Goal: Task Accomplishment & Management: Manage account settings

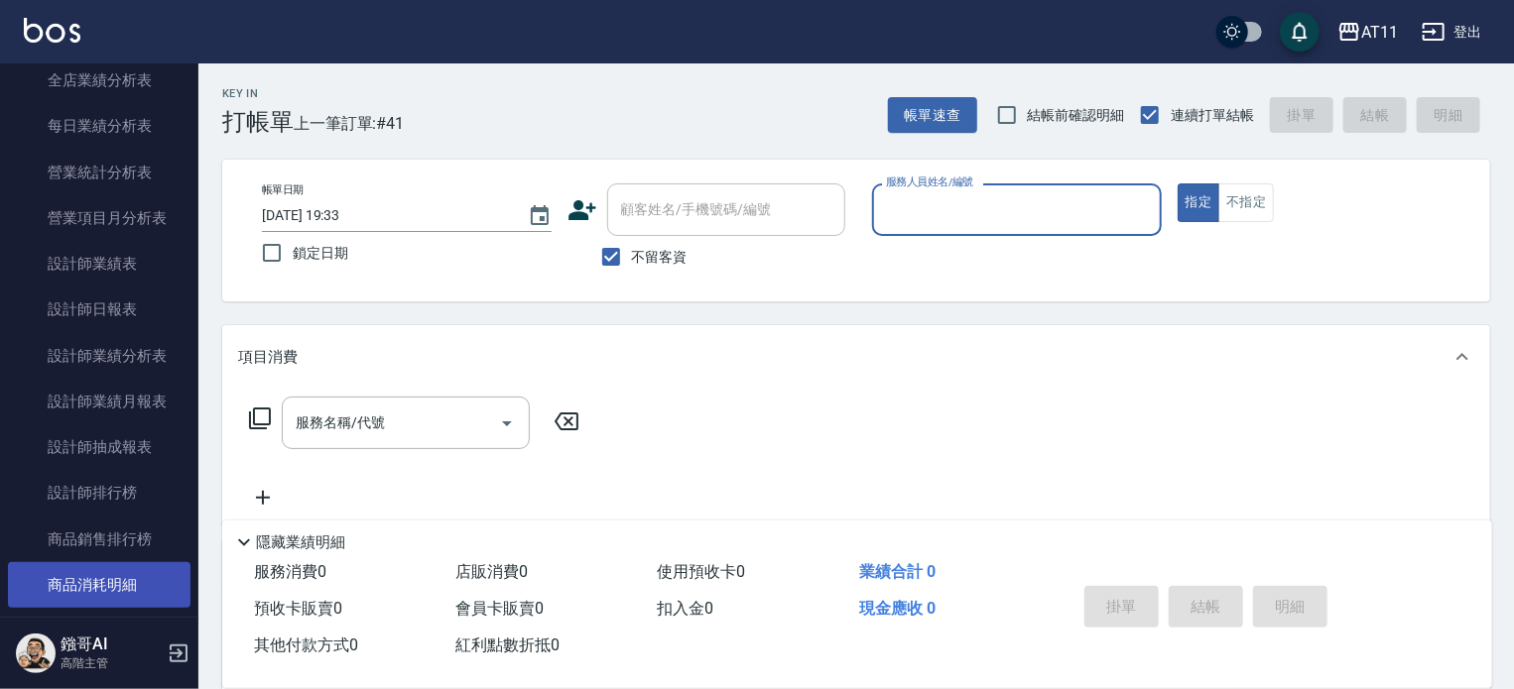
scroll to position [1290, 0]
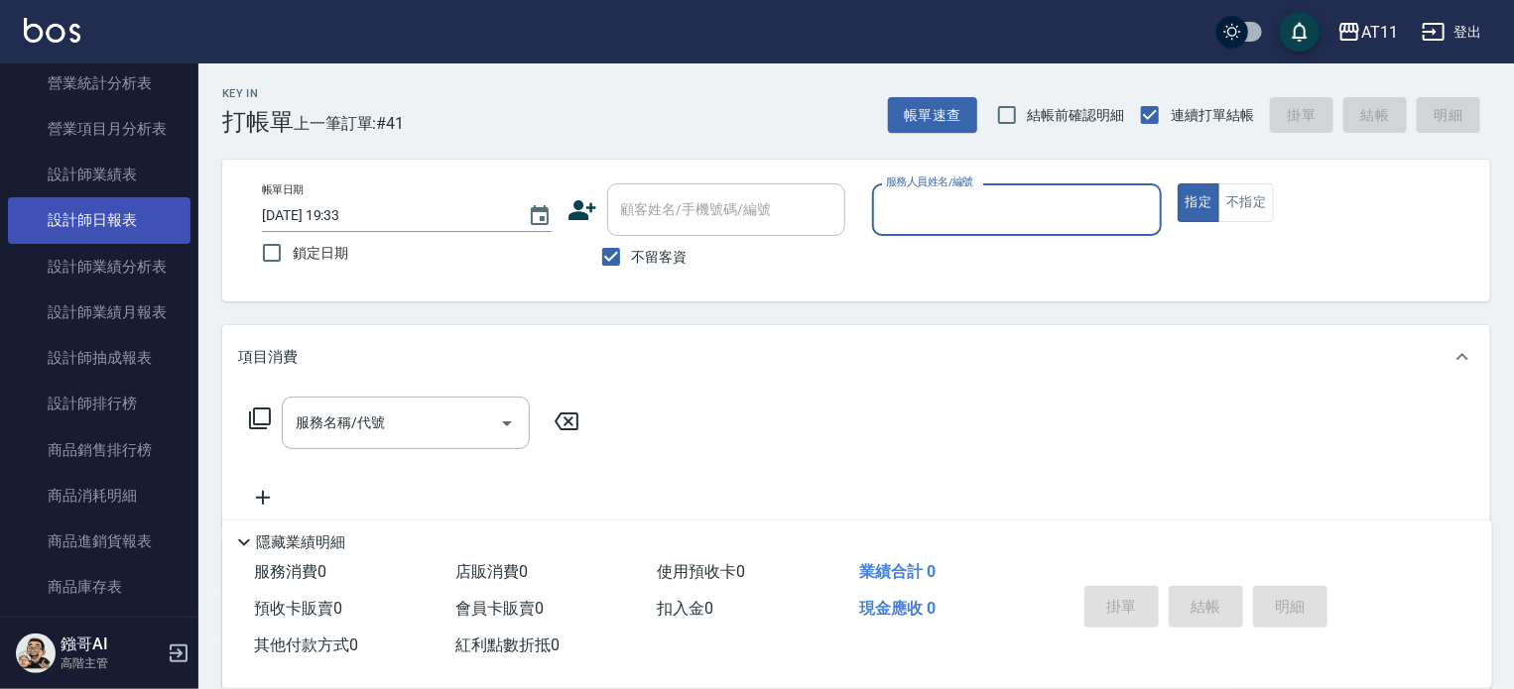
click at [145, 225] on link "設計師日報表" at bounding box center [99, 220] width 183 height 46
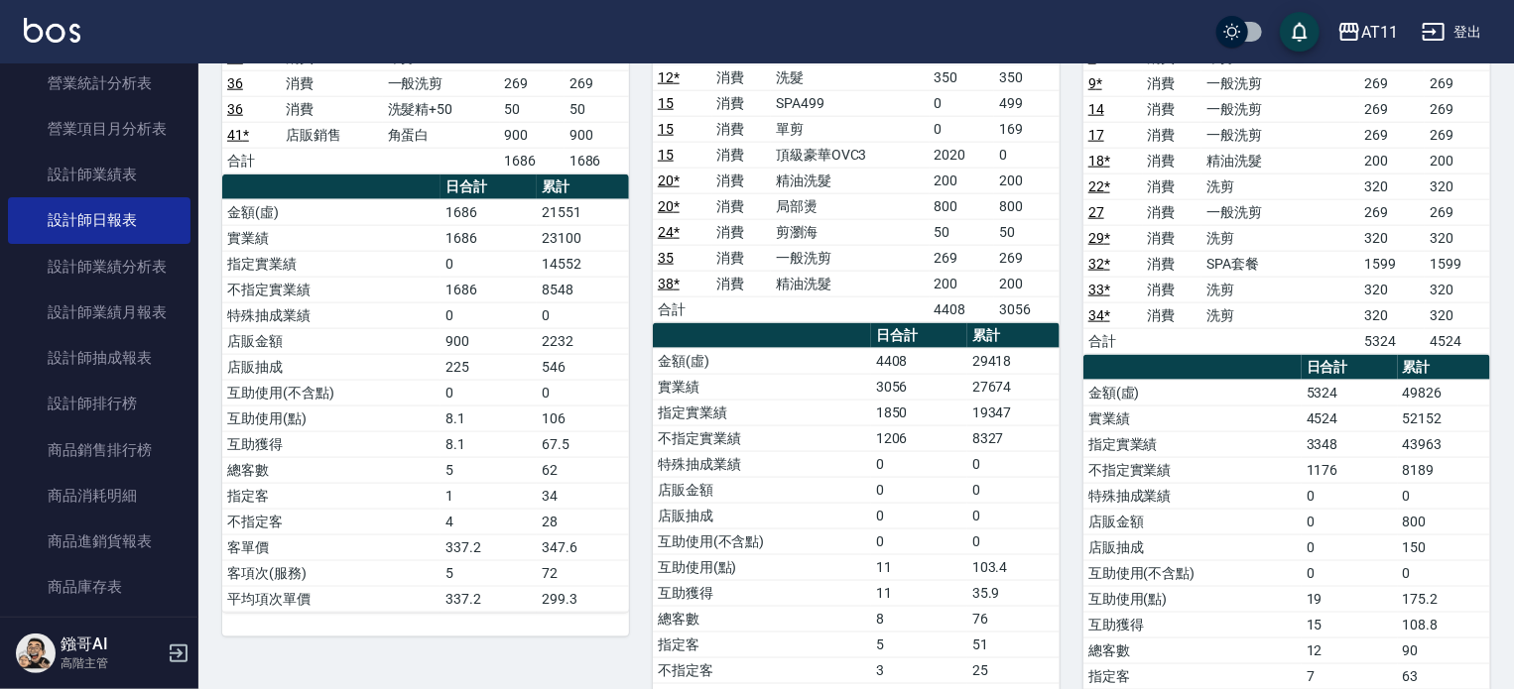
scroll to position [1194, 0]
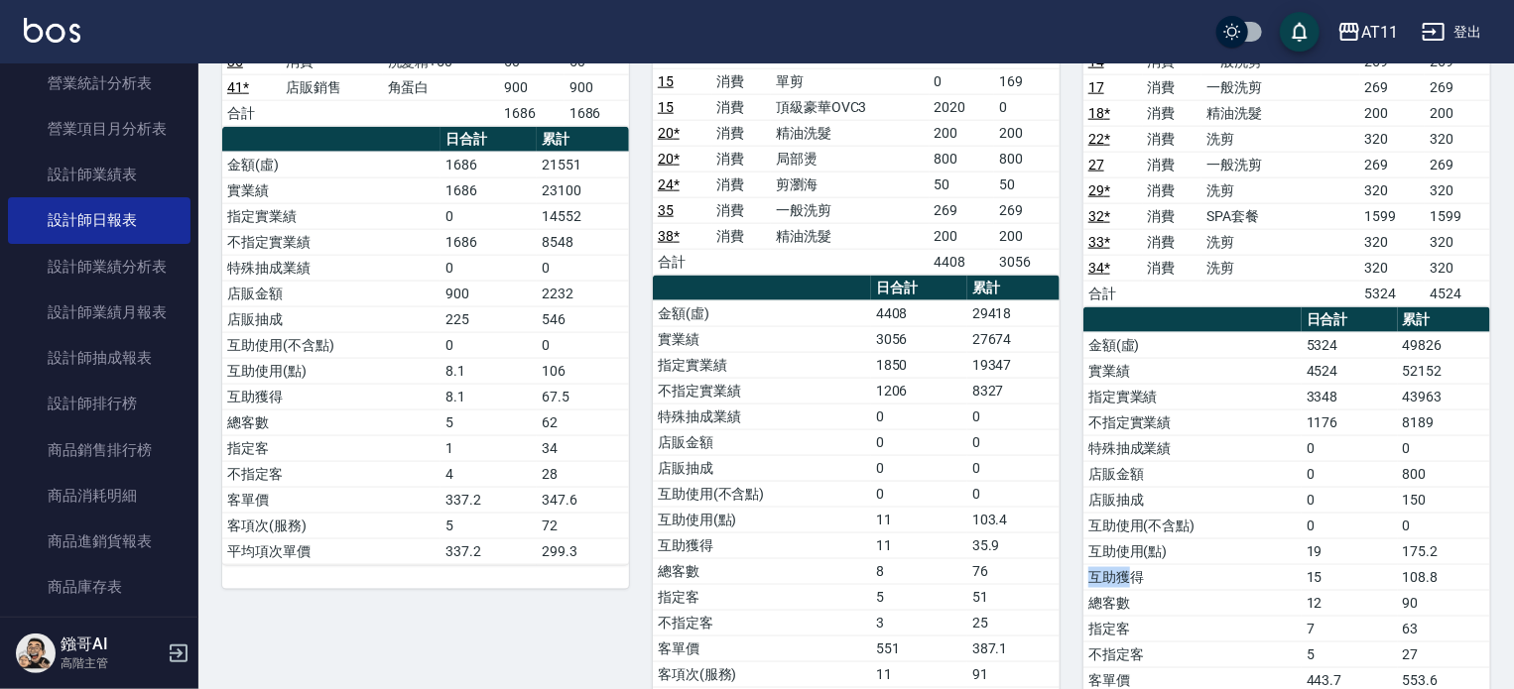
drag, startPoint x: 1143, startPoint y: 549, endPoint x: 1426, endPoint y: 544, distance: 282.8
click at [1436, 564] on tr "互助獲得 15 108.8" at bounding box center [1286, 577] width 407 height 26
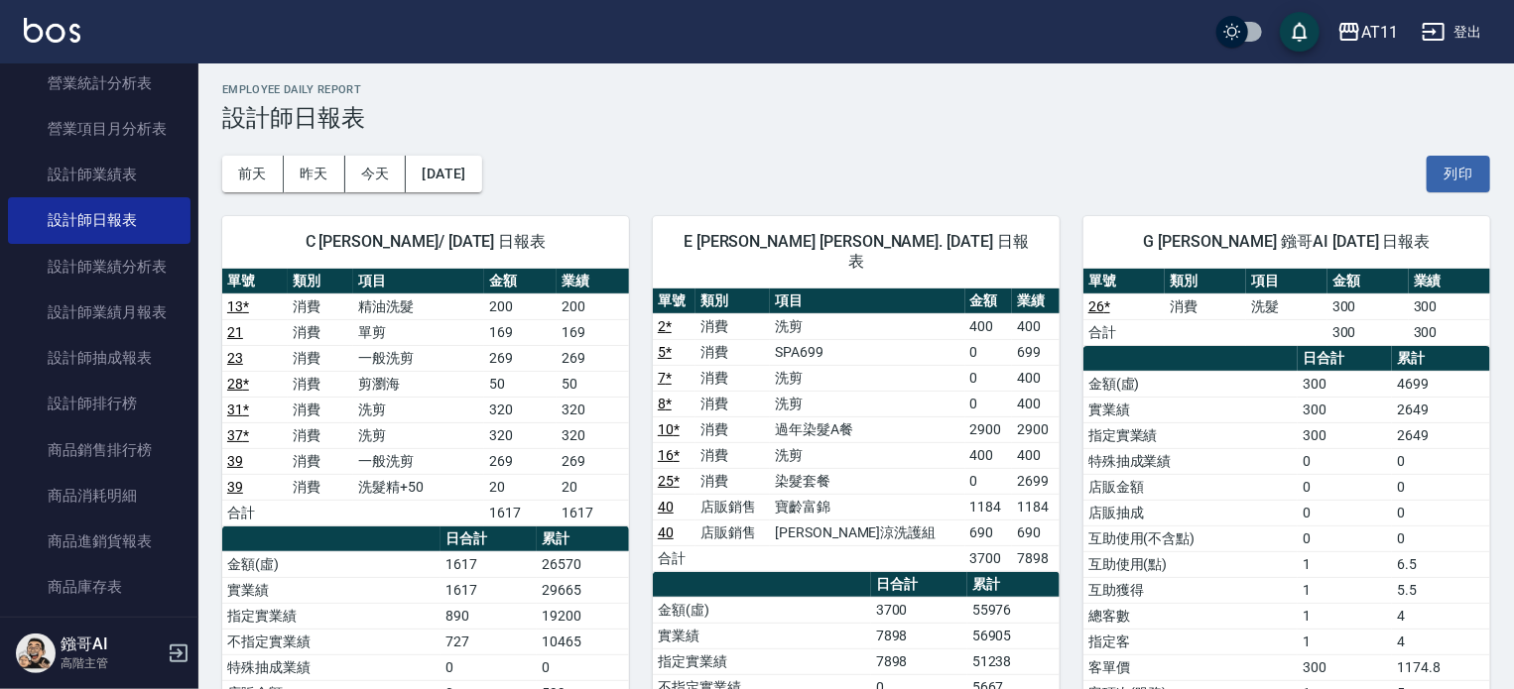
scroll to position [4, 0]
click at [663, 344] on link "5 *" at bounding box center [665, 352] width 14 height 16
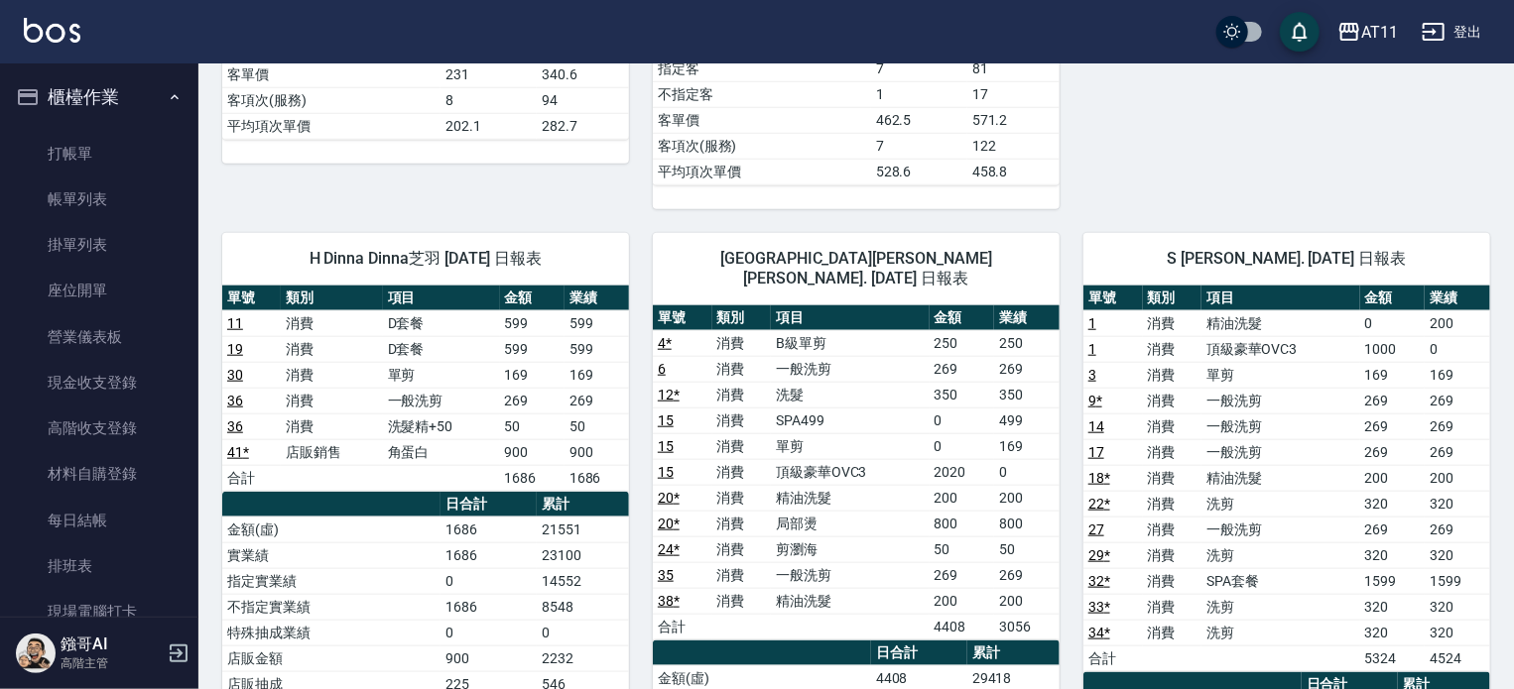
scroll to position [992, 0]
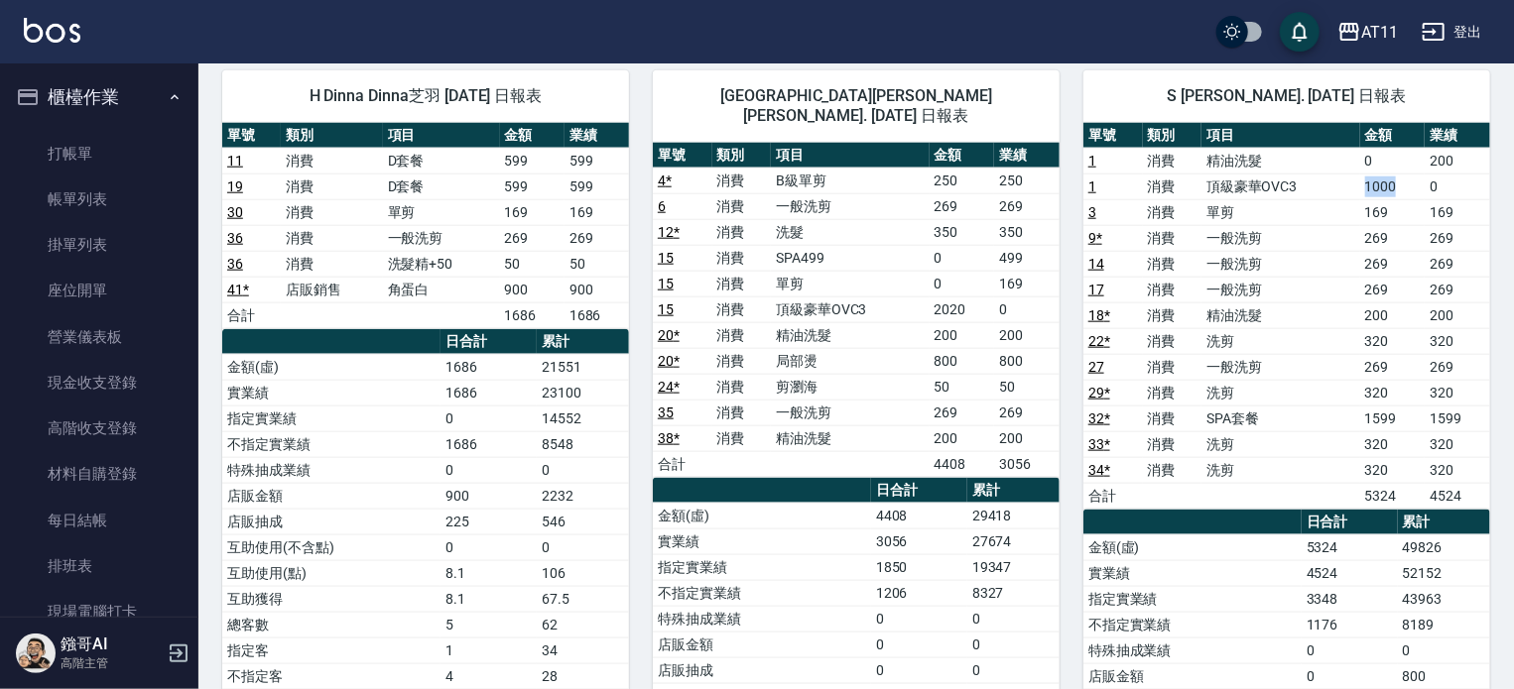
drag, startPoint x: 1343, startPoint y: 153, endPoint x: 1417, endPoint y: 149, distance: 73.5
click at [1417, 174] on tr "1 消費 頂級豪華OVC3 1000 0" at bounding box center [1286, 187] width 407 height 26
click at [49, 148] on link "打帳單" at bounding box center [99, 154] width 183 height 46
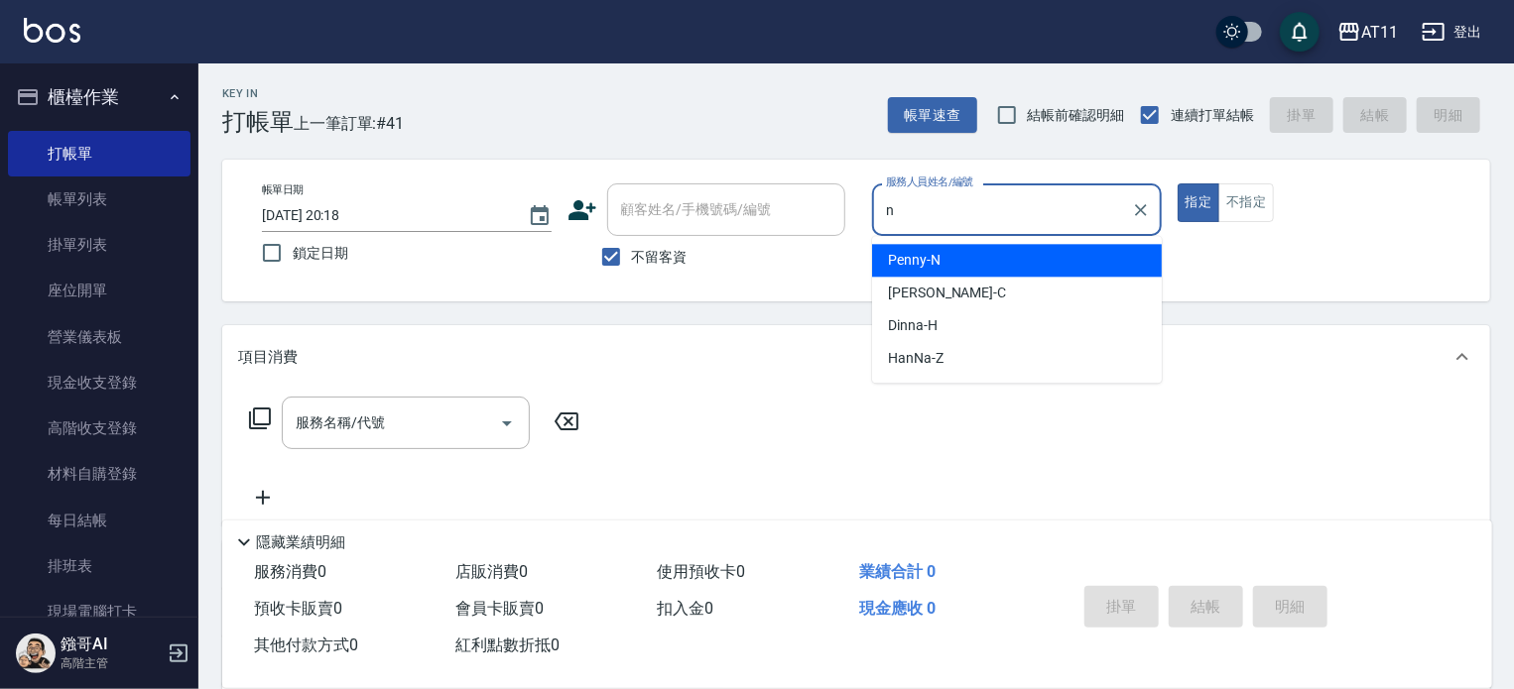
type input "Penny-N"
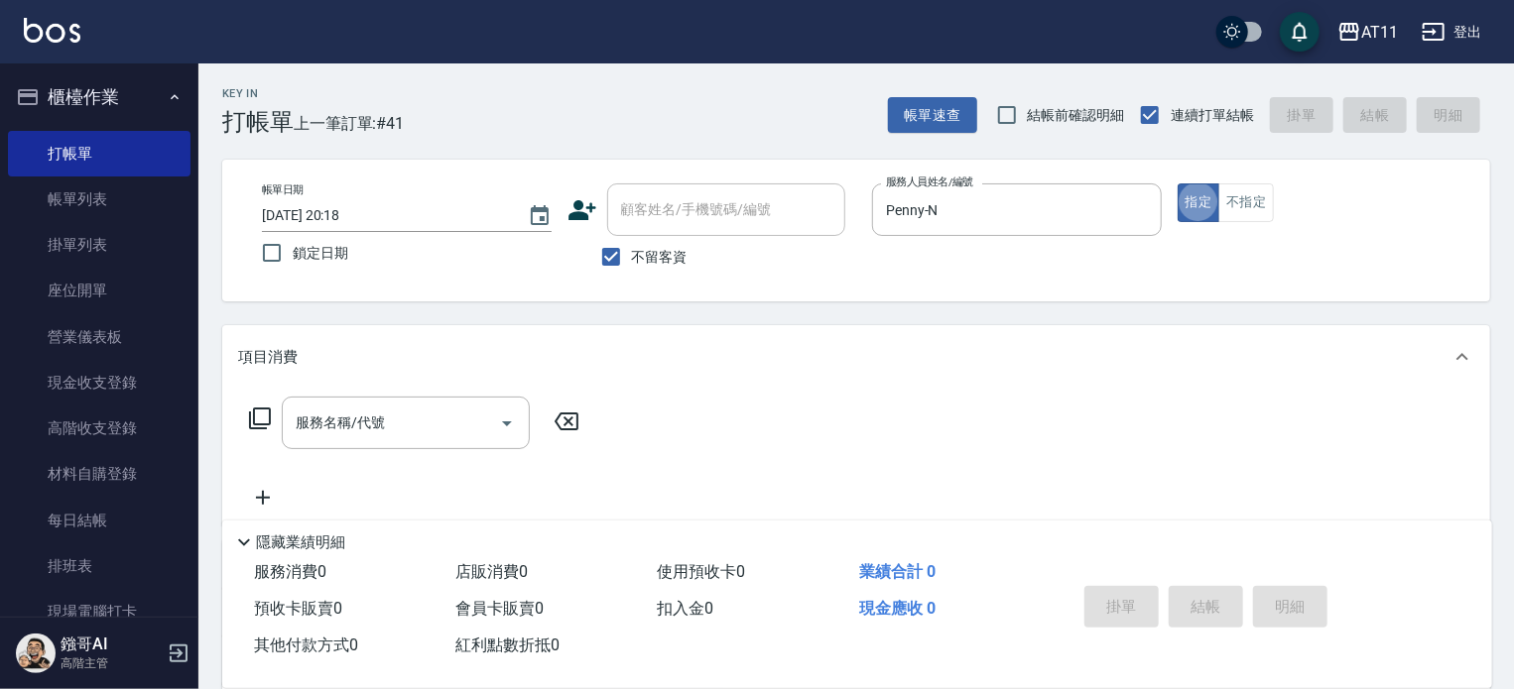
type button "true"
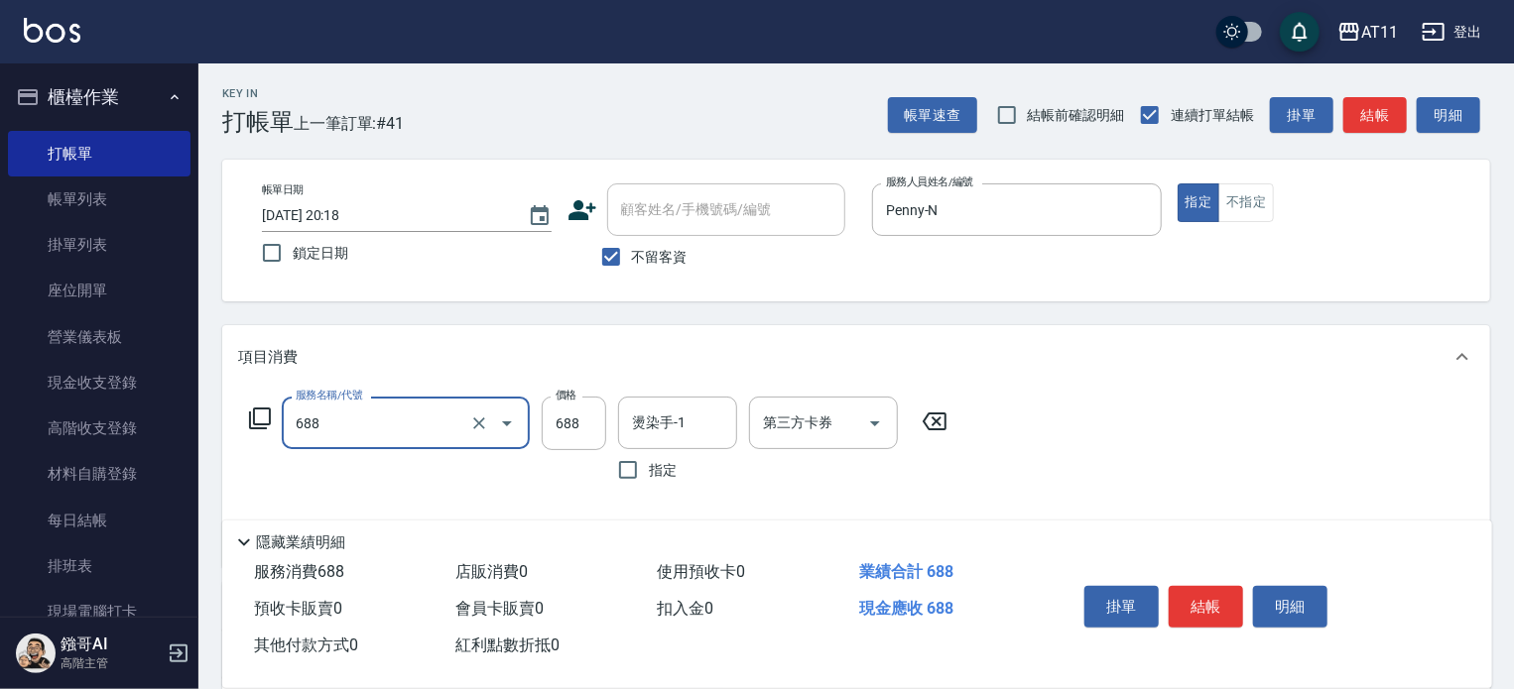
type input "局部燙(688)"
type input "800"
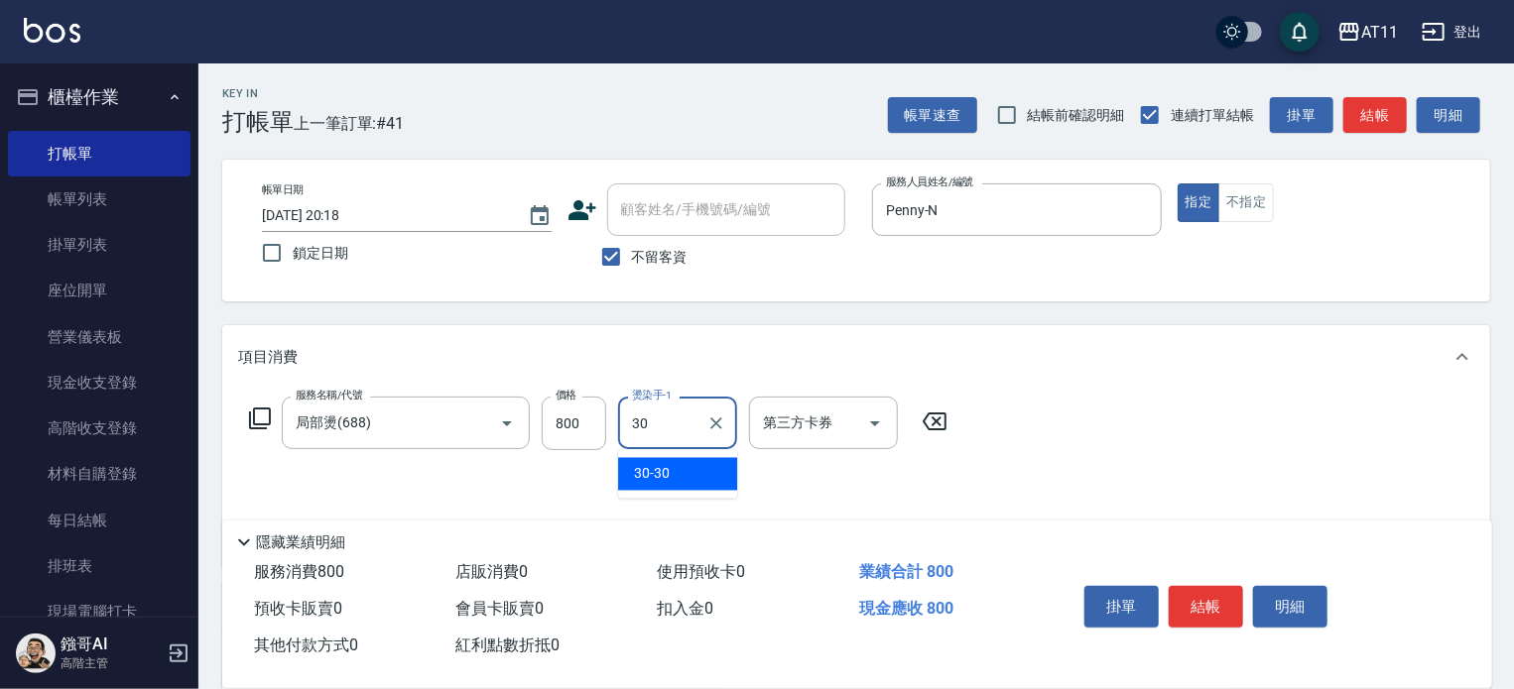
type input "30-30"
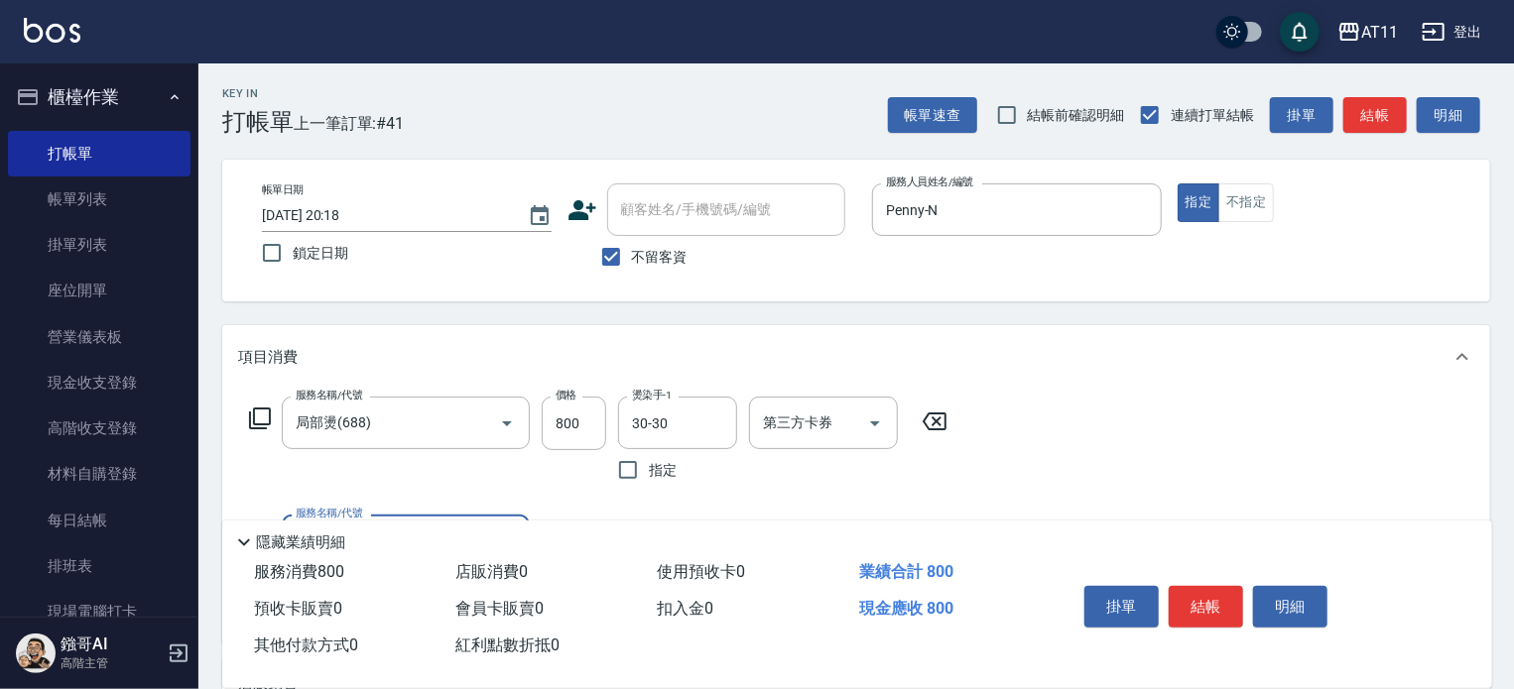
click at [1202, 594] on button "結帳" at bounding box center [1206, 607] width 74 height 42
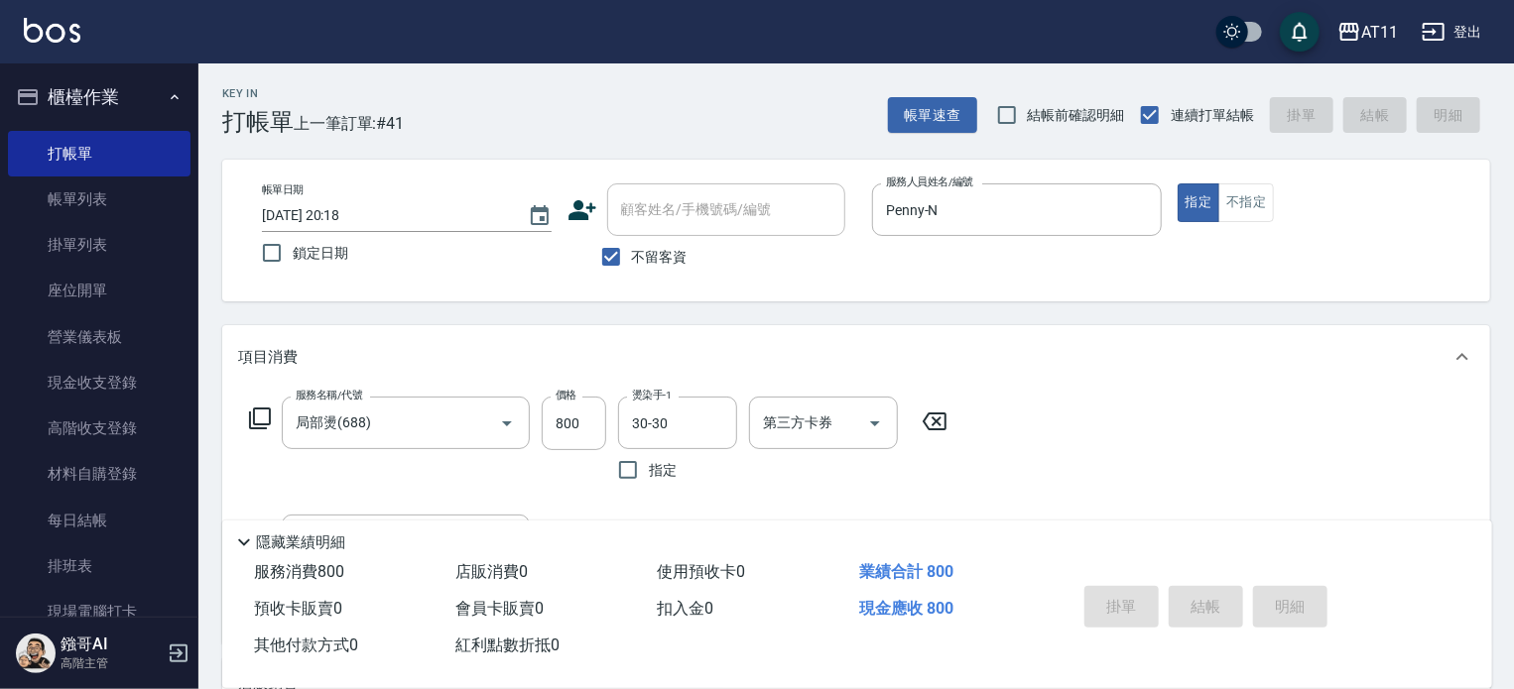
type input "2025/09/13 20:22"
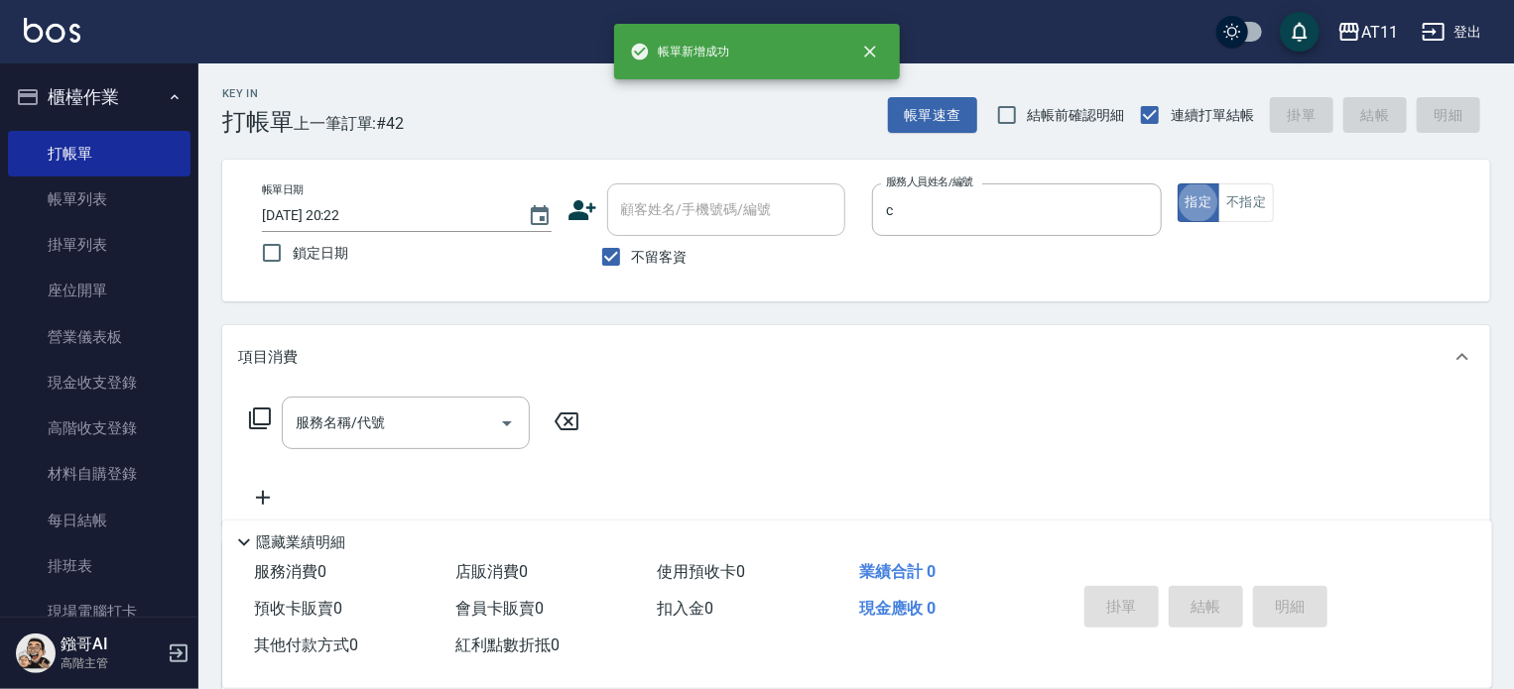
type input "Connie-C"
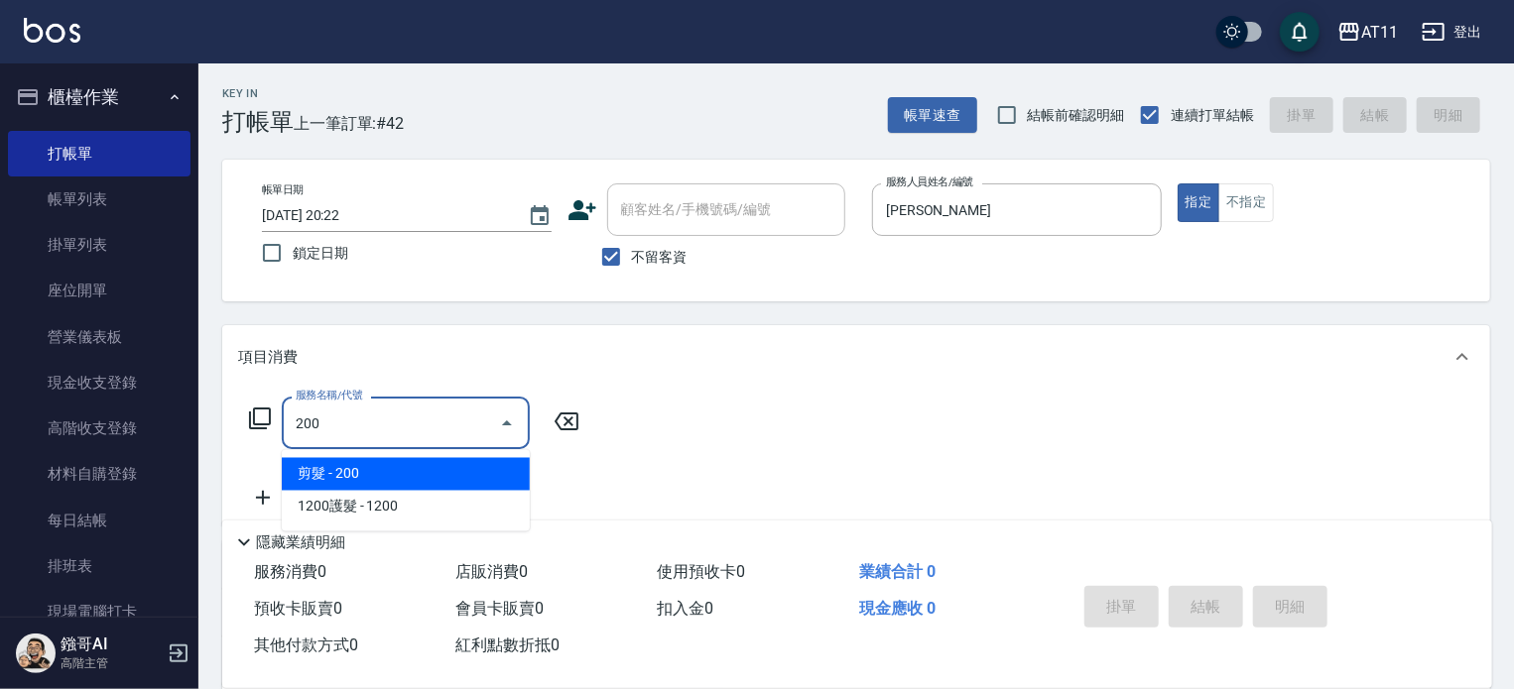
type input "剪髮(200)"
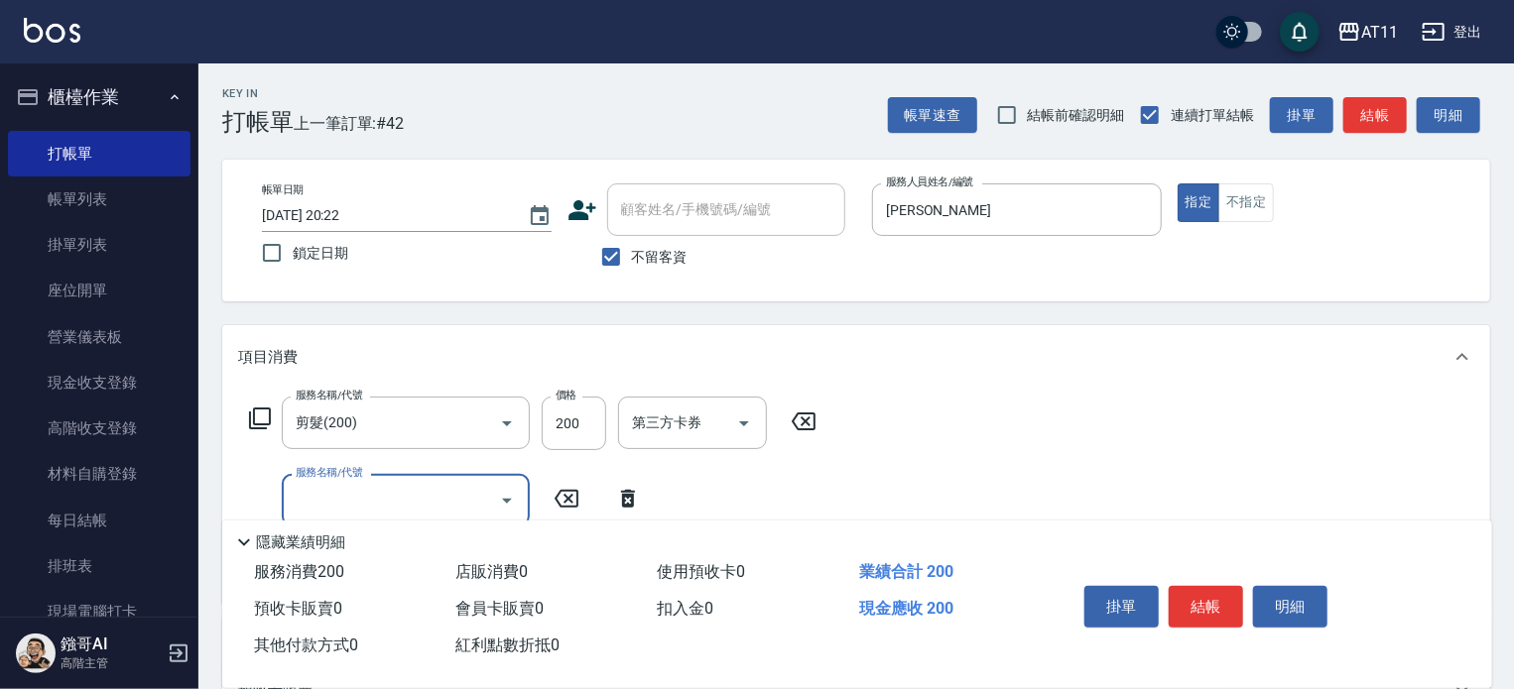
click at [1234, 598] on button "結帳" at bounding box center [1206, 607] width 74 height 42
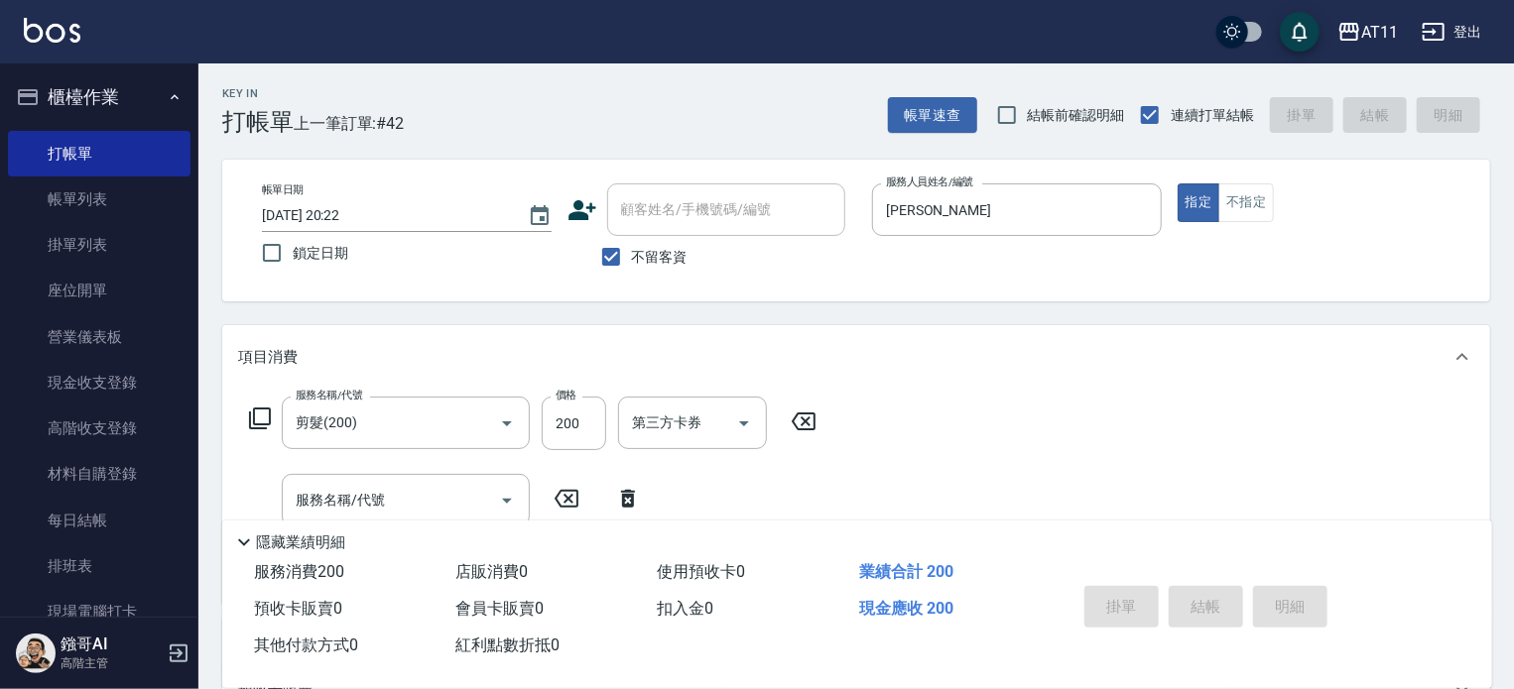
type input "2025/09/13 20:23"
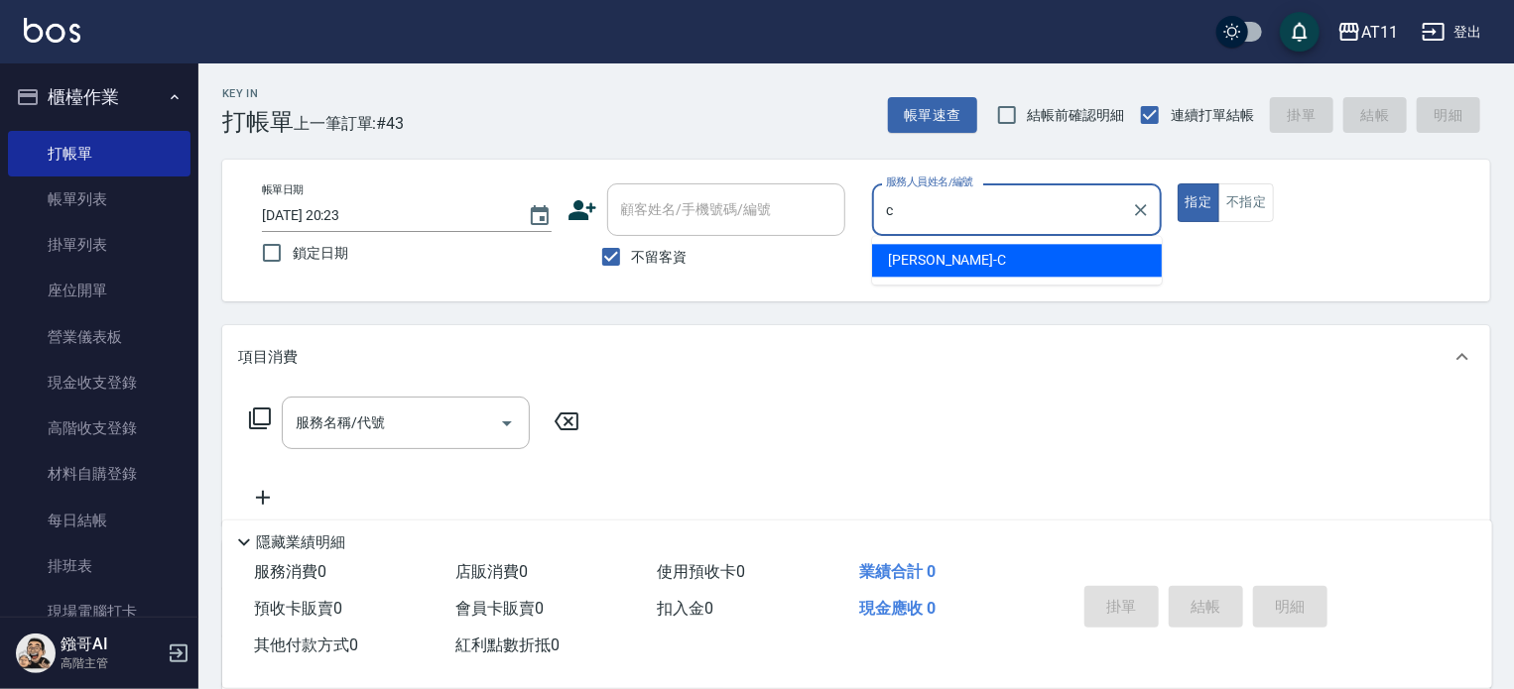
type input "Connie-C"
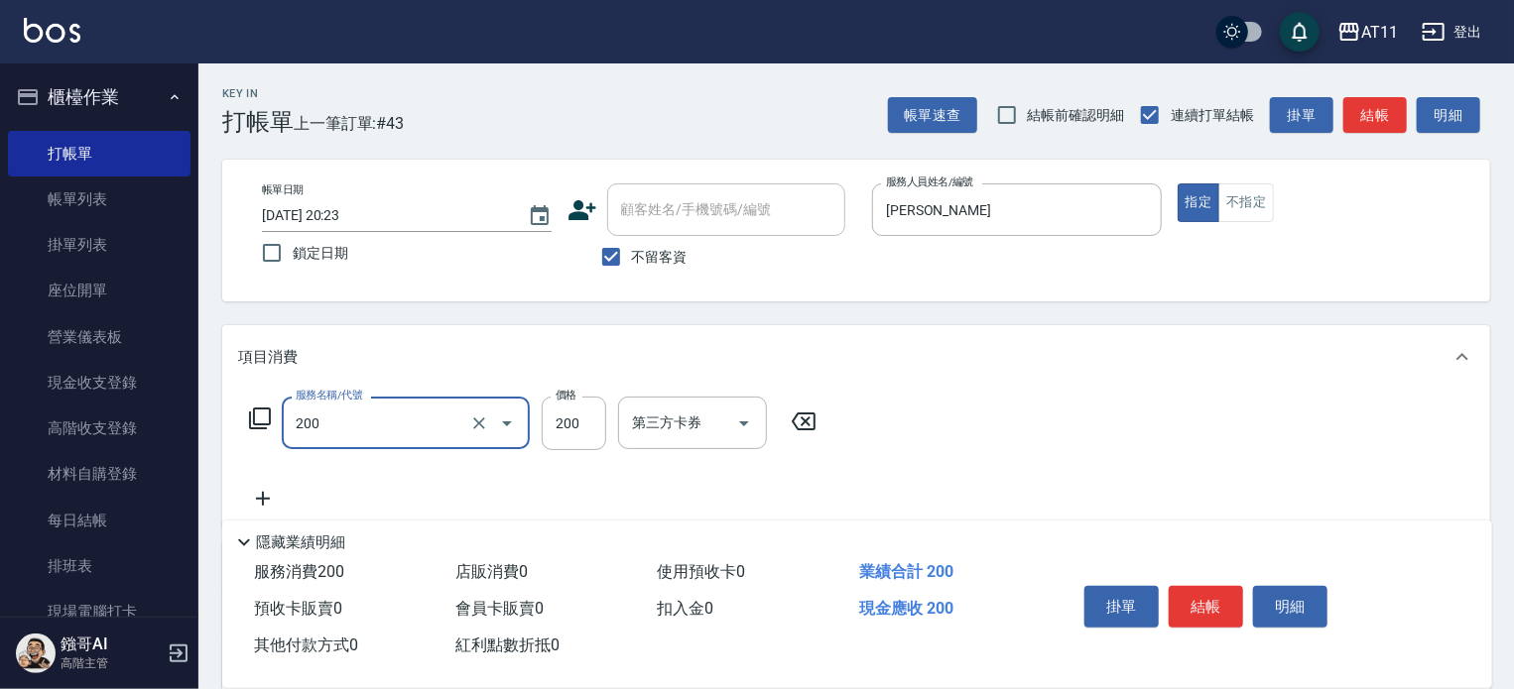
type input "剪髮(200)"
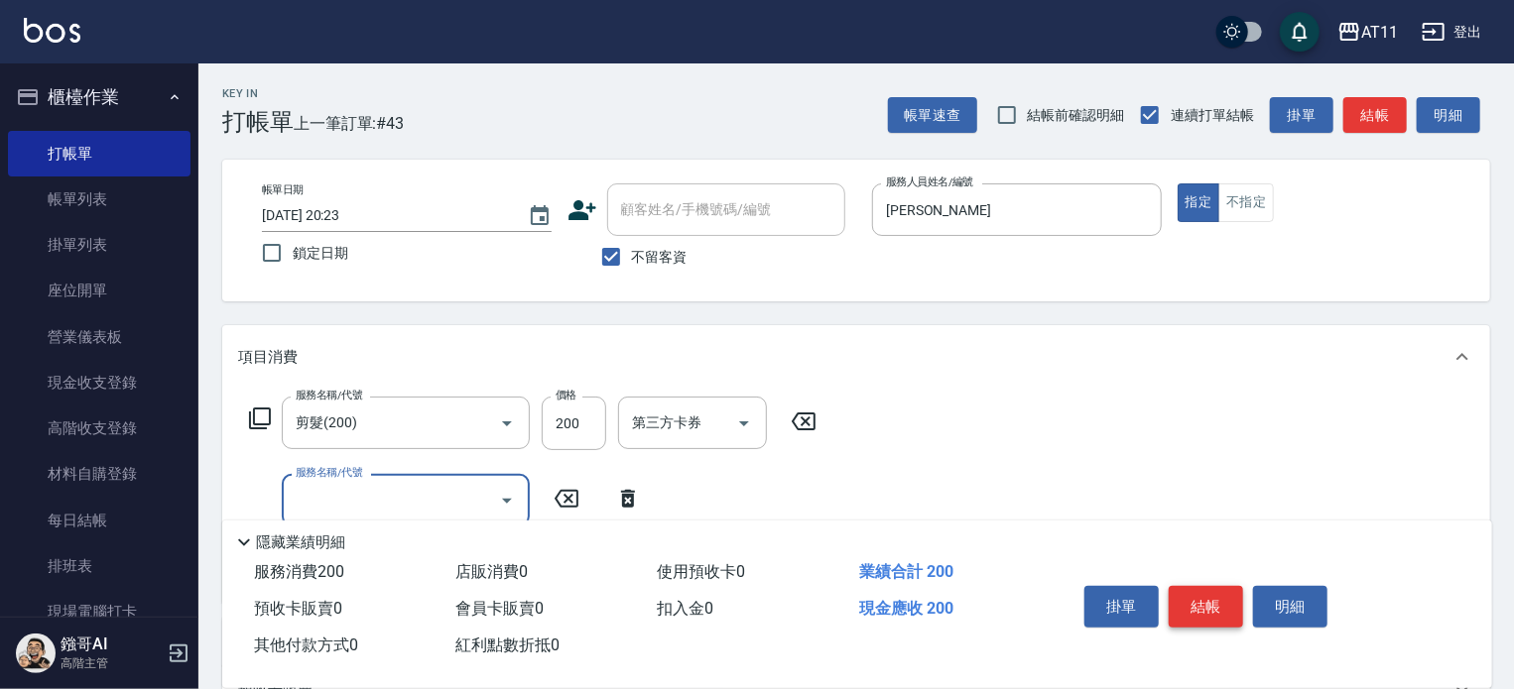
drag, startPoint x: 1202, startPoint y: 594, endPoint x: 1219, endPoint y: 614, distance: 26.0
click at [1203, 594] on button "結帳" at bounding box center [1206, 607] width 74 height 42
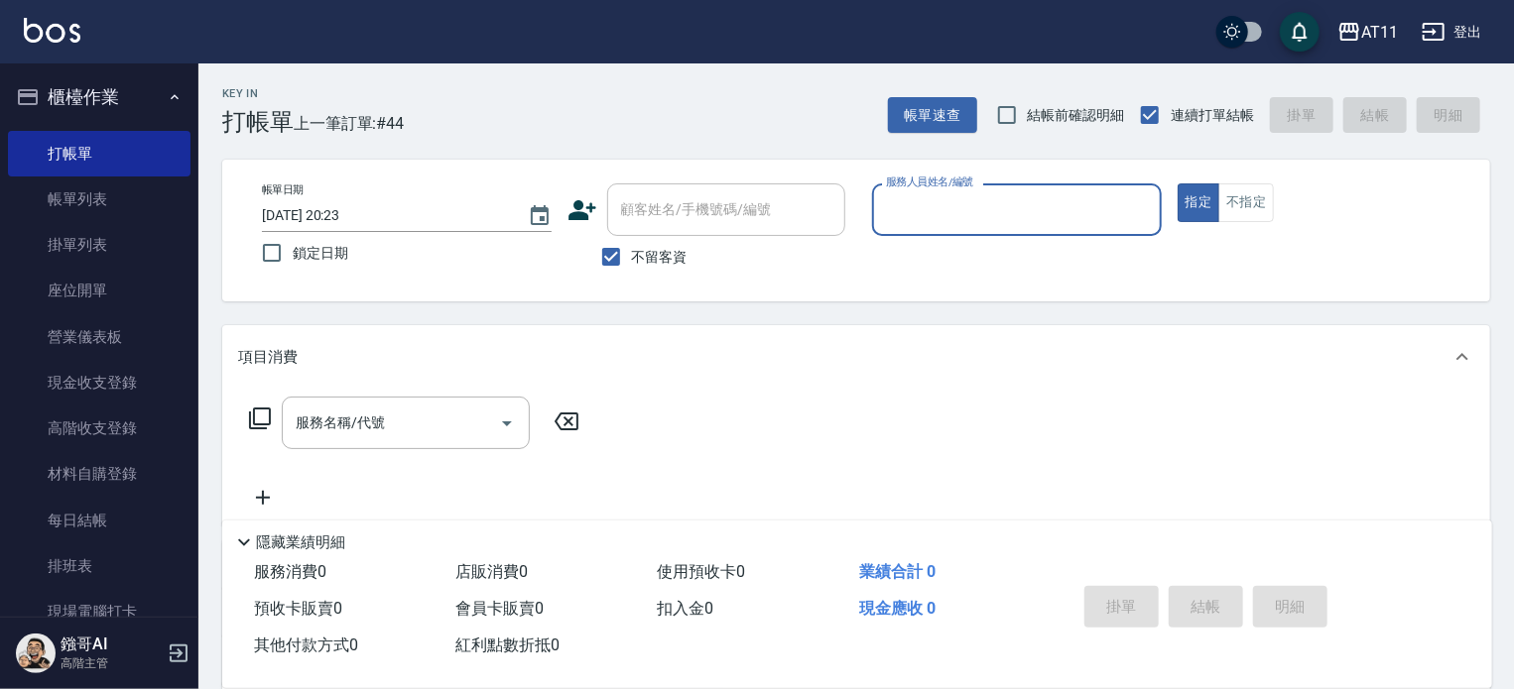
click at [105, 92] on button "櫃檯作業" at bounding box center [99, 97] width 183 height 52
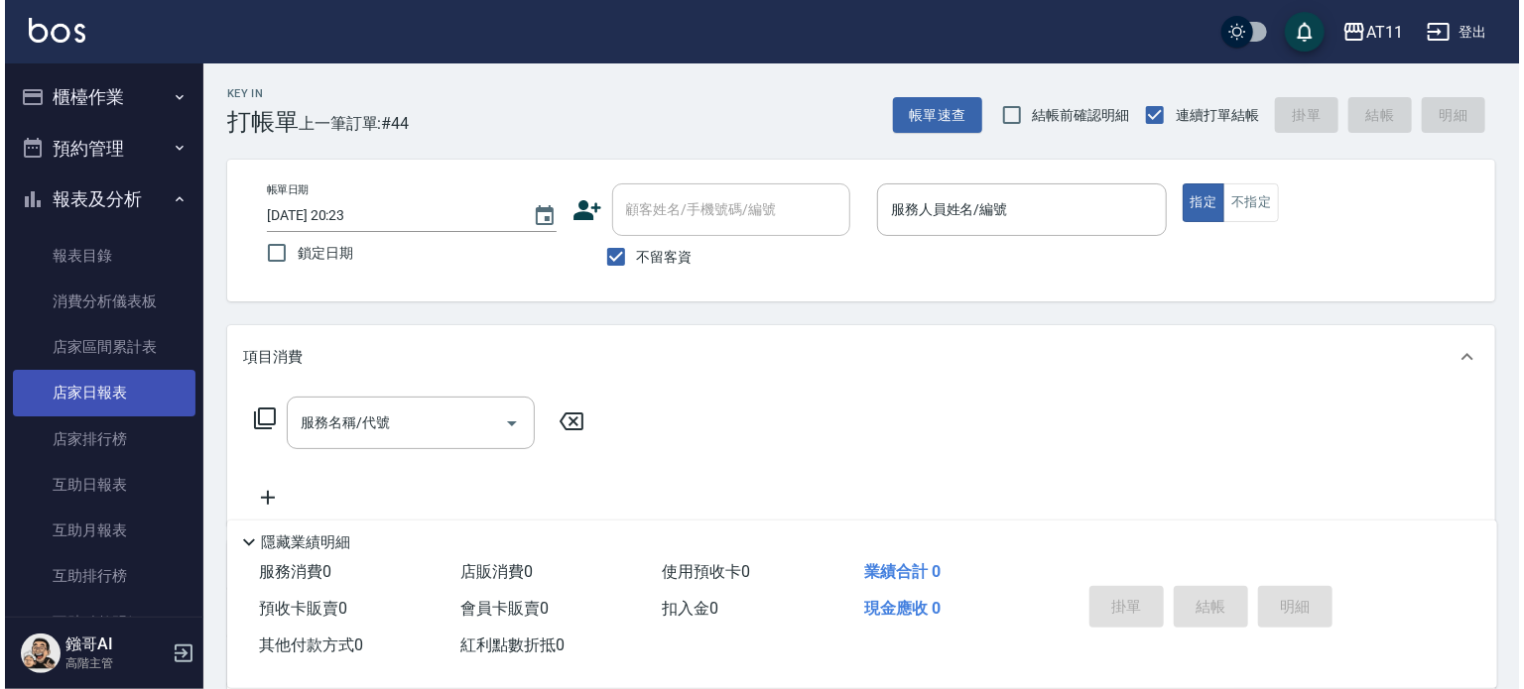
scroll to position [99, 0]
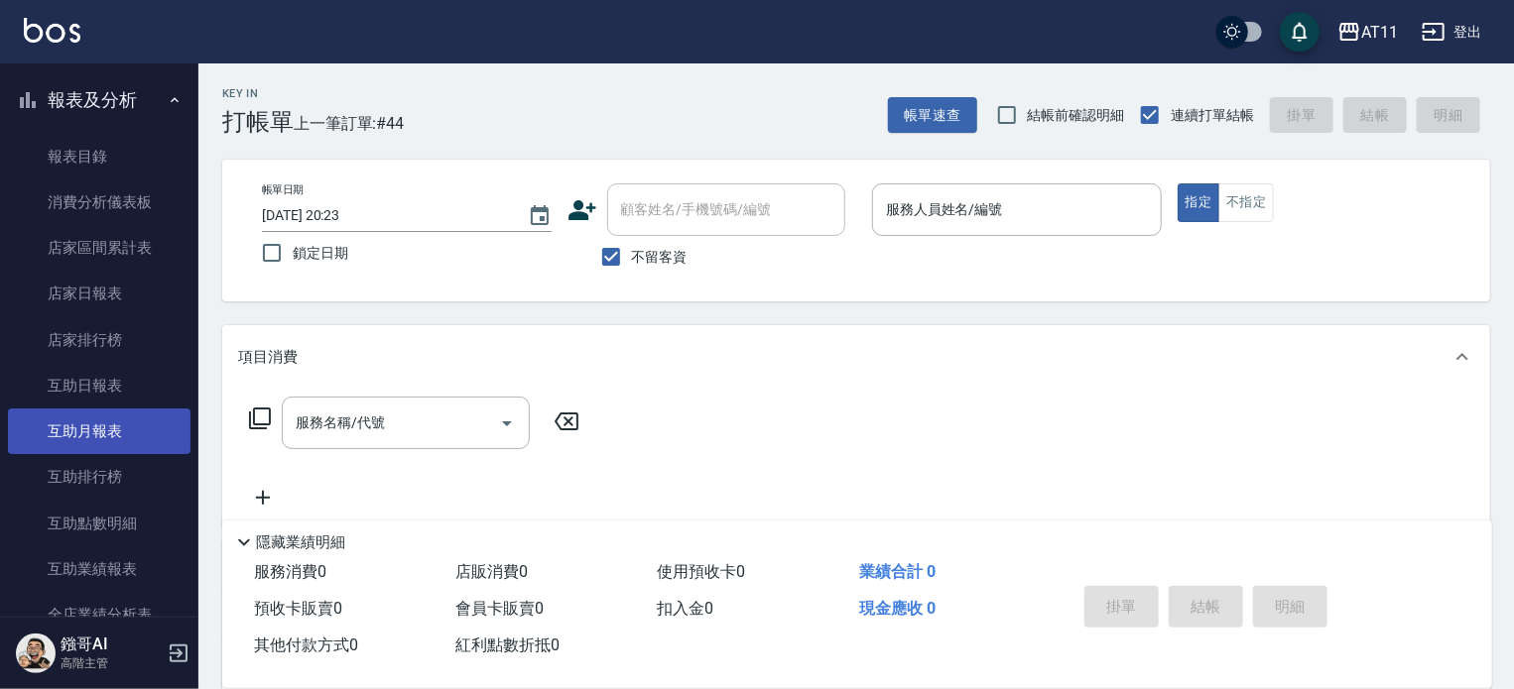
click at [117, 448] on link "互助月報表" at bounding box center [99, 432] width 183 height 46
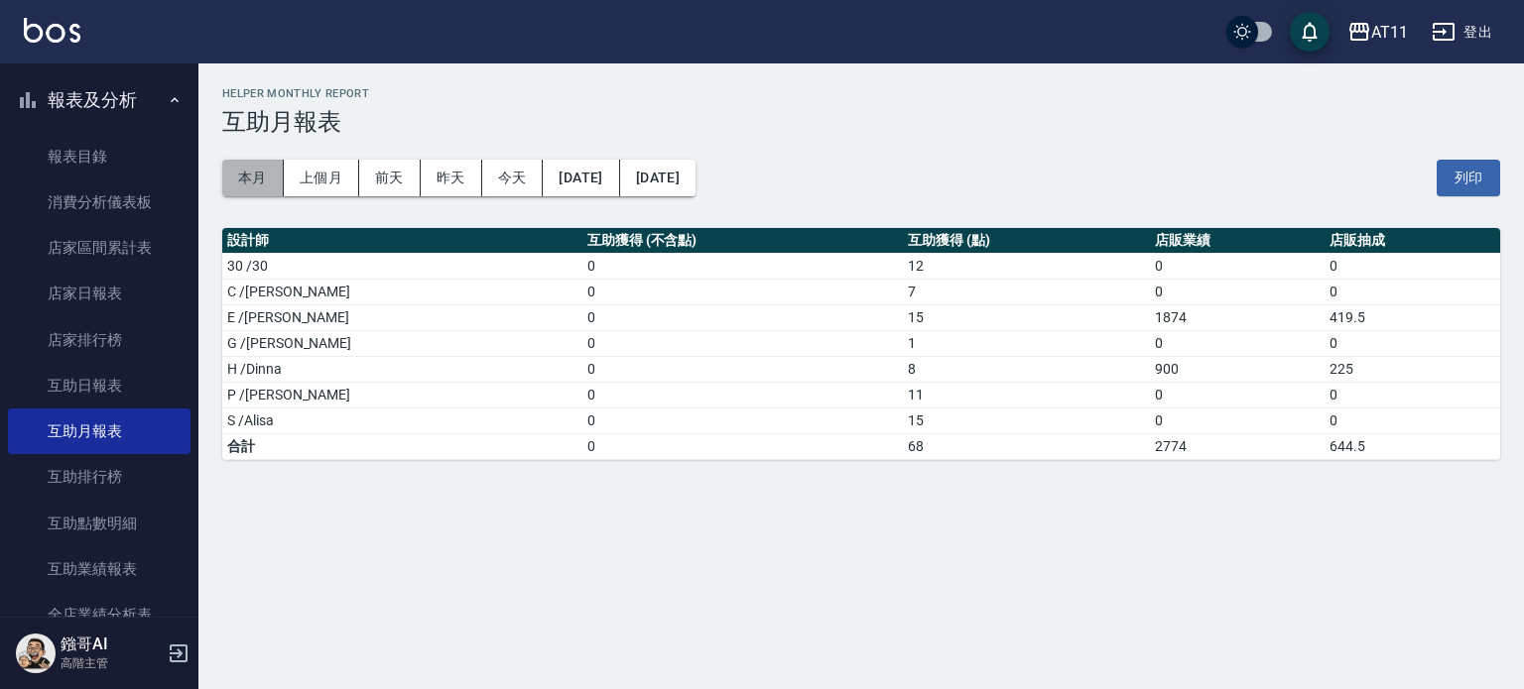
click at [253, 177] on button "本月" at bounding box center [253, 178] width 62 height 37
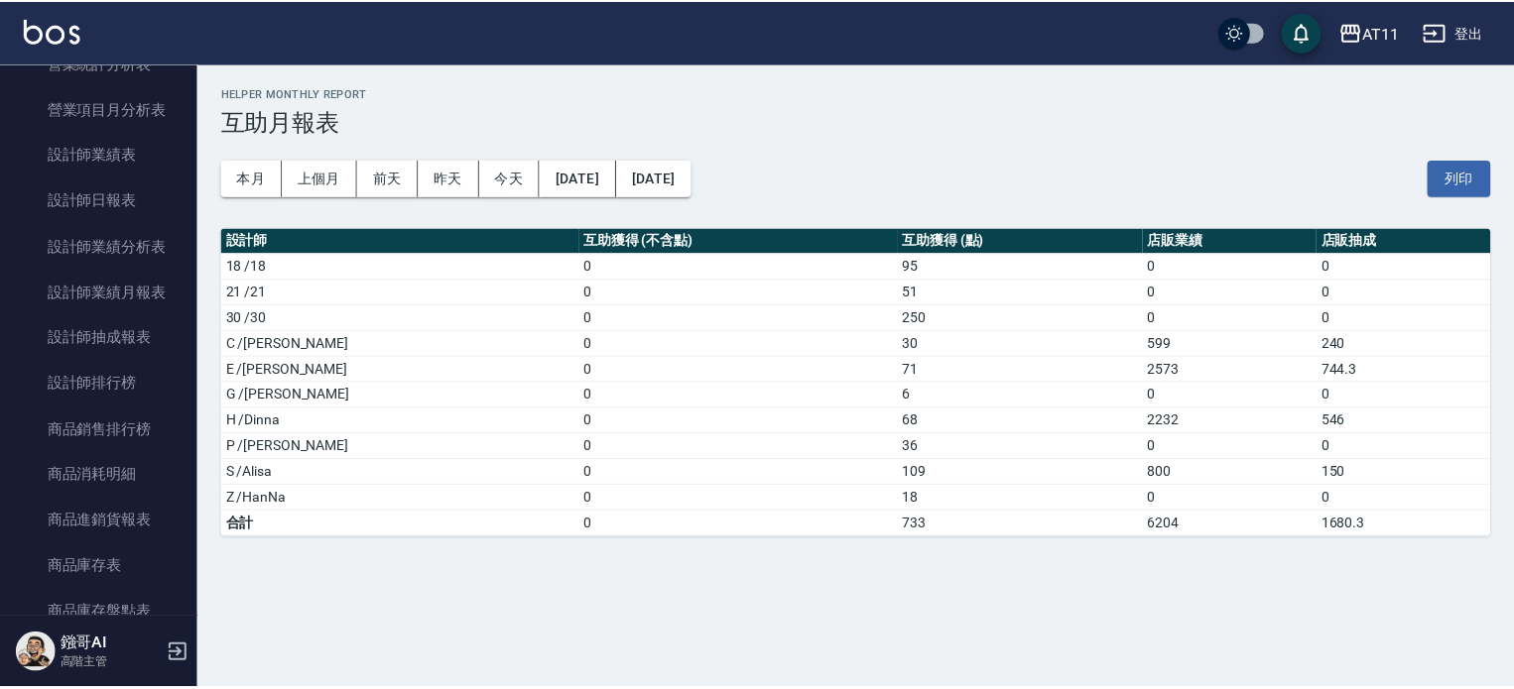
scroll to position [639, 0]
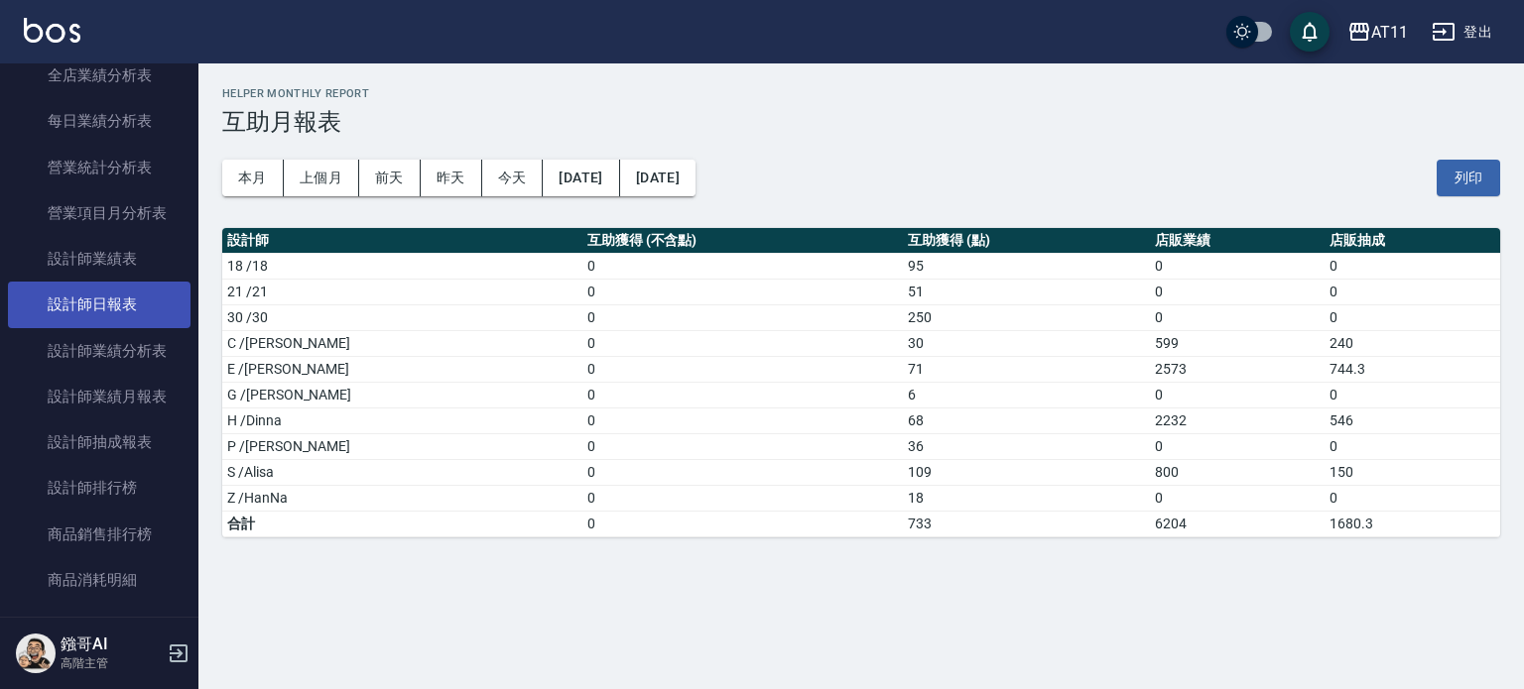
click at [128, 310] on link "設計師日報表" at bounding box center [99, 305] width 183 height 46
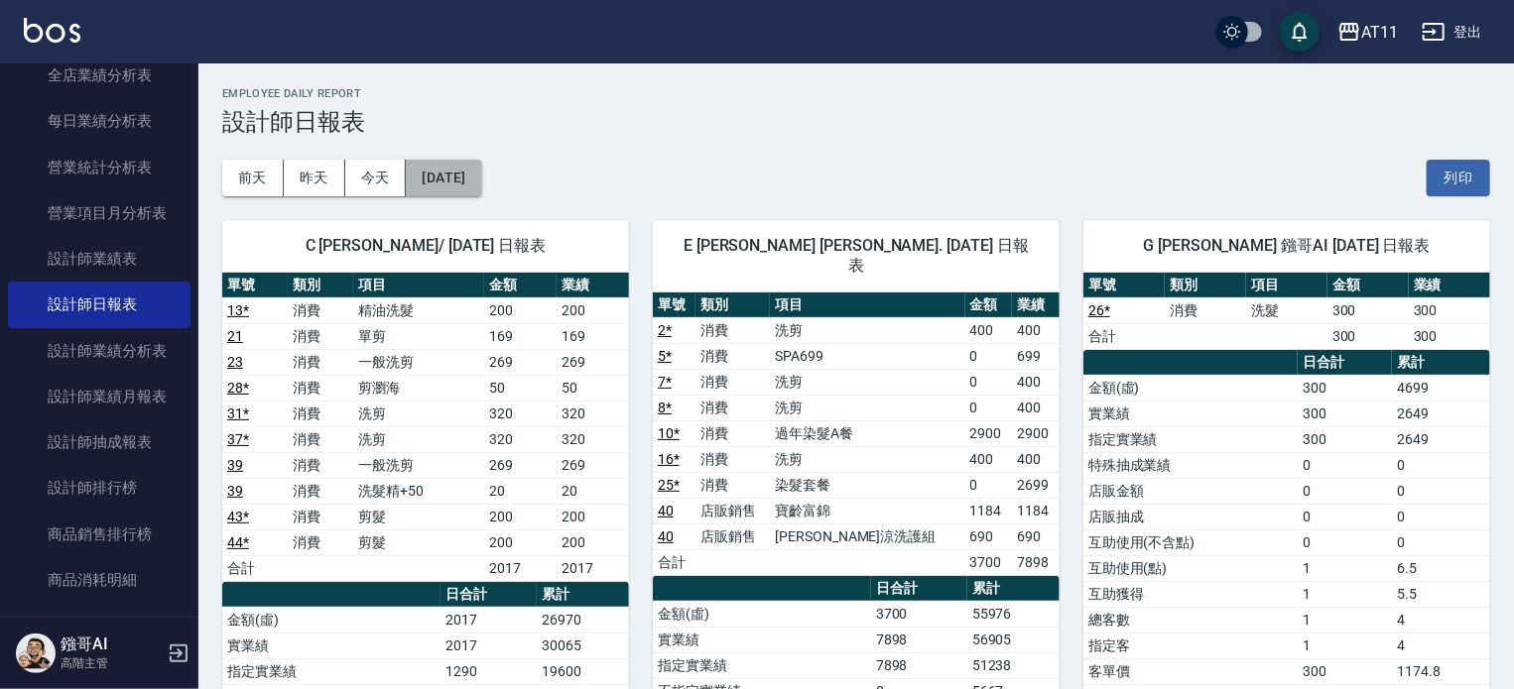
click at [468, 178] on button "[DATE]" at bounding box center [443, 178] width 75 height 37
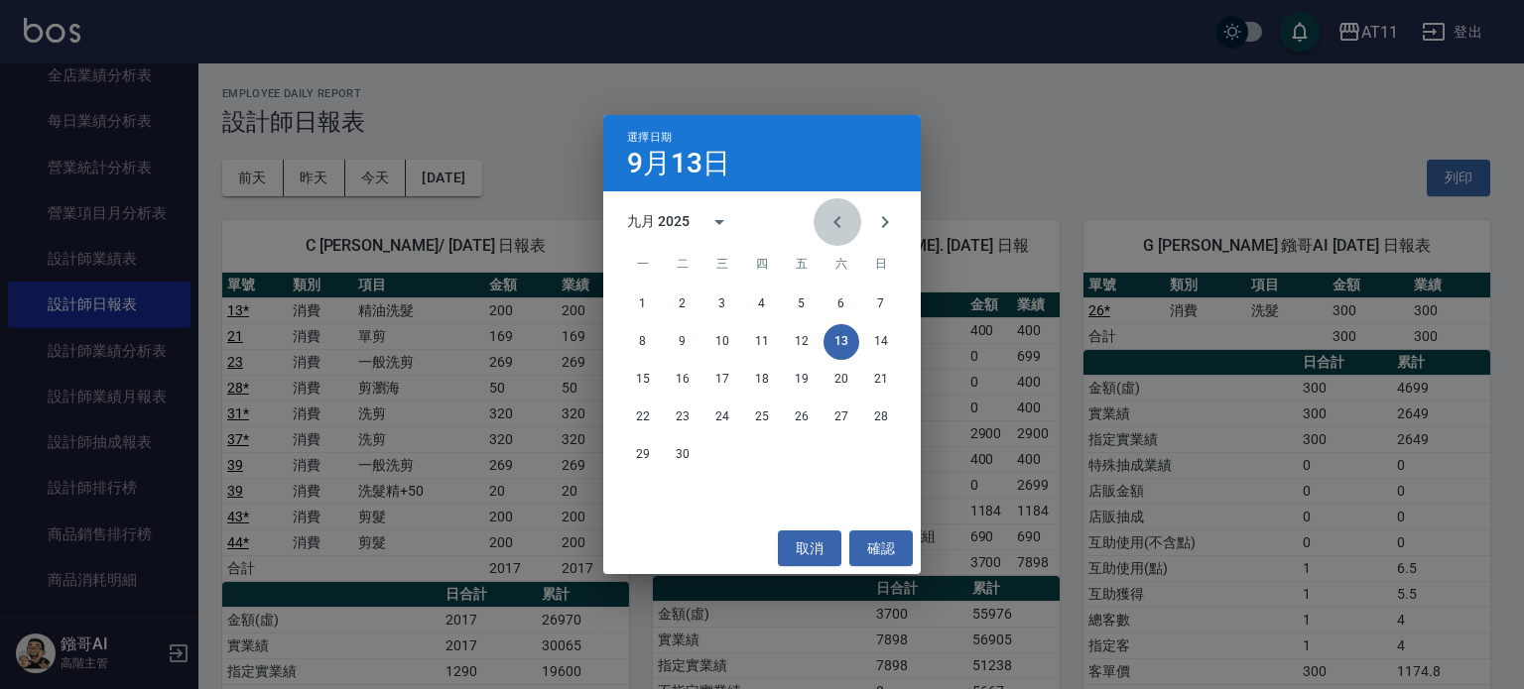
click at [842, 214] on icon "Previous month" at bounding box center [837, 222] width 24 height 24
click at [726, 381] on button "13" at bounding box center [722, 380] width 36 height 36
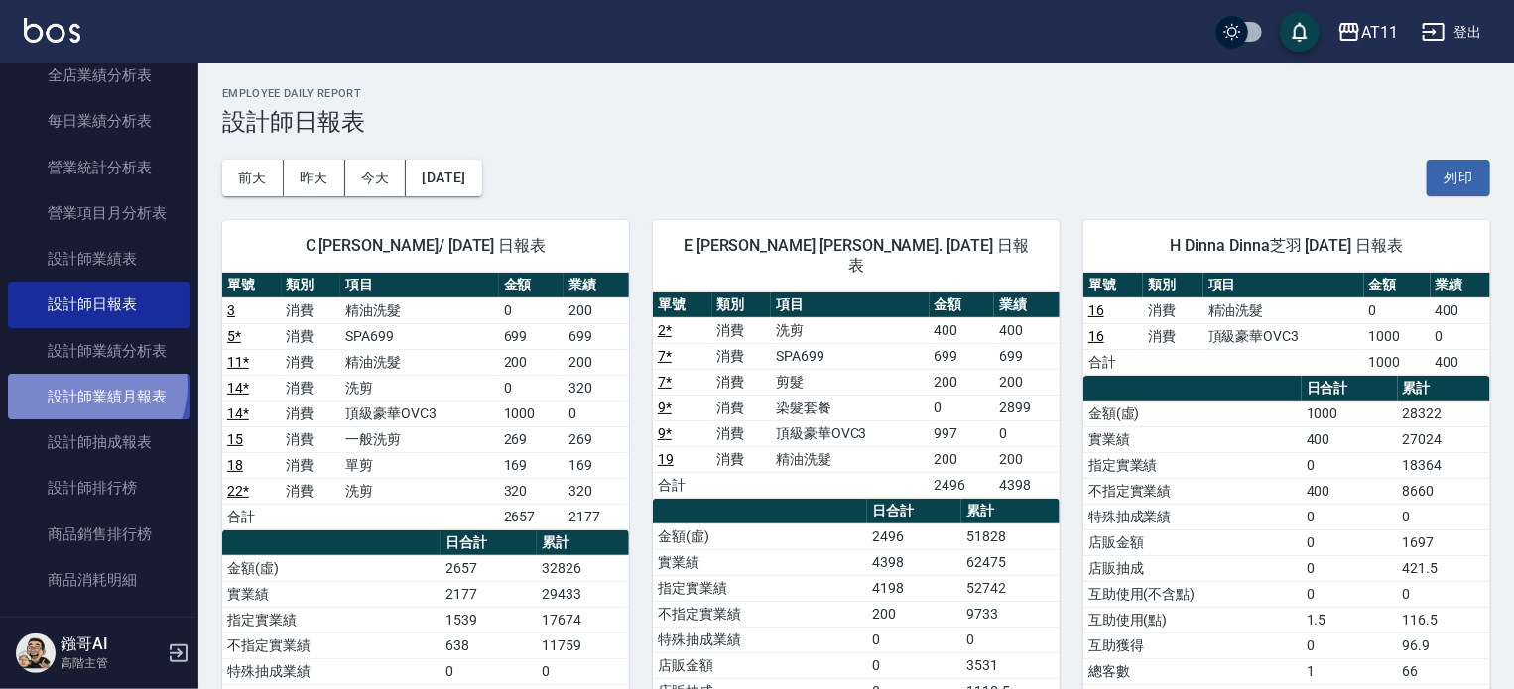
click at [84, 386] on link "設計師業績月報表" at bounding box center [99, 397] width 183 height 46
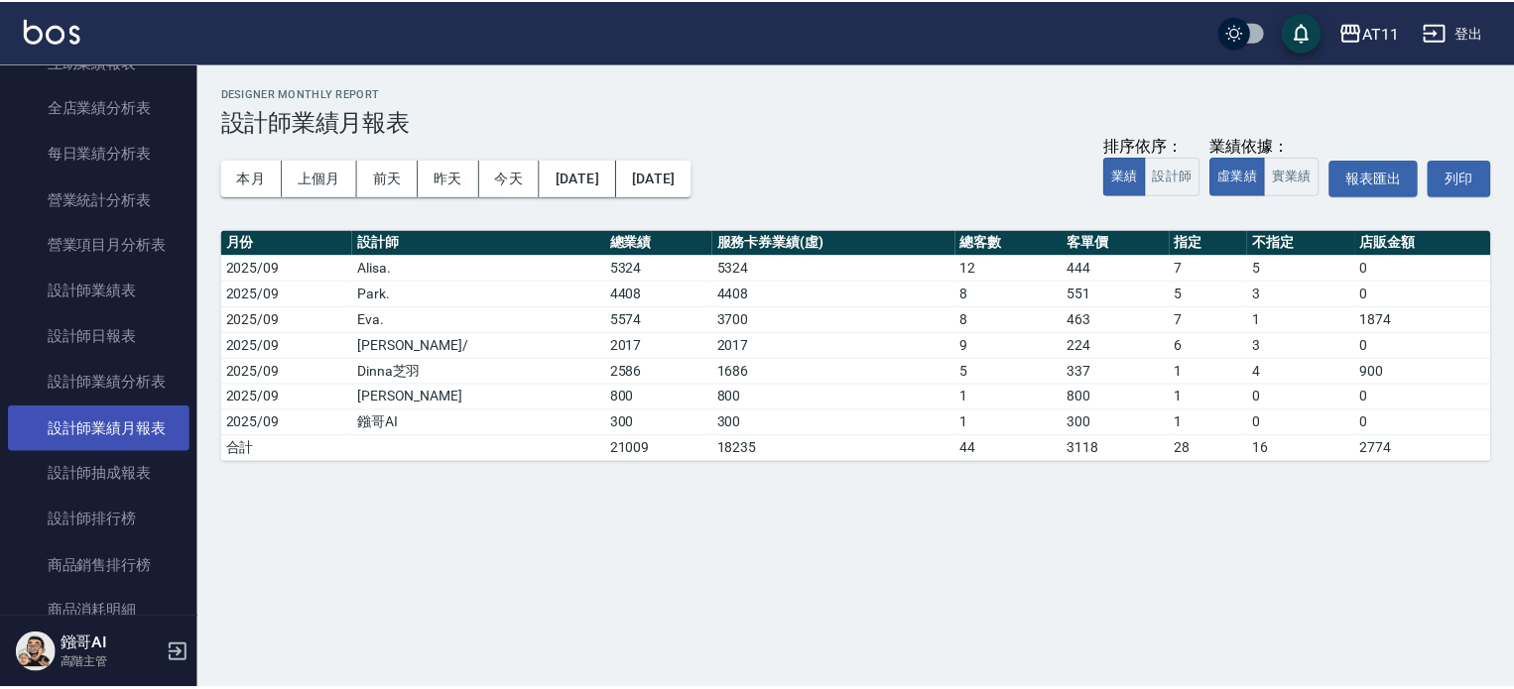
scroll to position [639, 0]
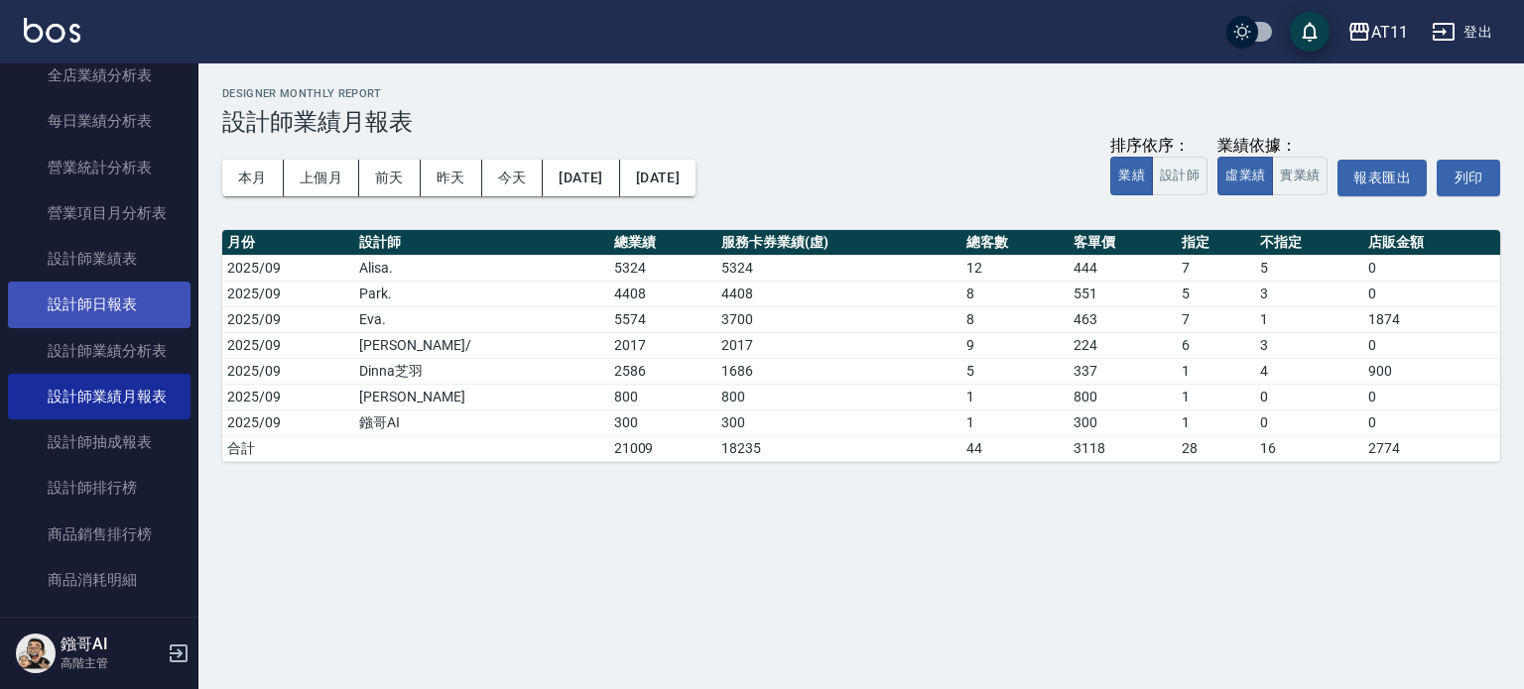
click at [96, 309] on link "設計師日報表" at bounding box center [99, 305] width 183 height 46
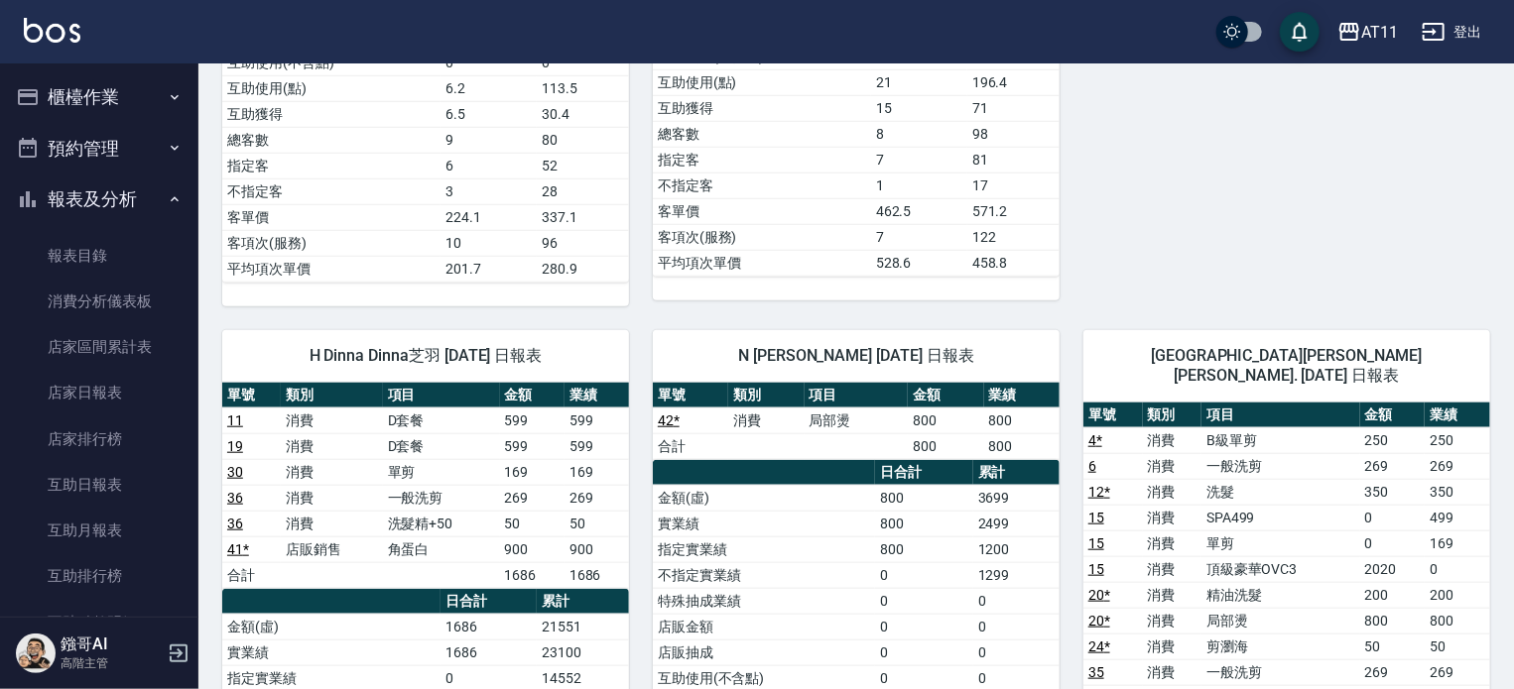
scroll to position [694, 0]
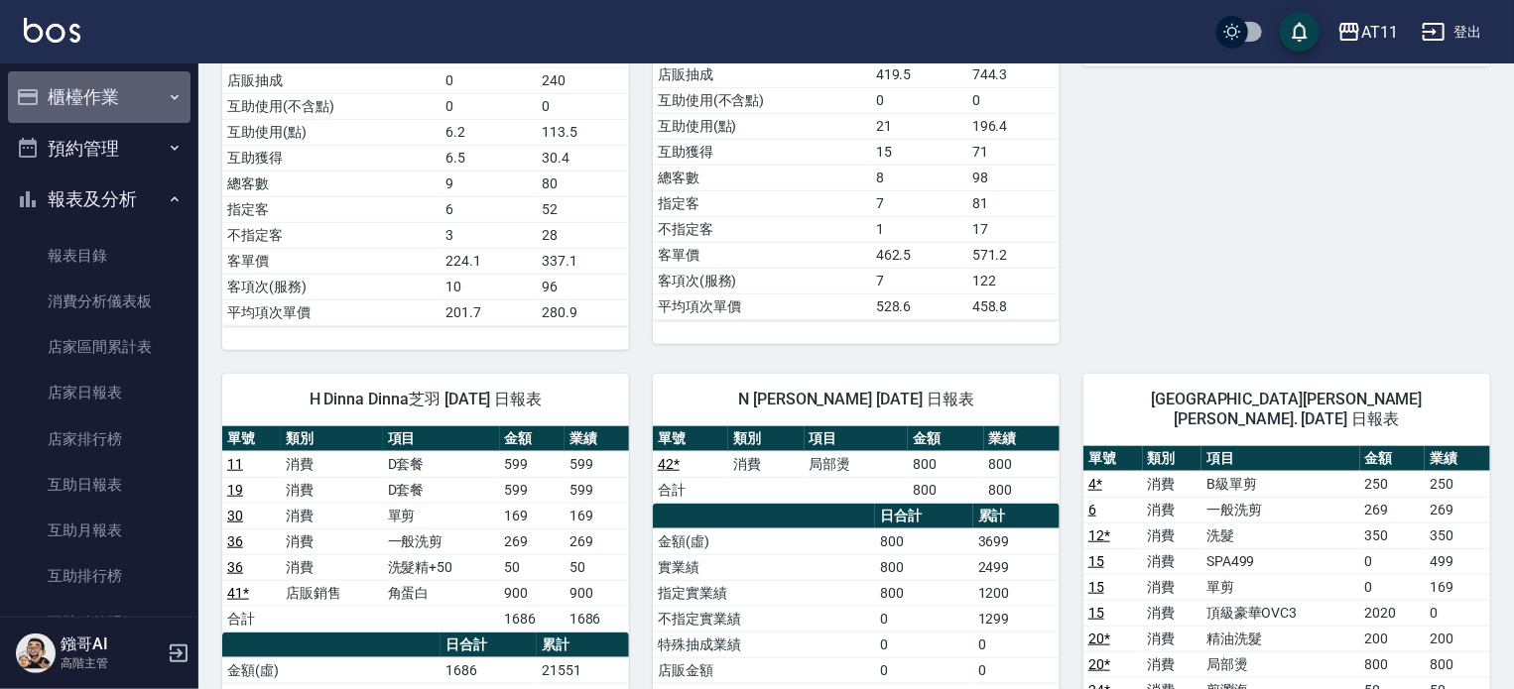
click at [106, 96] on button "櫃檯作業" at bounding box center [99, 97] width 183 height 52
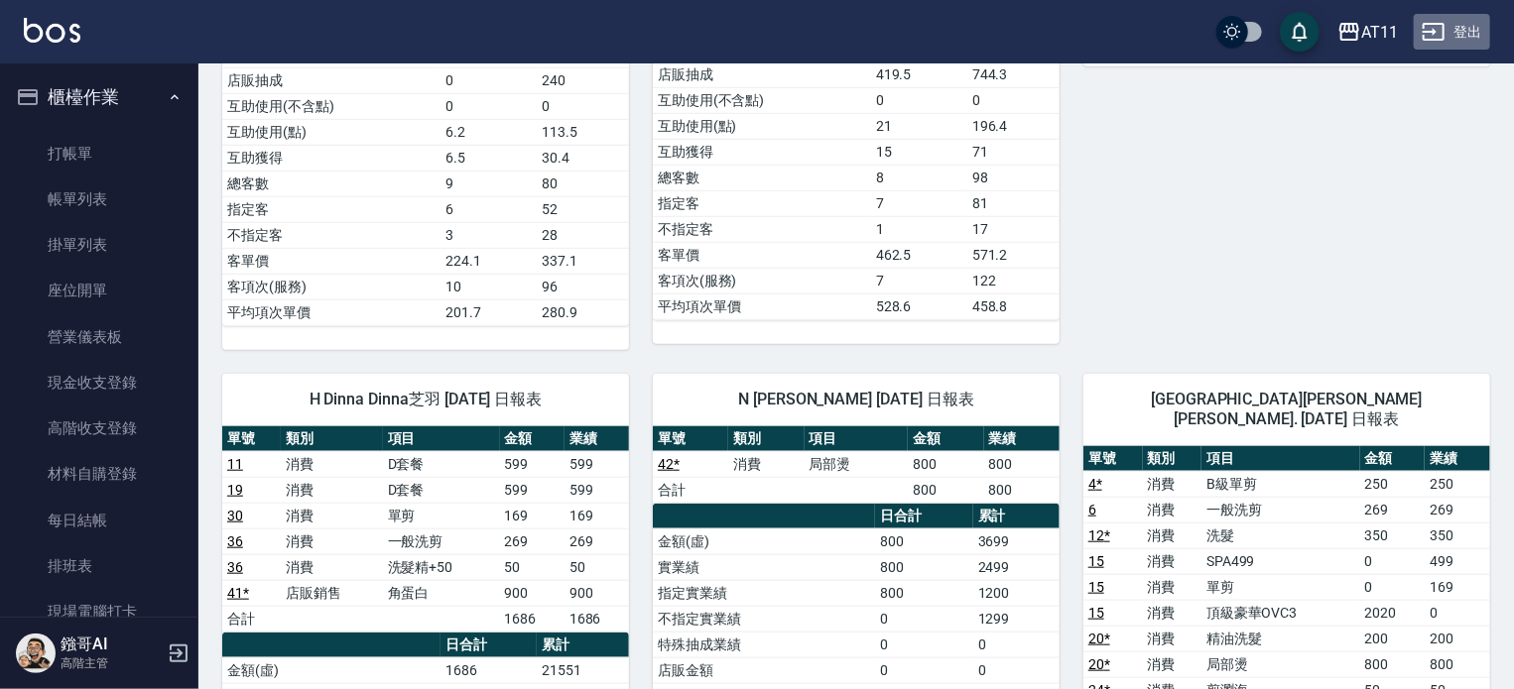
click at [1466, 35] on button "登出" at bounding box center [1452, 32] width 76 height 37
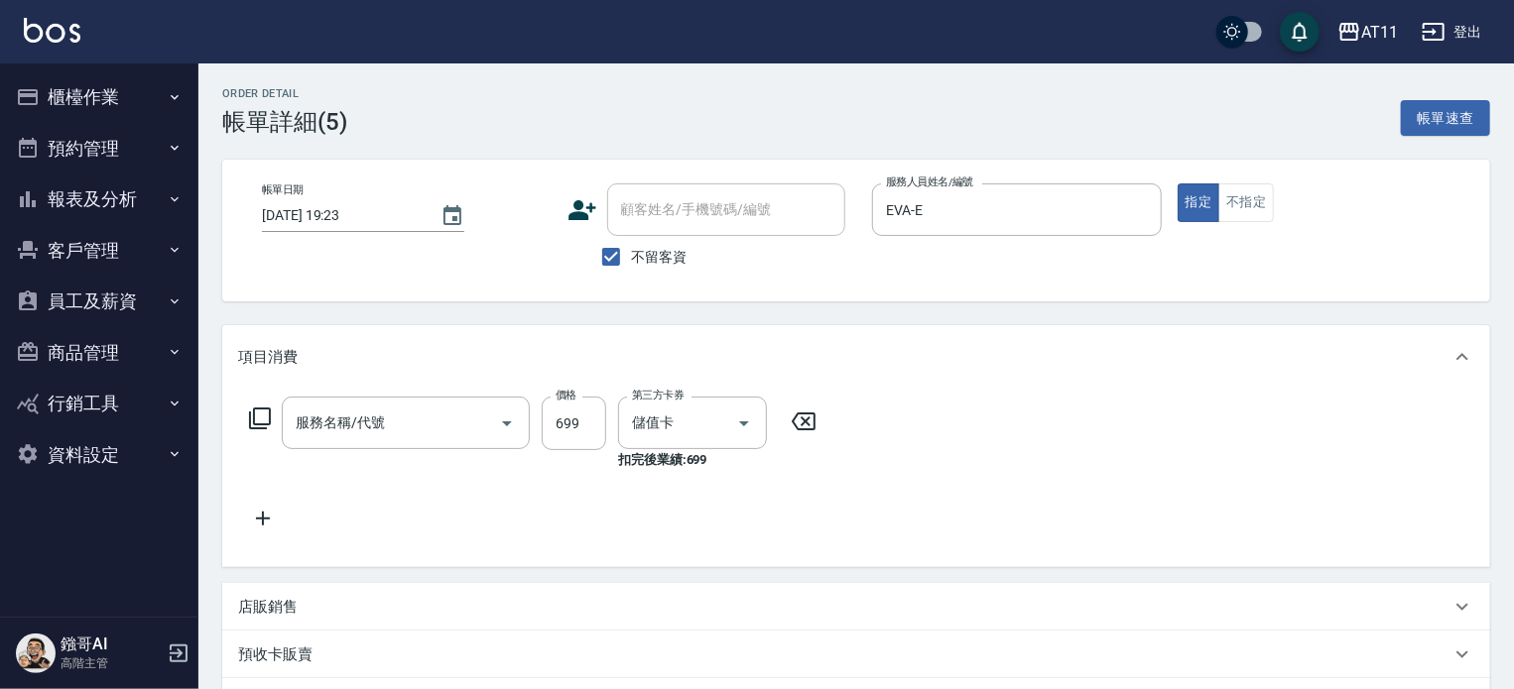
type input "2025/09/13 19:23"
checkbox input "true"
type input "EVA-E"
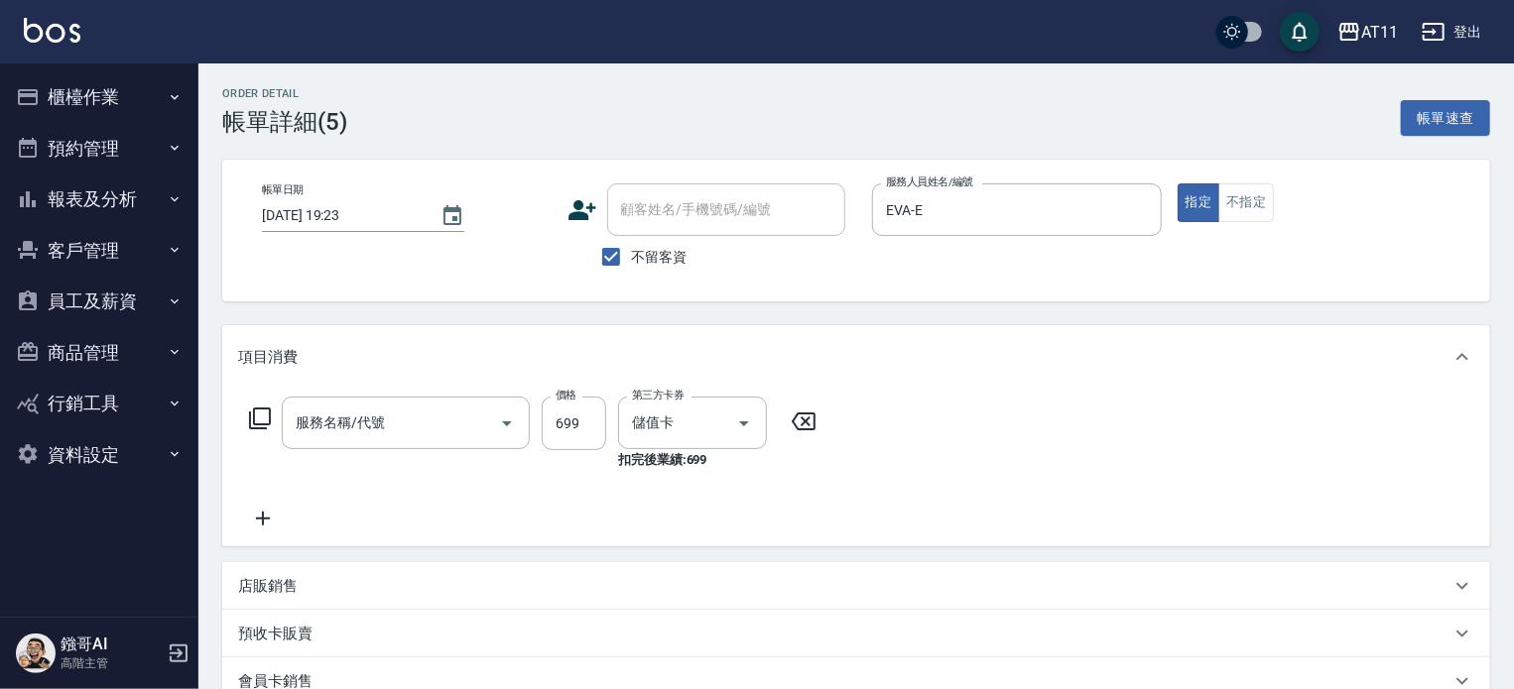
type input "SPA699(699)"
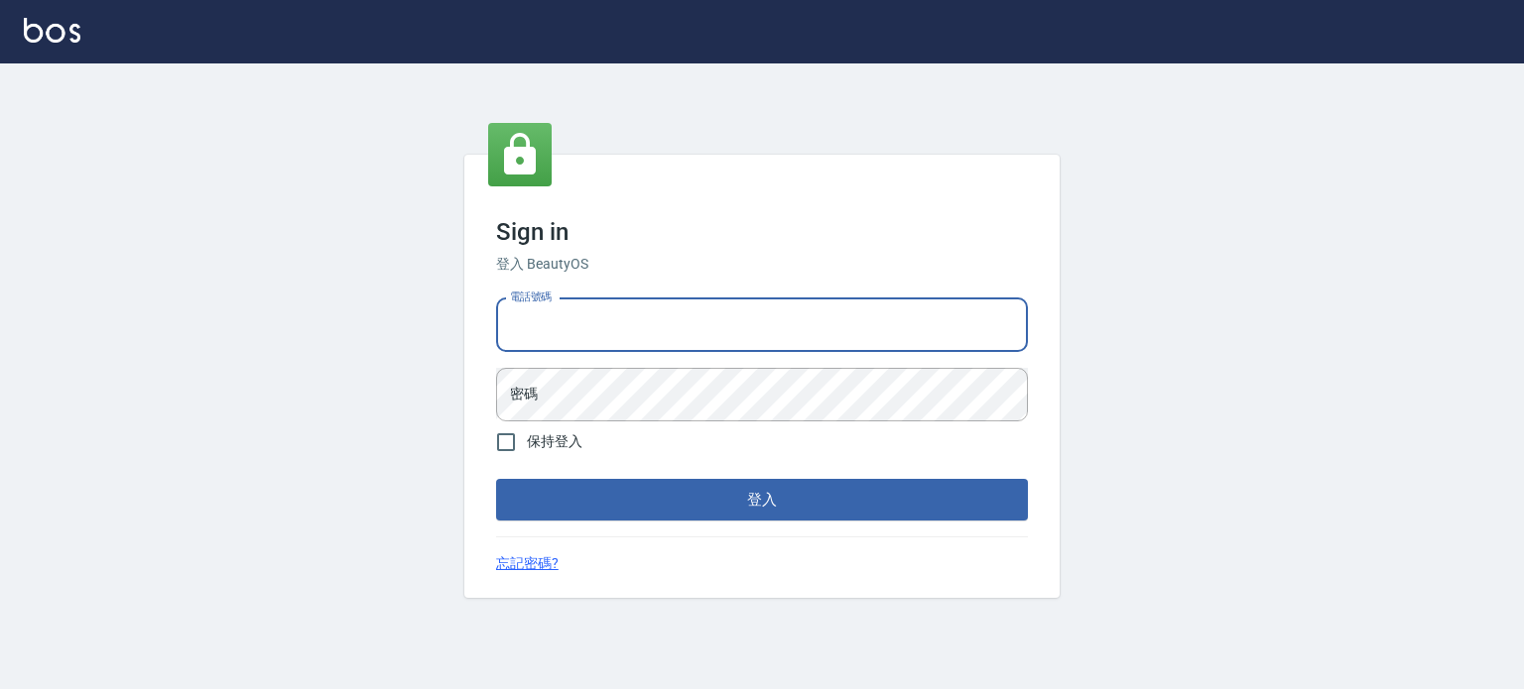
click at [720, 337] on input "電話號碼" at bounding box center [762, 326] width 532 height 54
type input "0953539532"
click at [496, 479] on button "登入" at bounding box center [762, 500] width 532 height 42
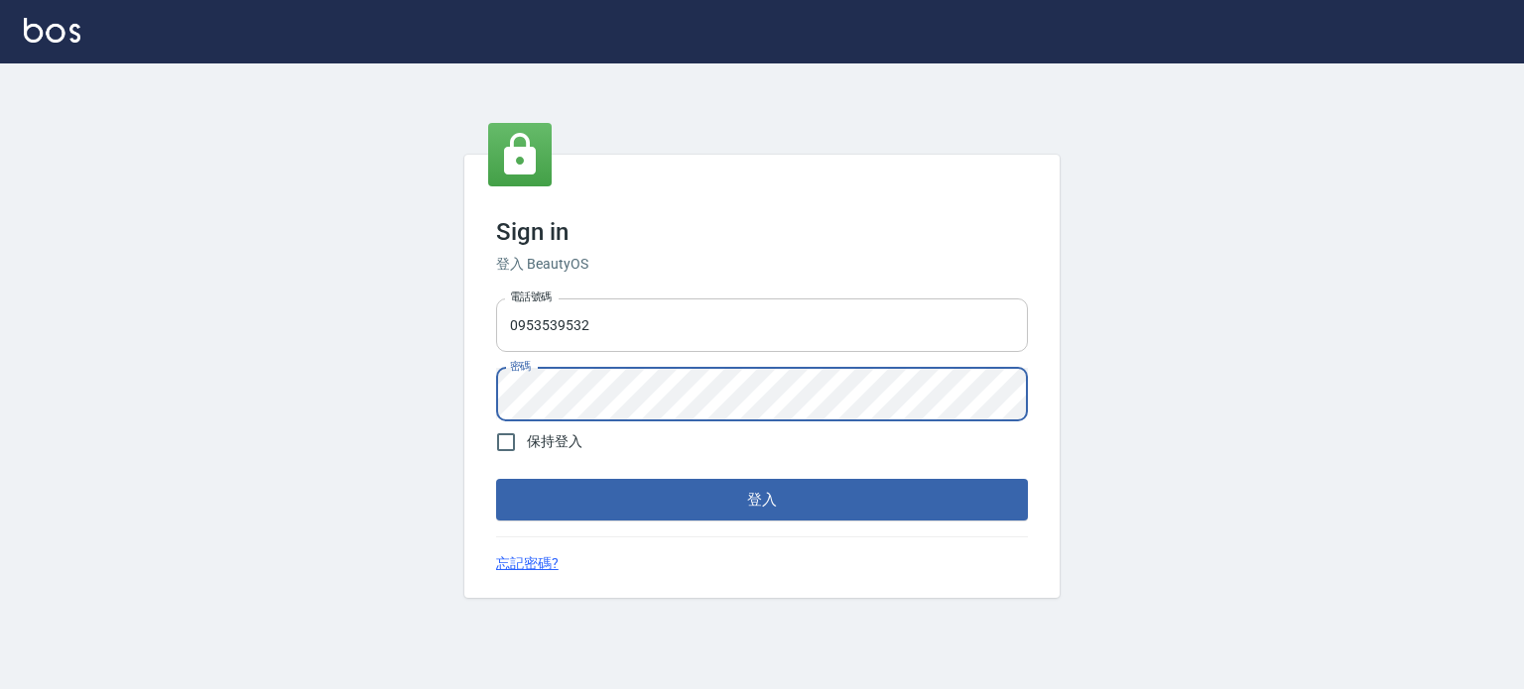
click at [496, 479] on button "登入" at bounding box center [762, 500] width 532 height 42
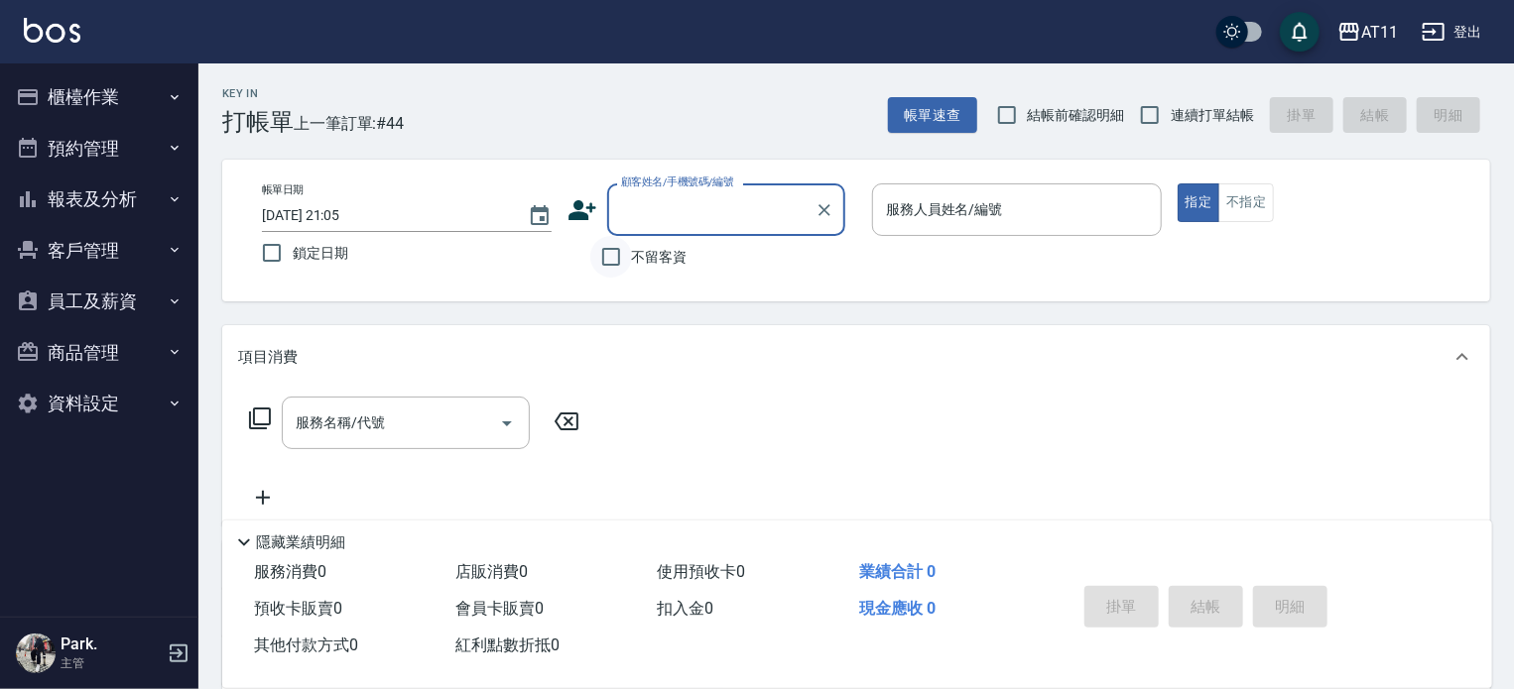
click at [614, 253] on input "不留客資" at bounding box center [611, 257] width 42 height 42
checkbox input "true"
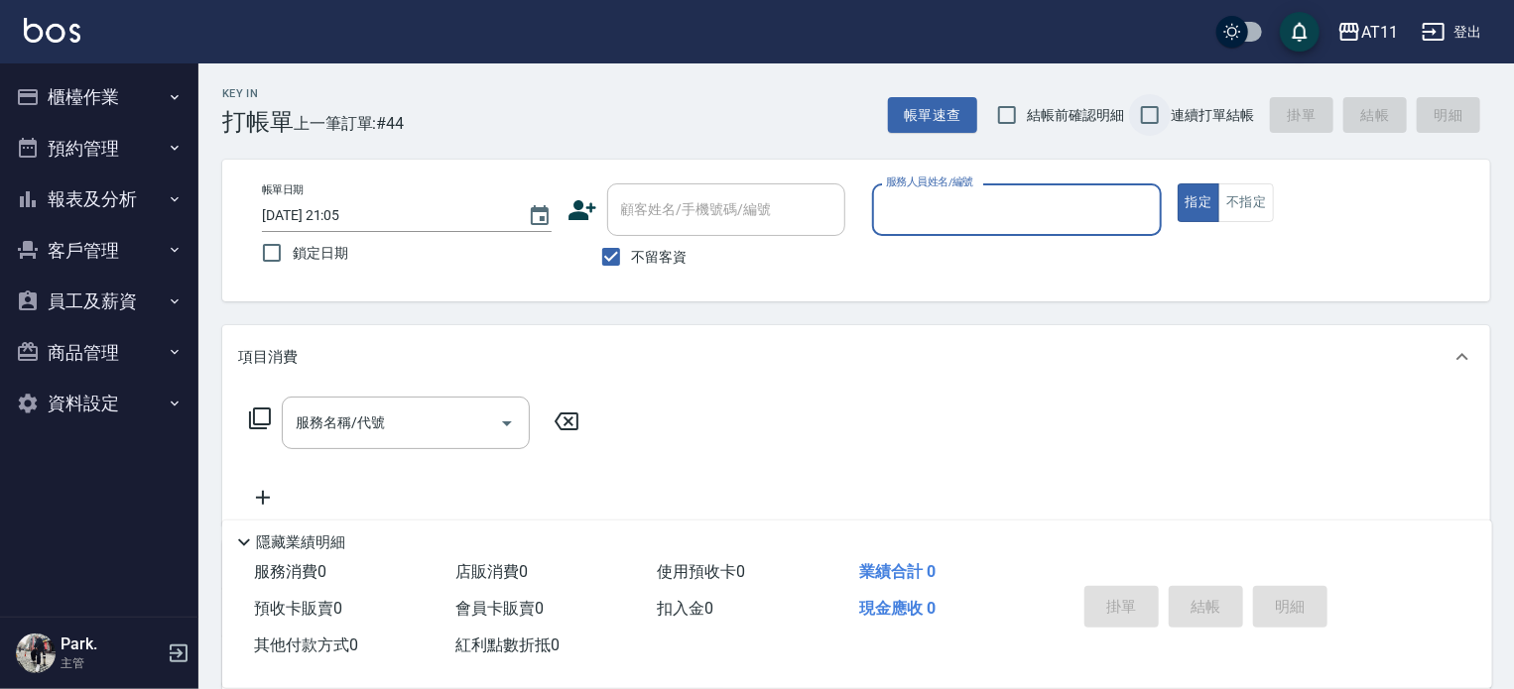
click at [1147, 117] on input "連續打單結帳" at bounding box center [1150, 115] width 42 height 42
checkbox input "true"
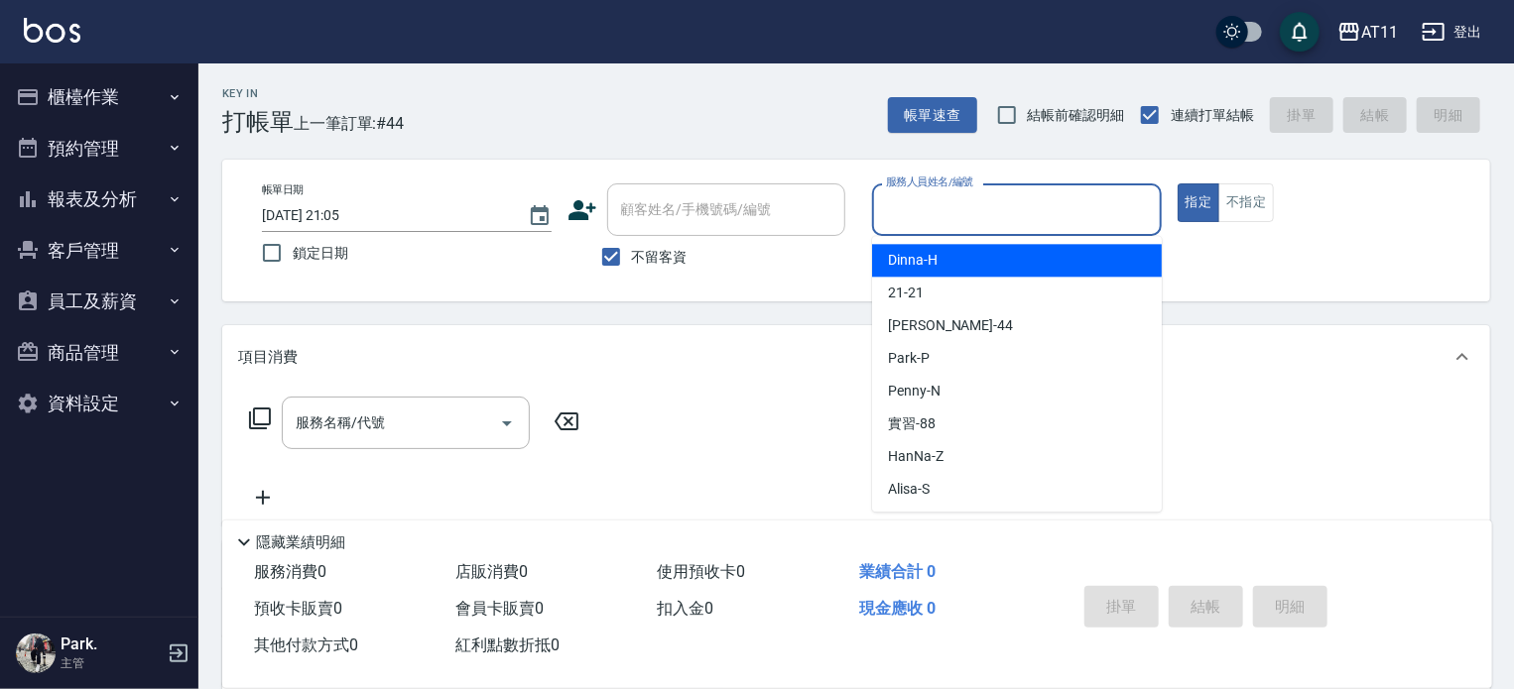
click at [999, 221] on input "服務人員姓名/編號" at bounding box center [1017, 209] width 272 height 35
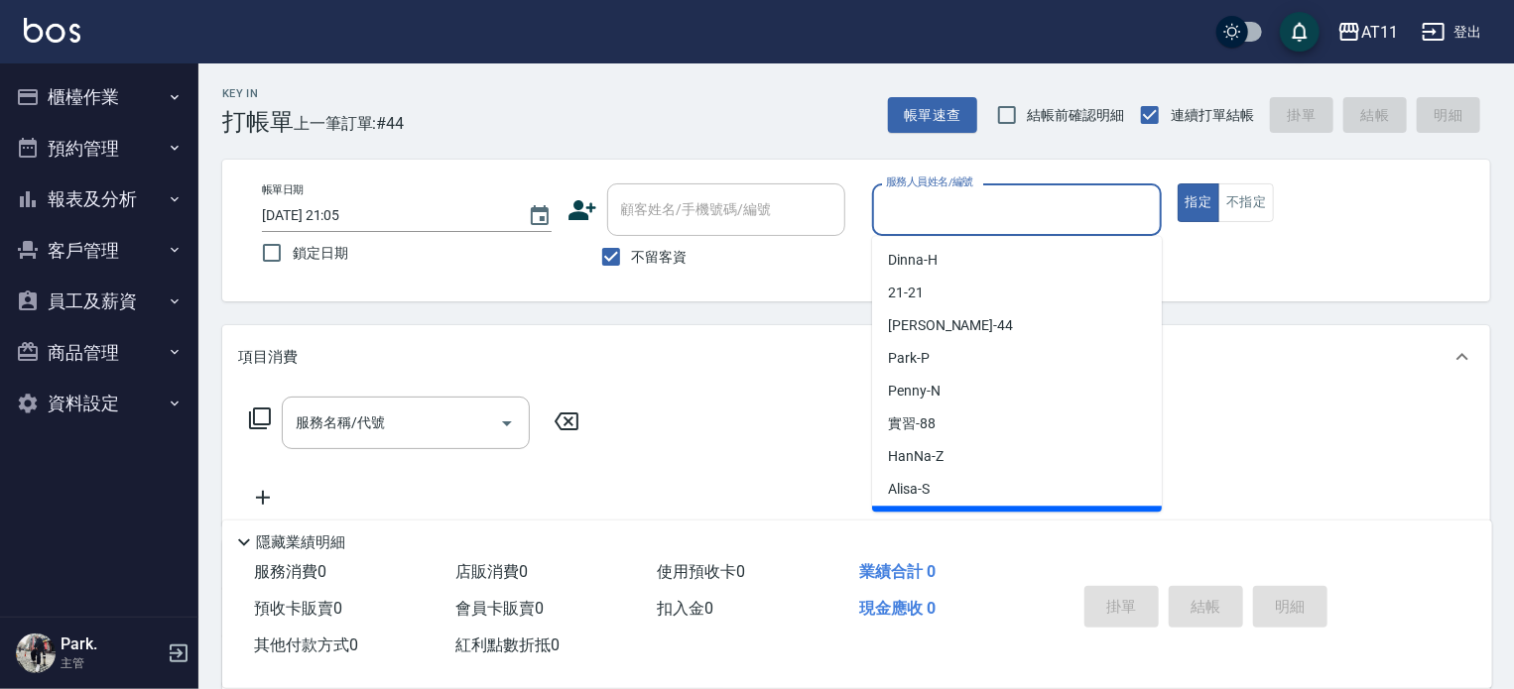
type input "ㄏ"
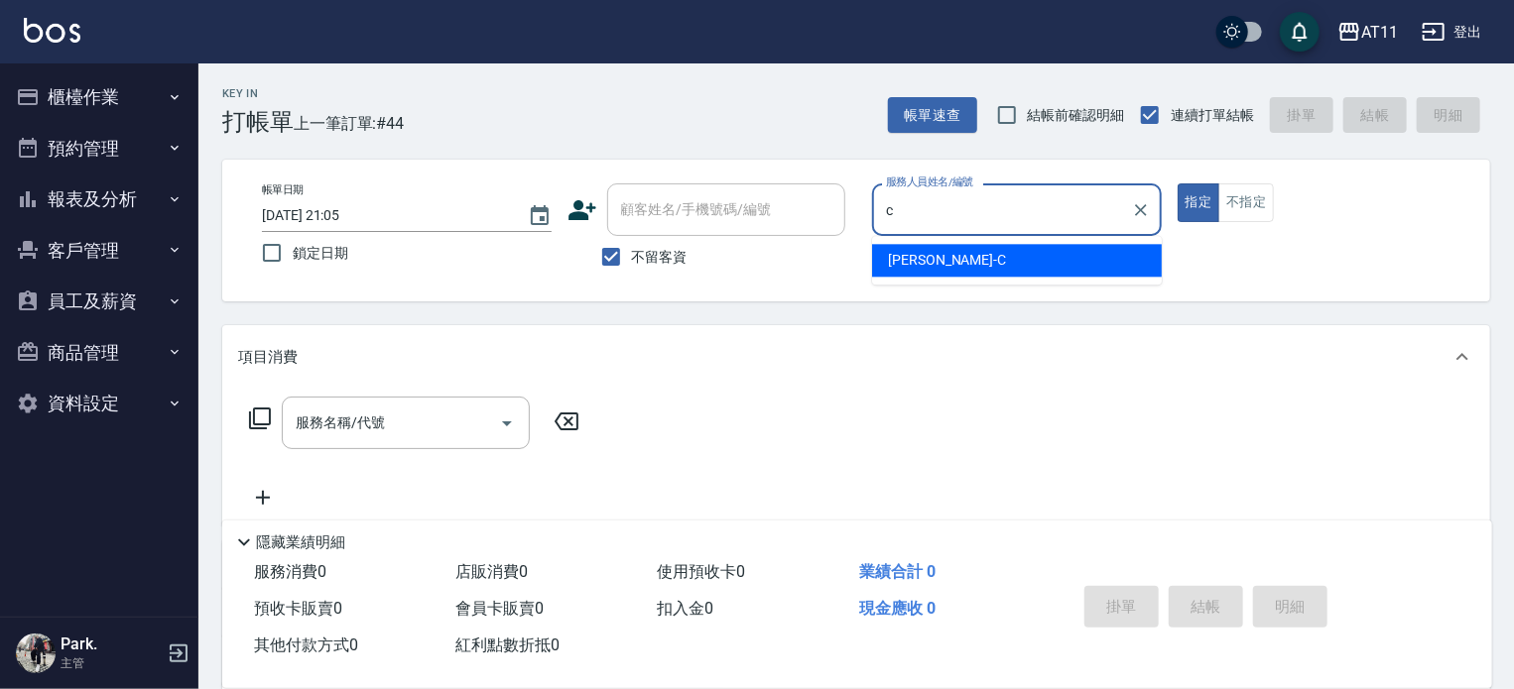
type input "Connie-C"
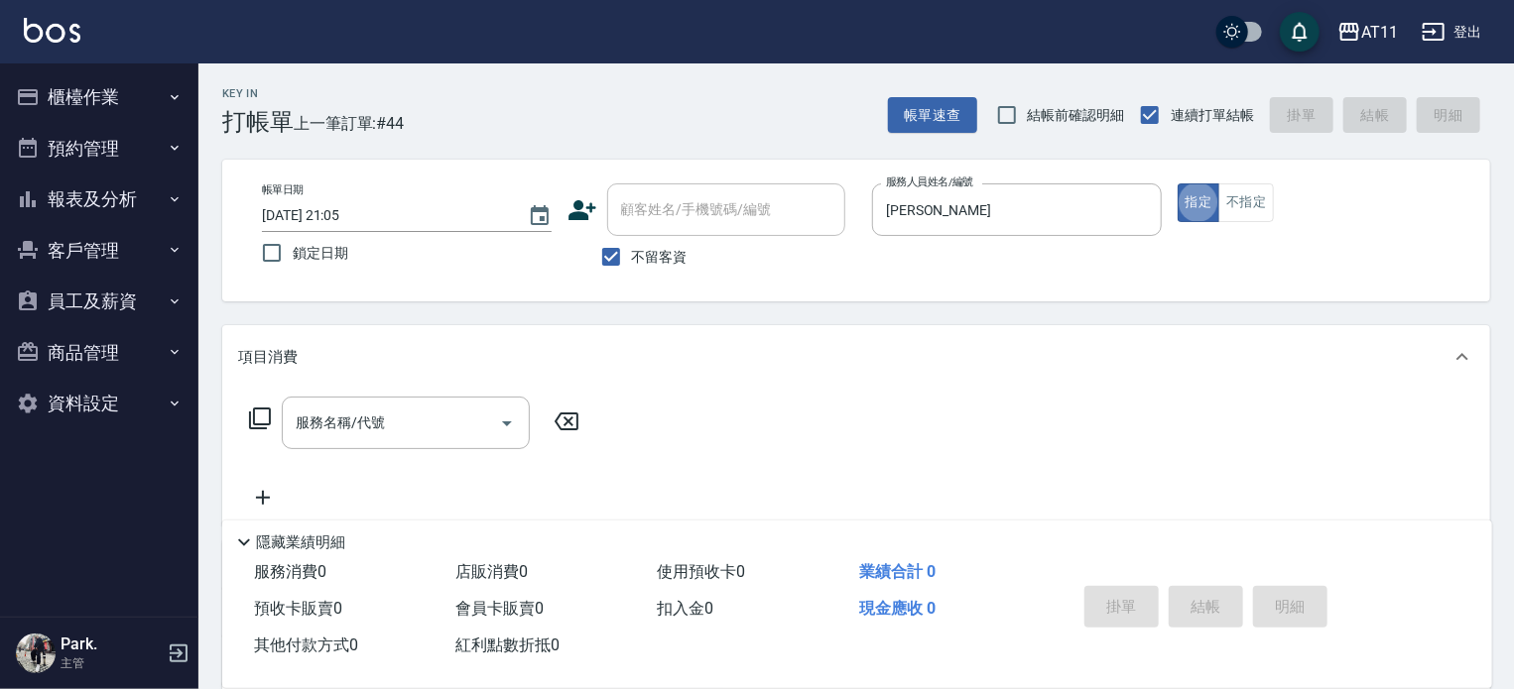
type button "true"
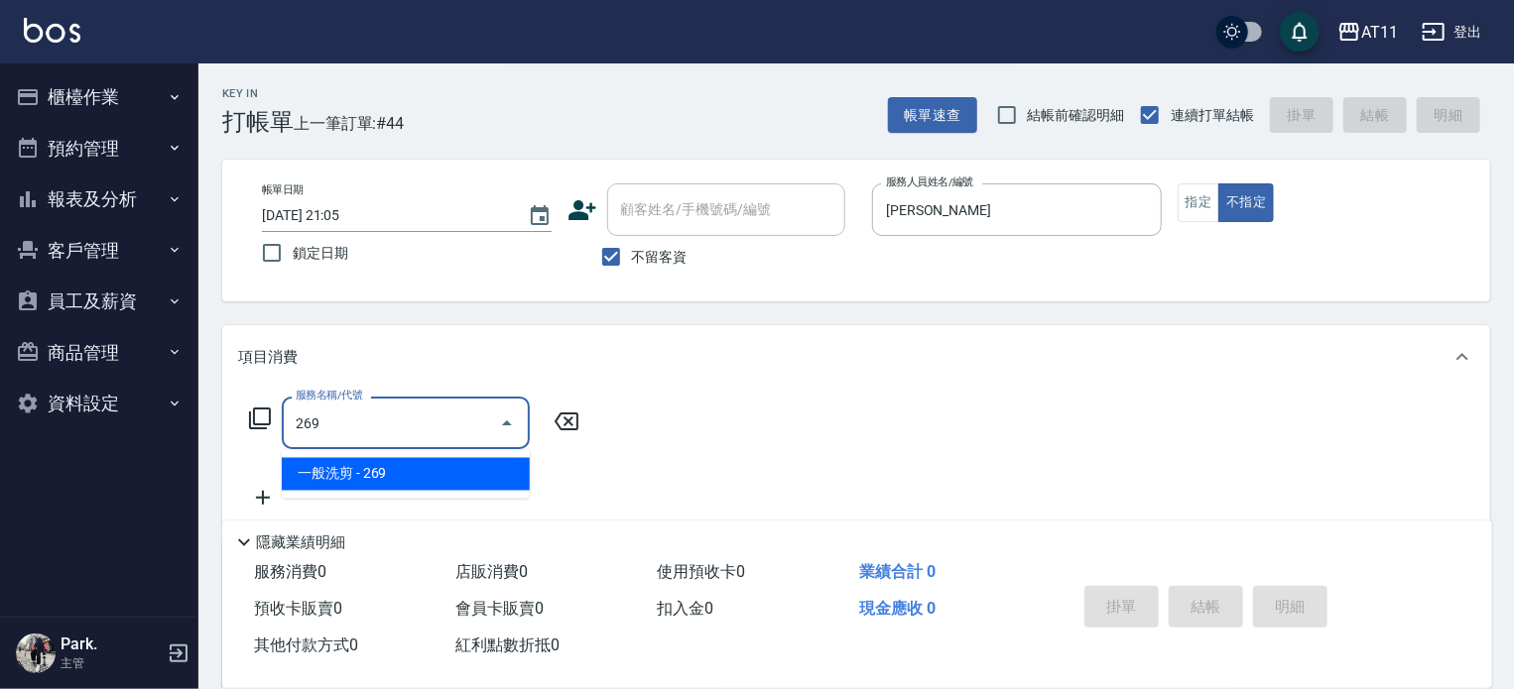
type input "一般洗剪(269)"
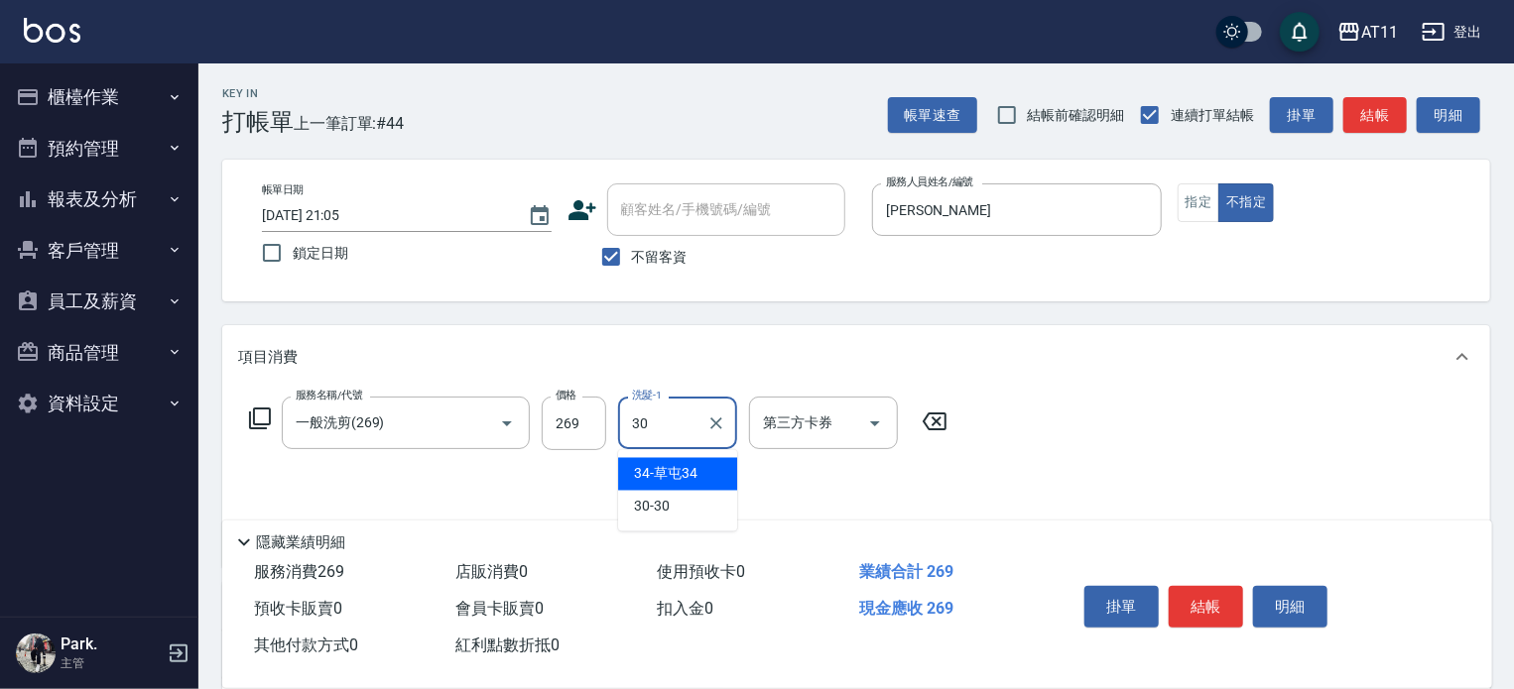
type input "30-30"
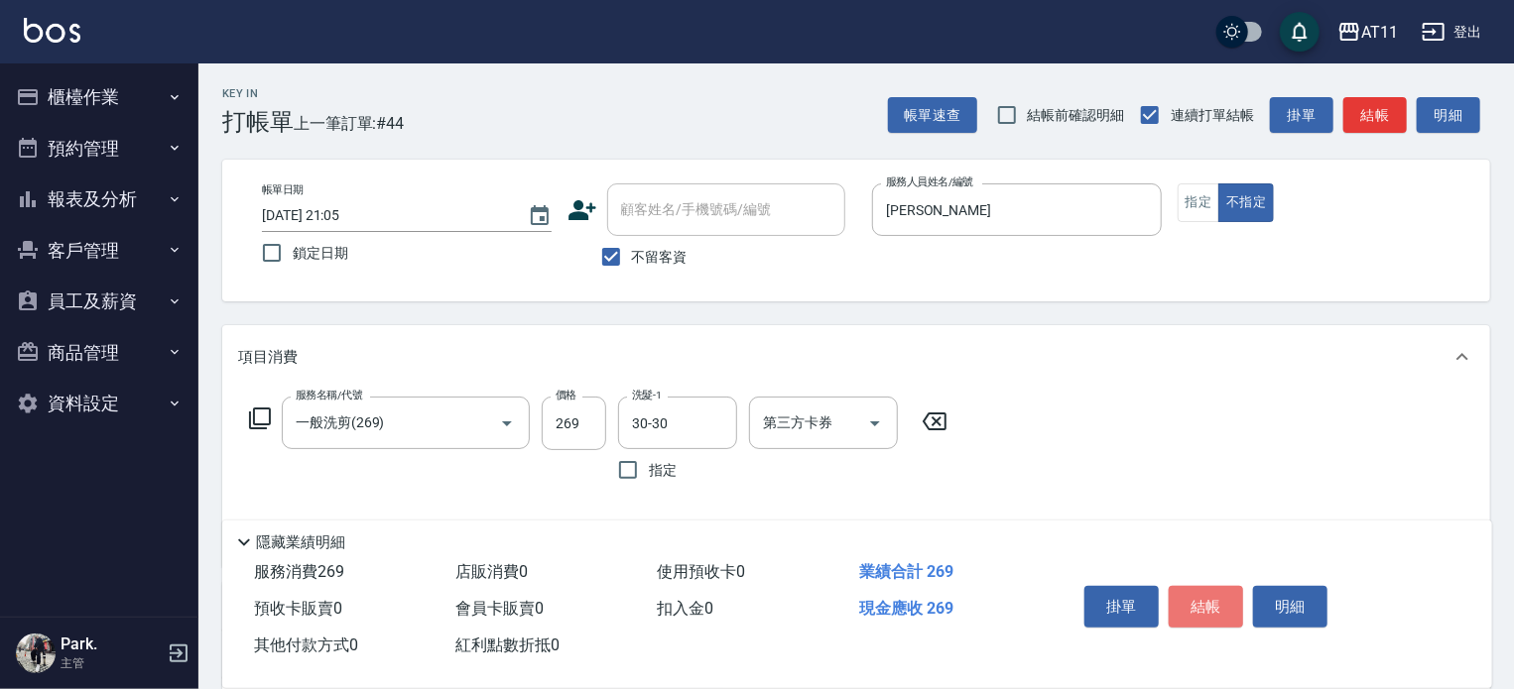
click at [1193, 592] on button "結帳" at bounding box center [1206, 607] width 74 height 42
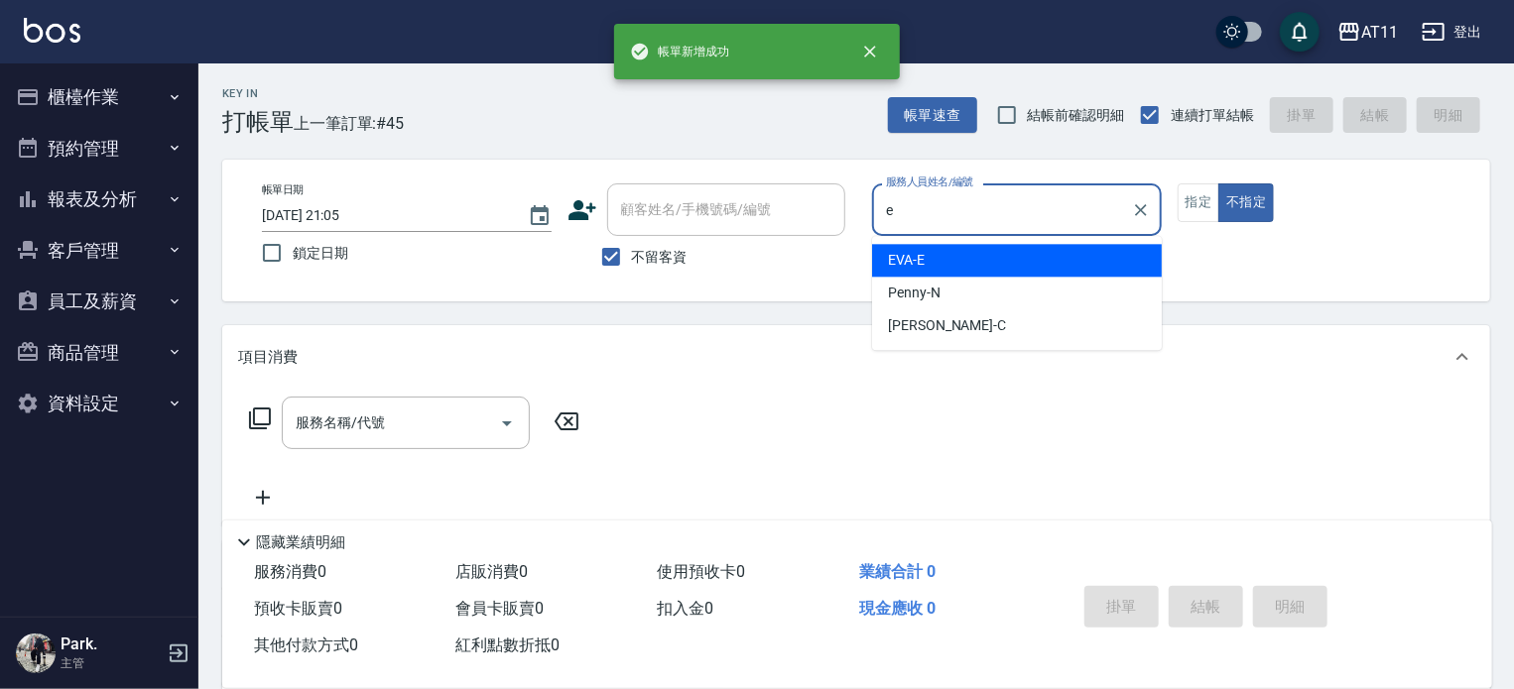
type input "EVA-E"
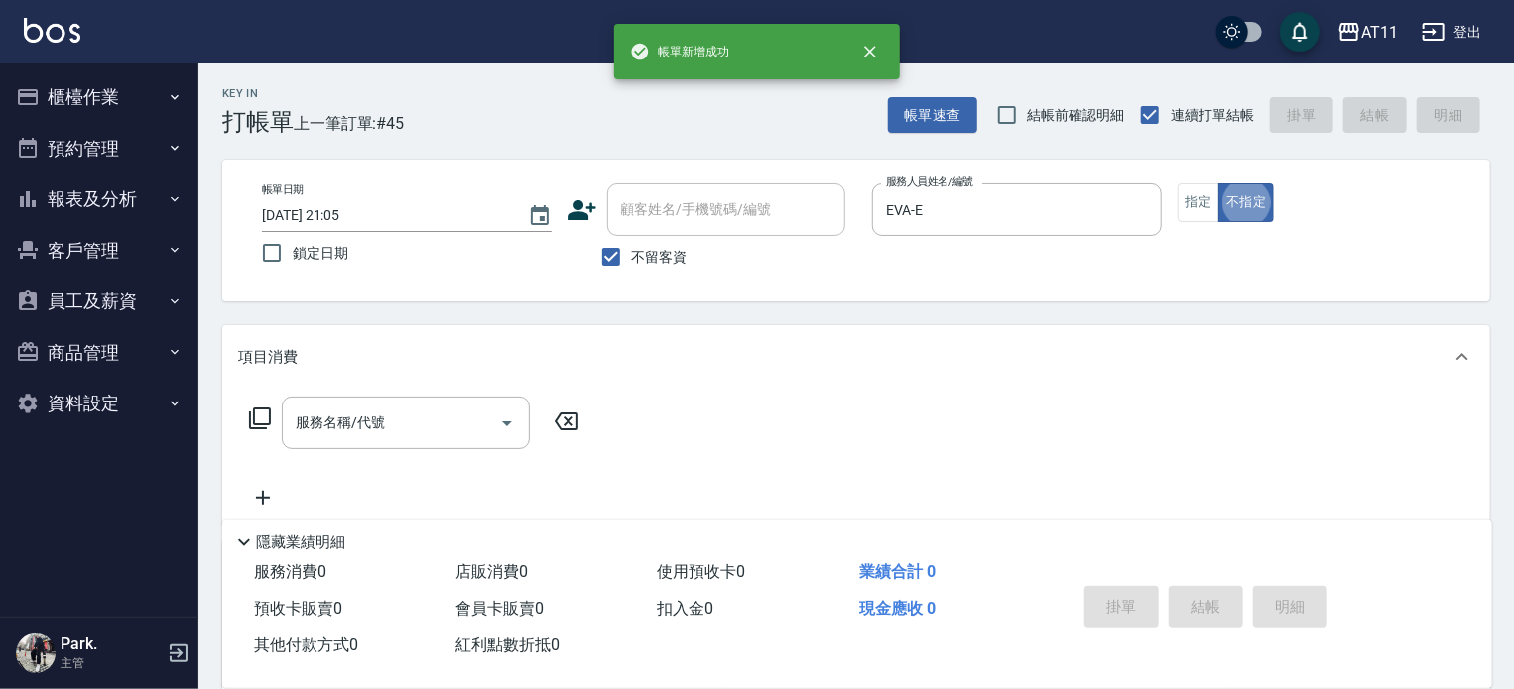
type button "false"
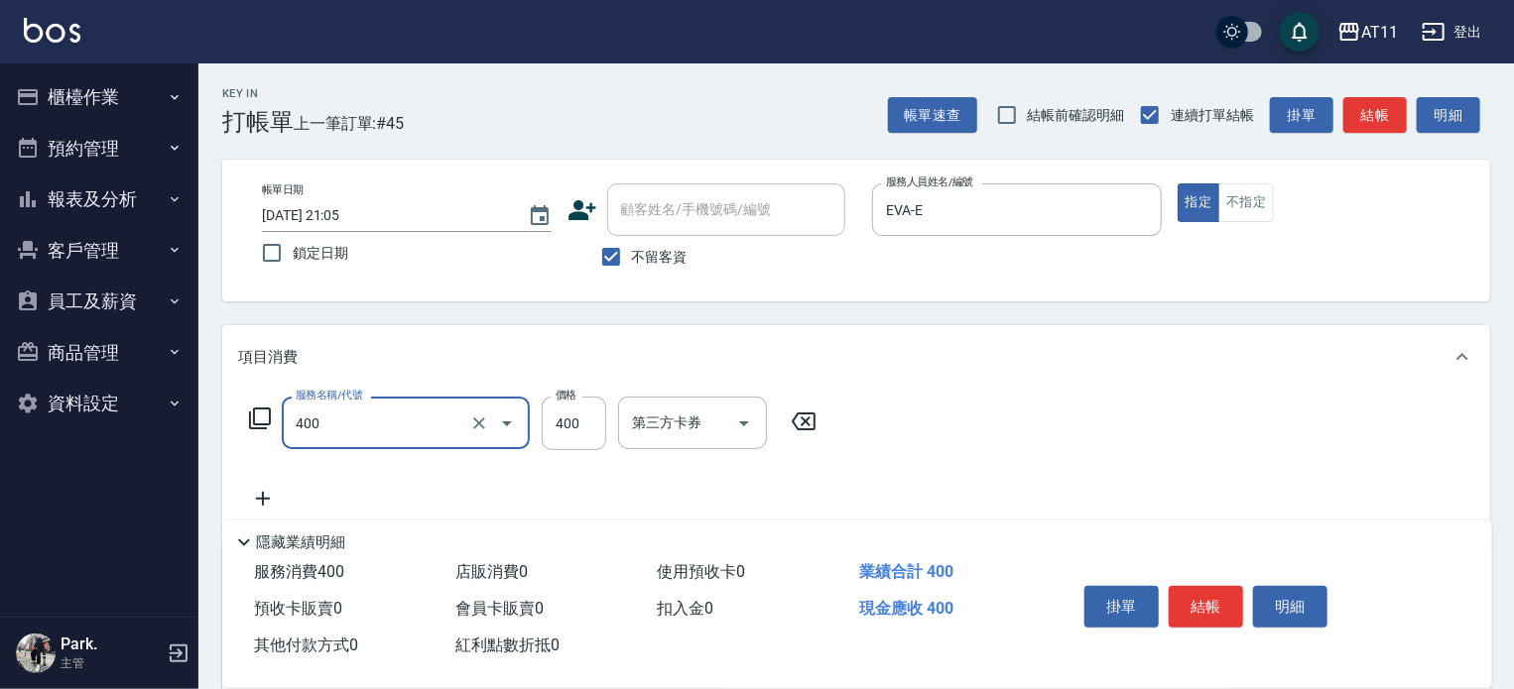
type input "洗剪(400)"
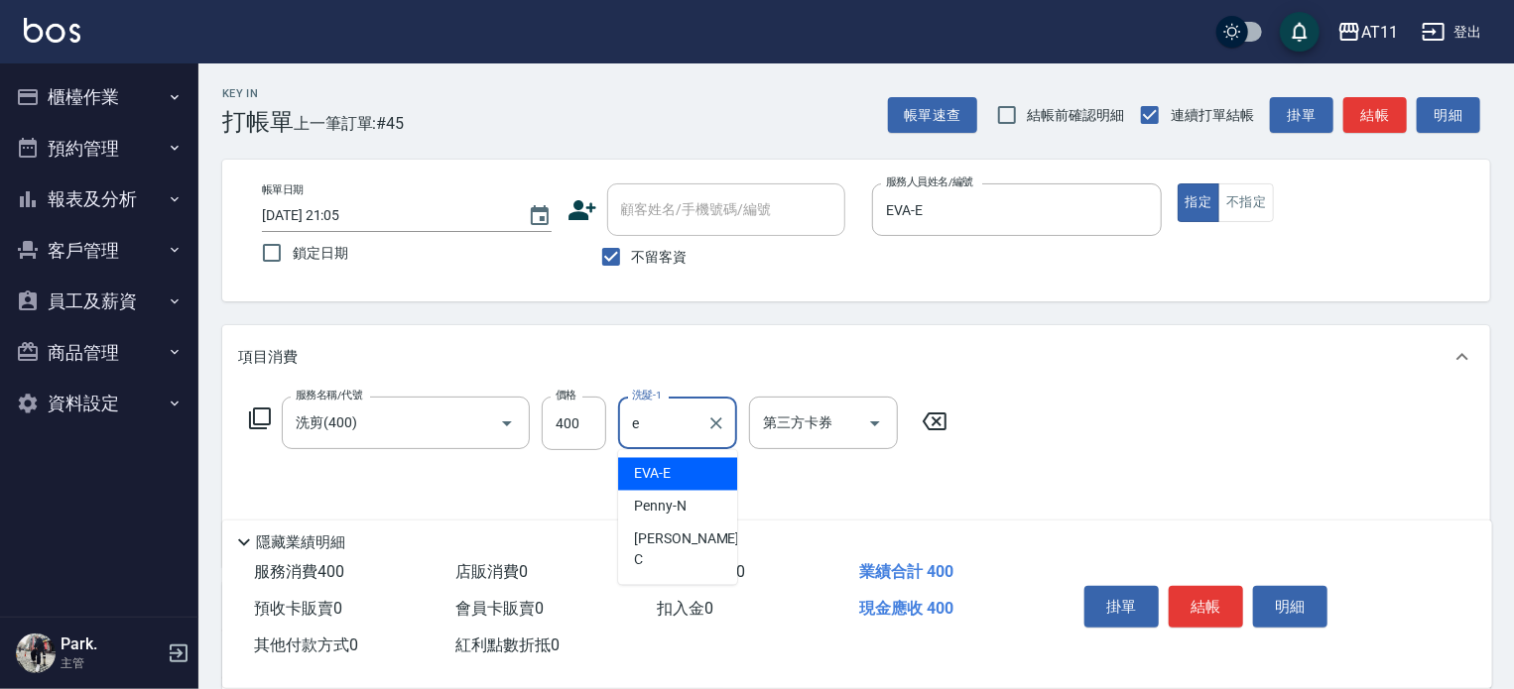
type input "EVA-E"
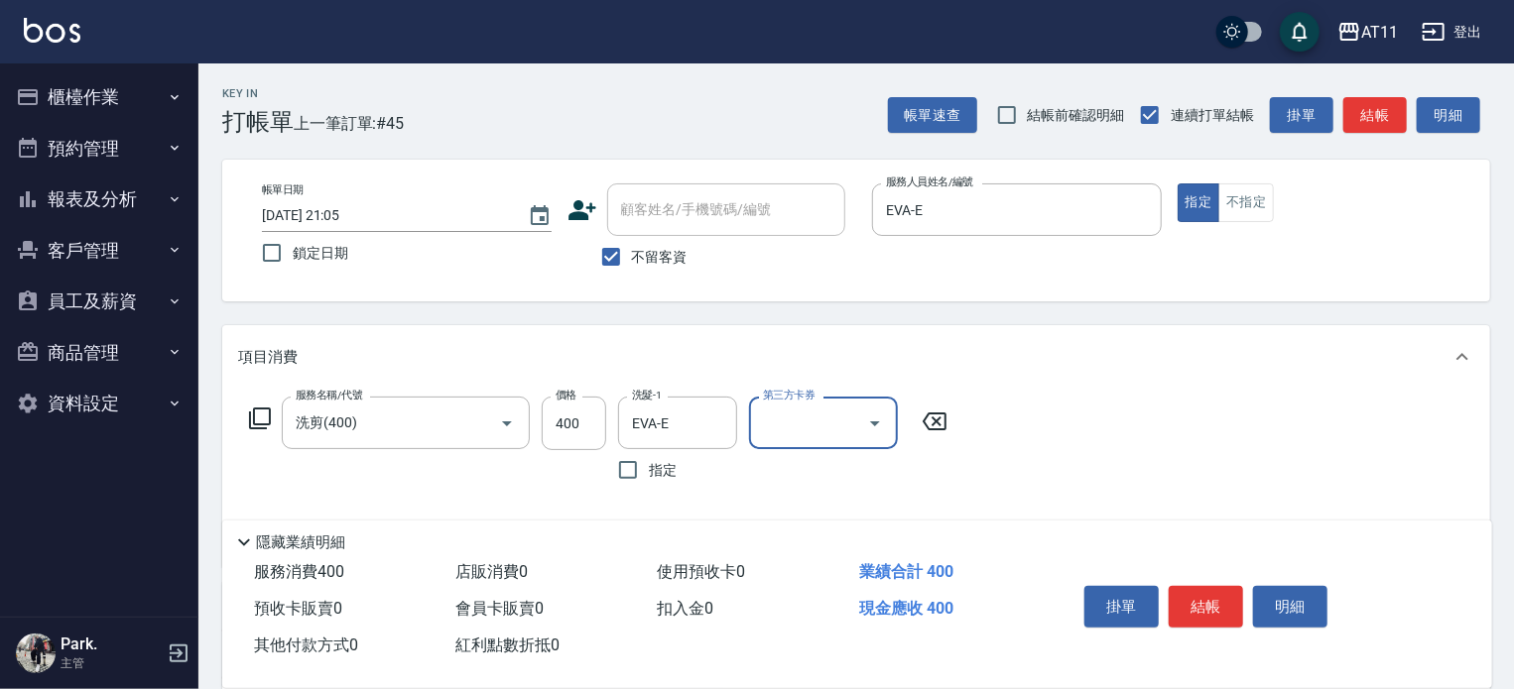
click at [1193, 592] on button "結帳" at bounding box center [1206, 607] width 74 height 42
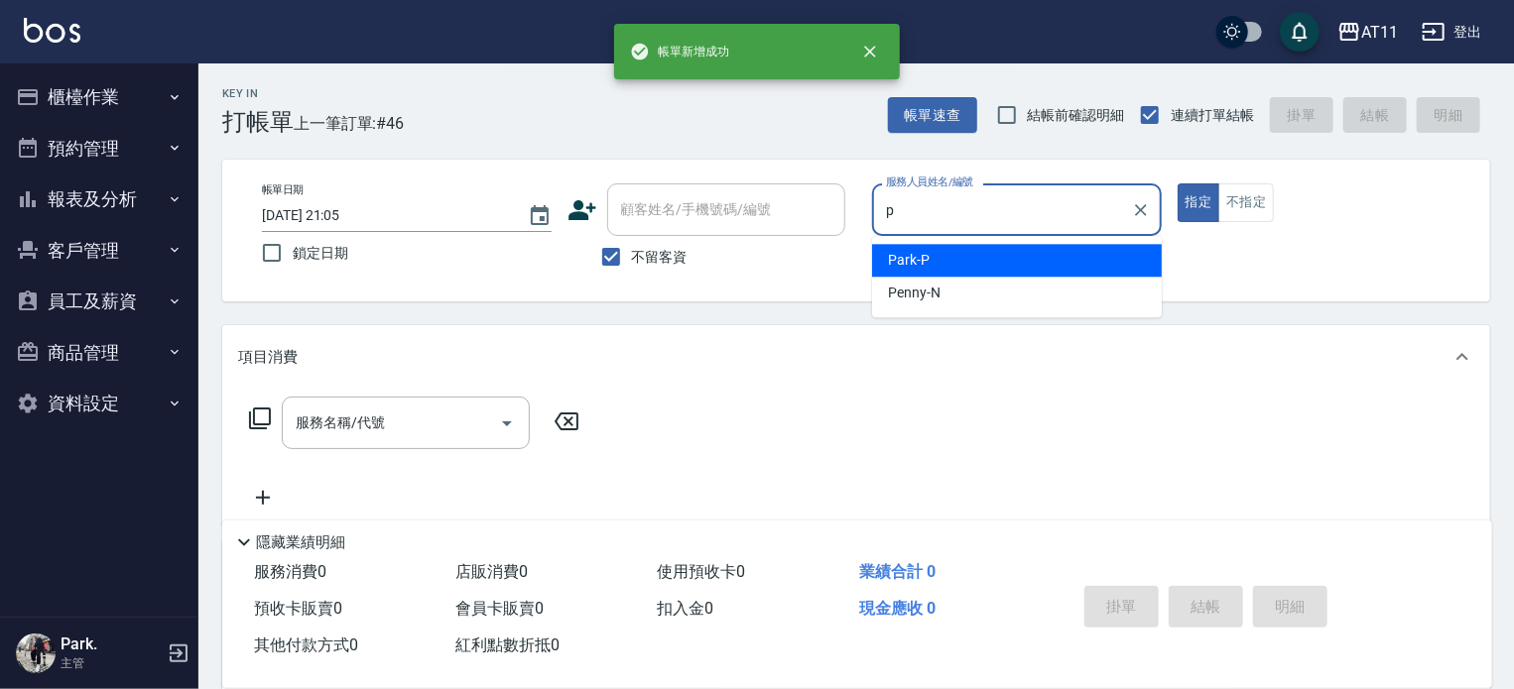
type input "Park-P"
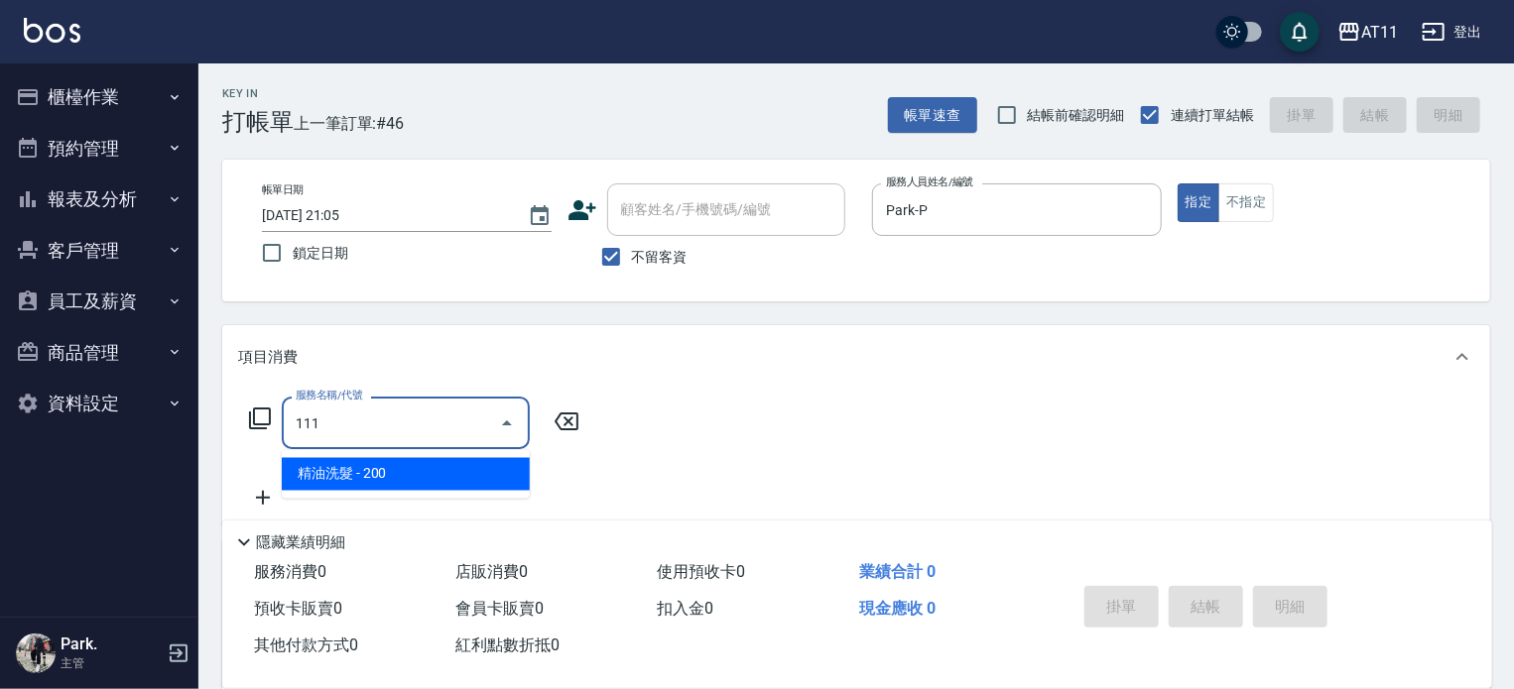
type input "精油洗髮(111)"
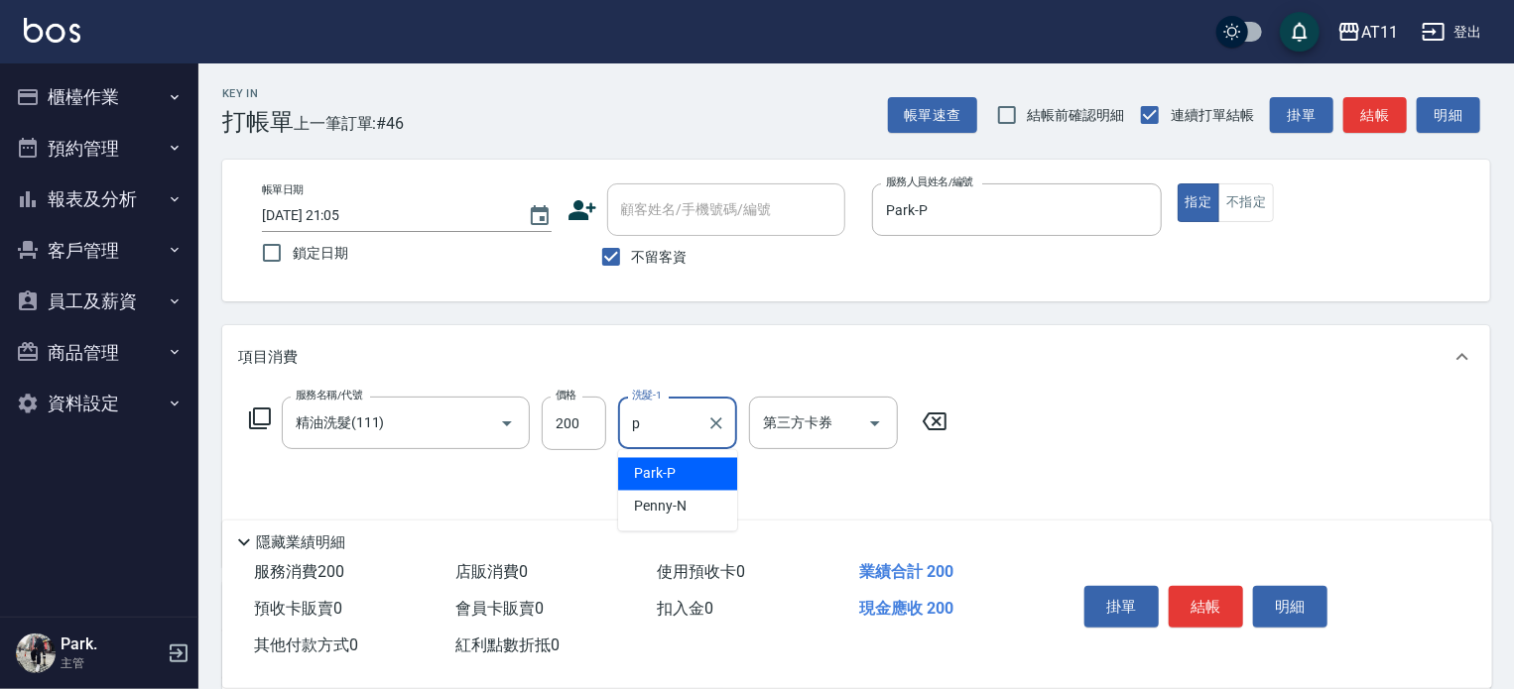
type input "Park-P"
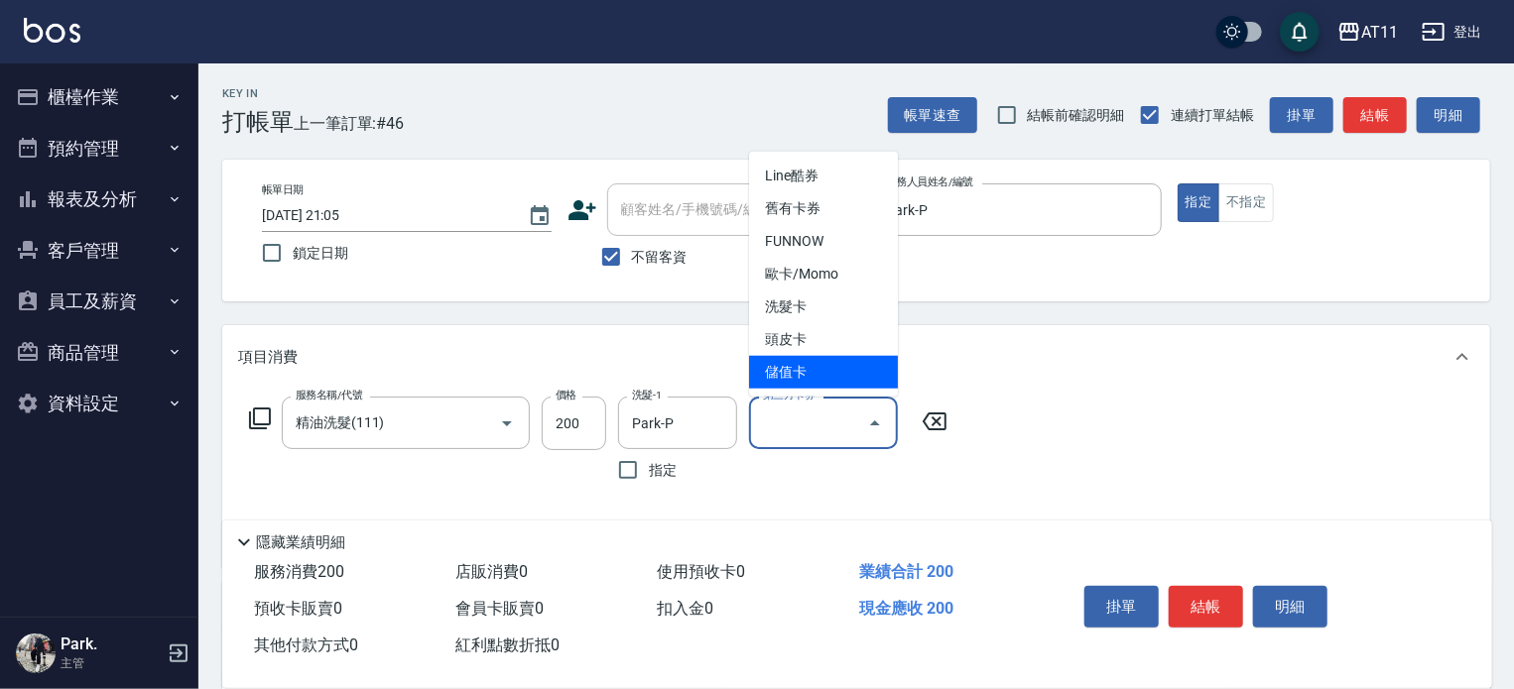
type input "儲值卡"
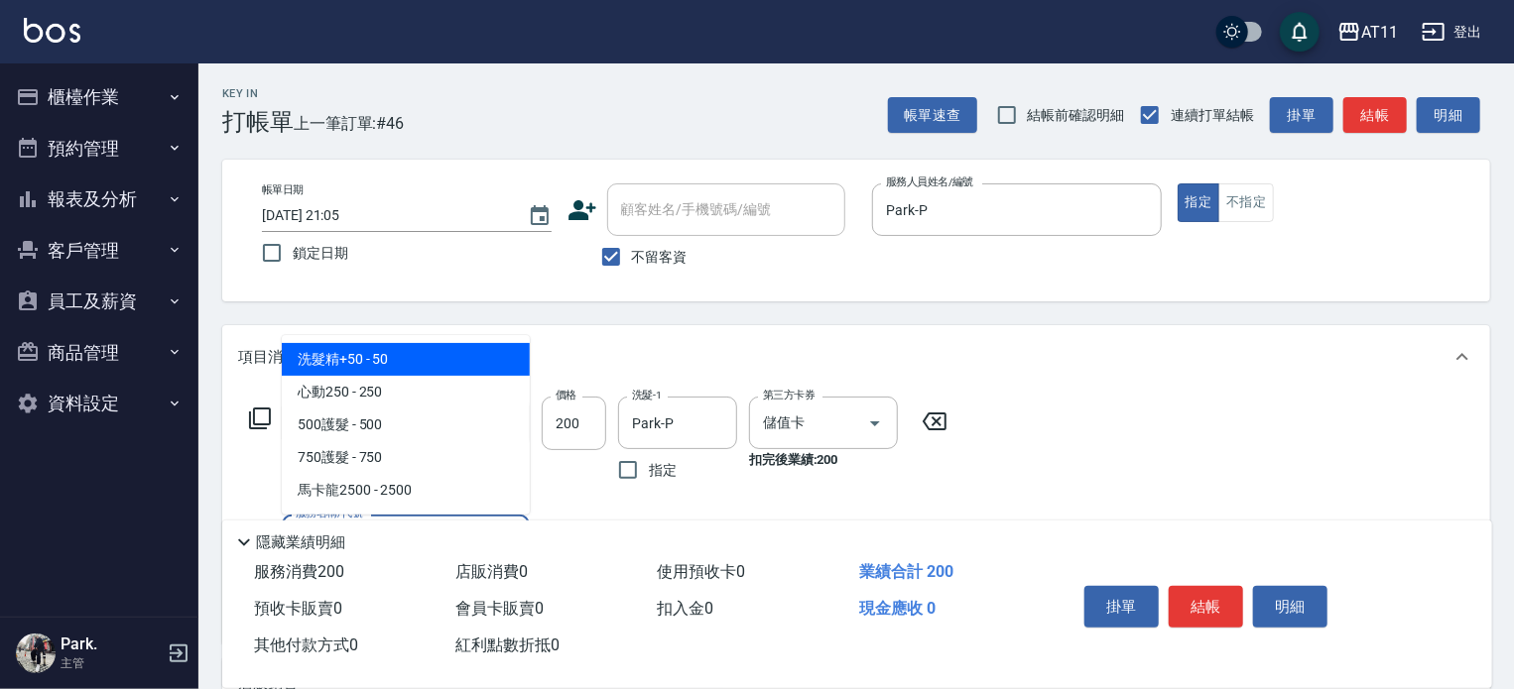
type input "洗髮精+50(50)"
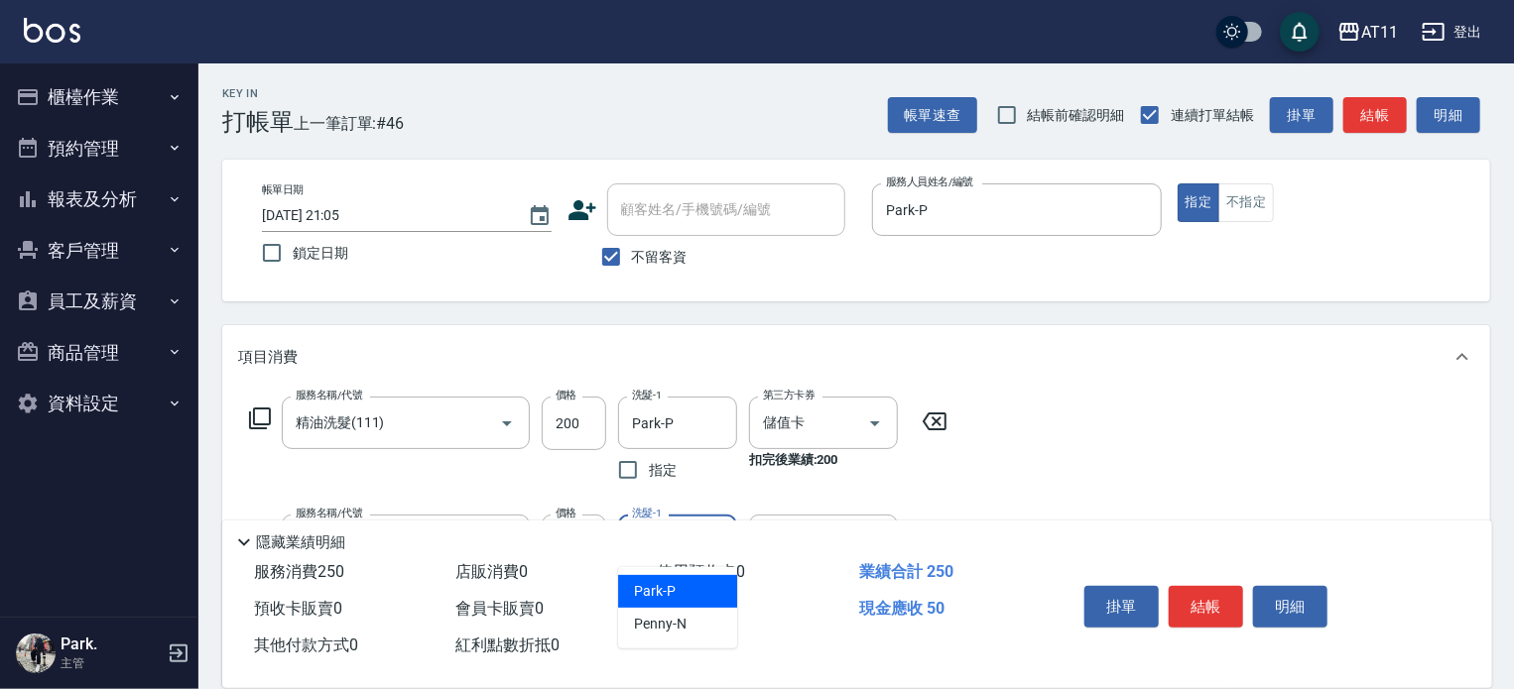
type input "Park-P"
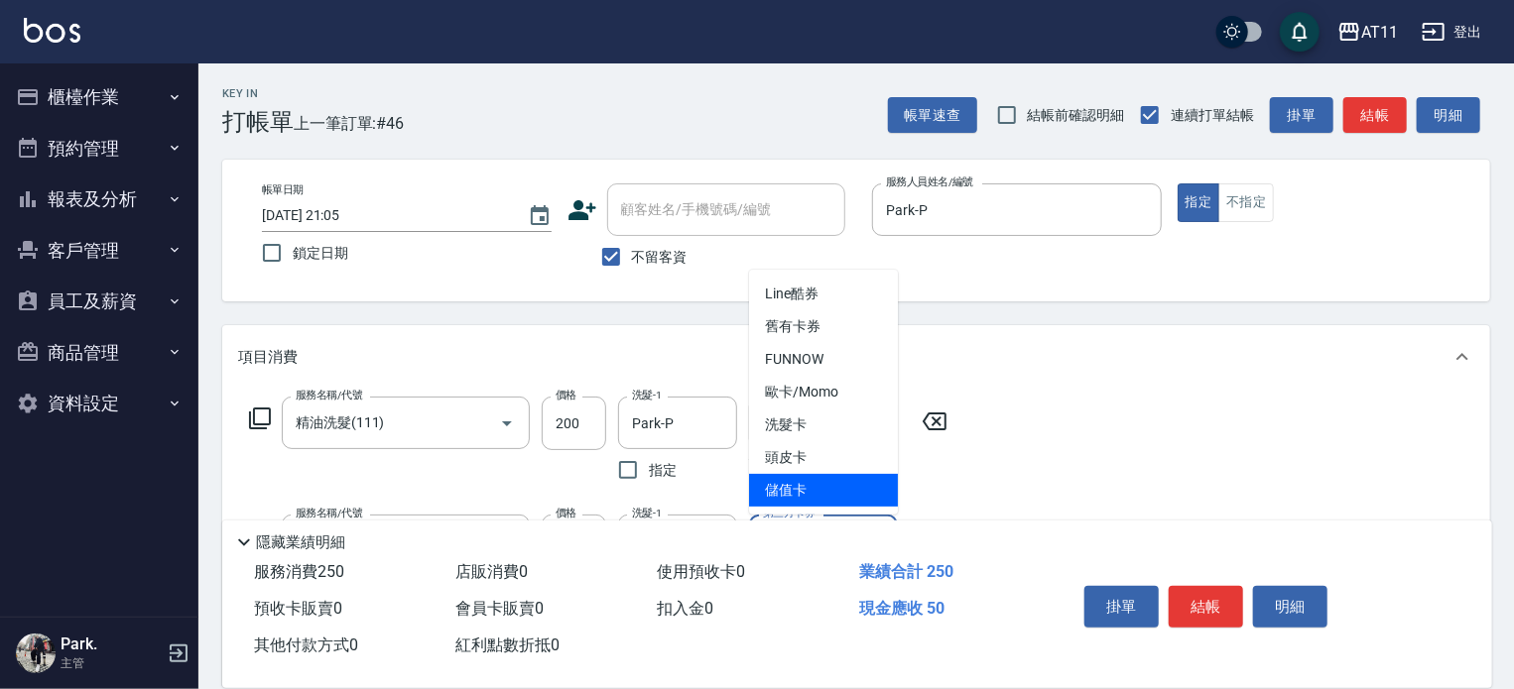
type input "儲值卡"
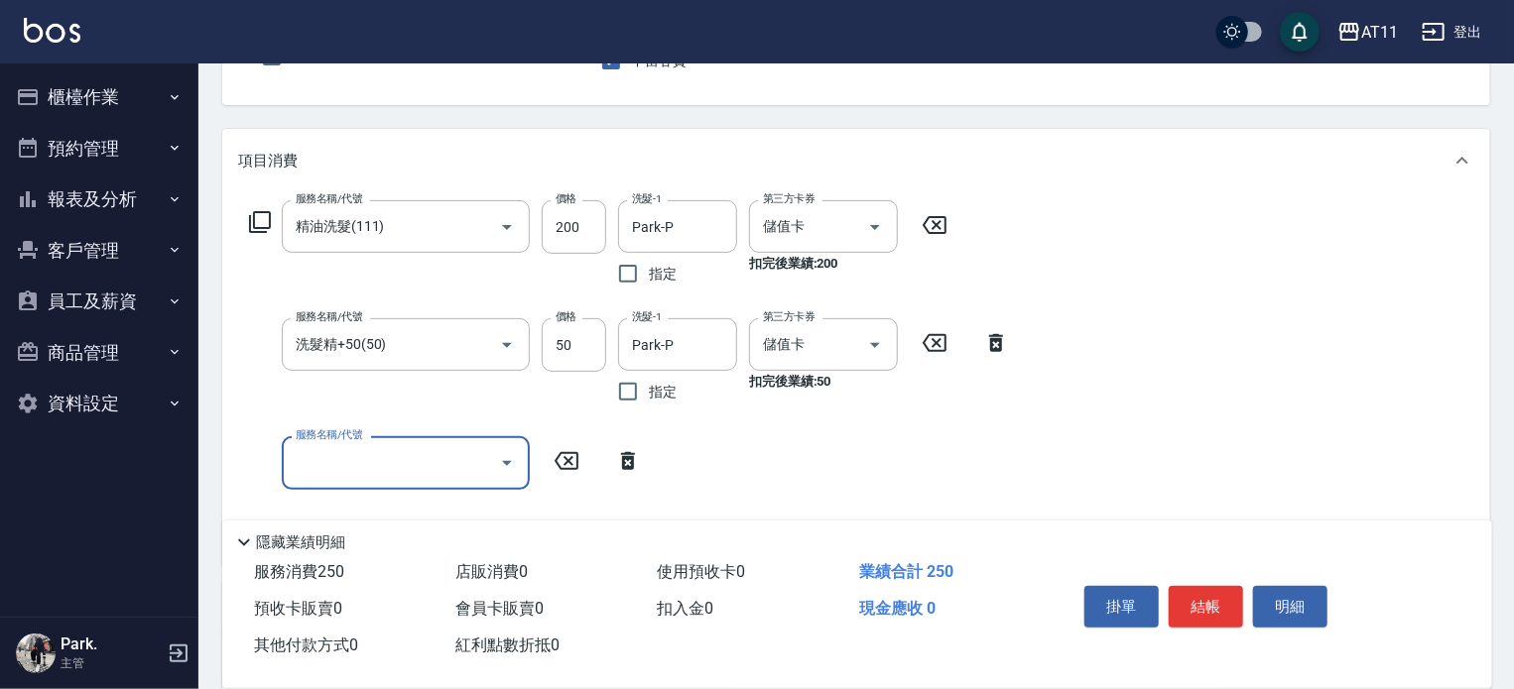
scroll to position [198, 0]
type input "0"
type input "0500"
type input "頭皮隔離(0300)"
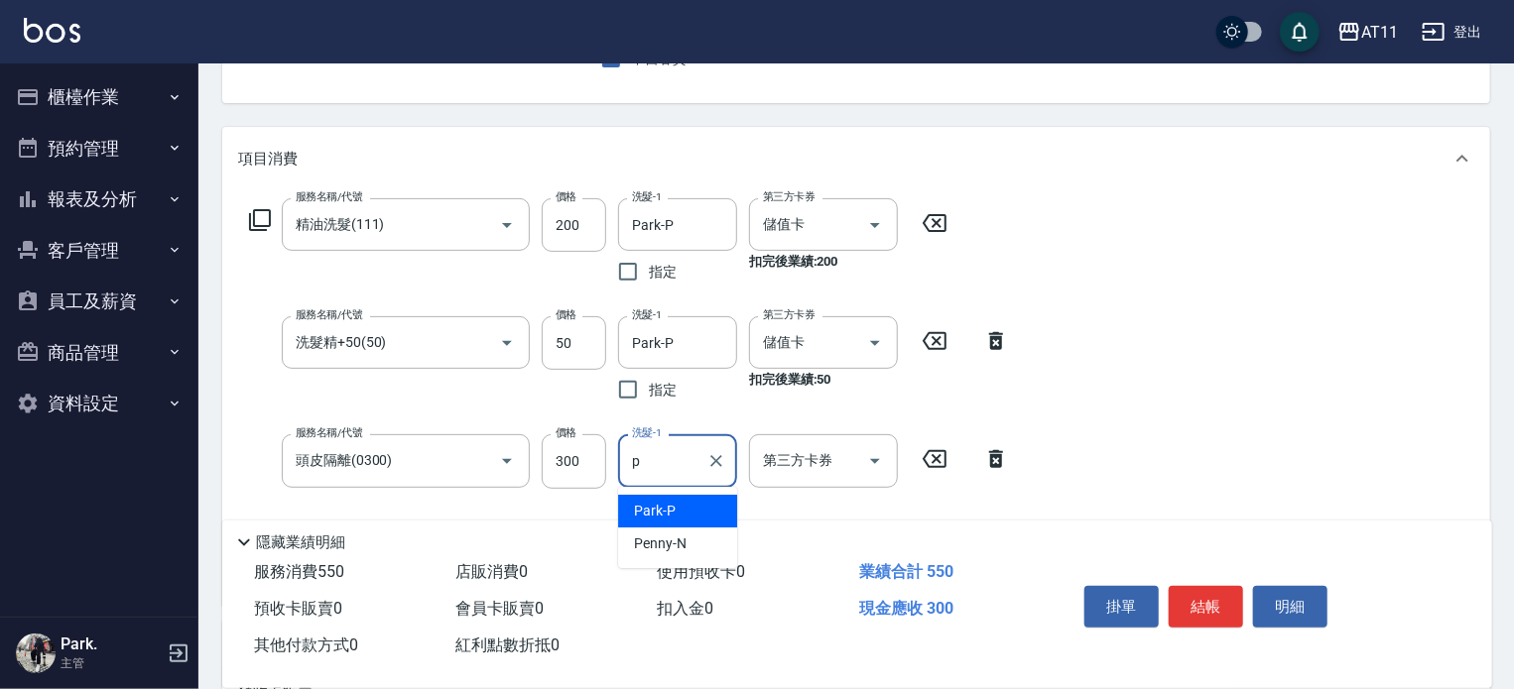
type input "Park-P"
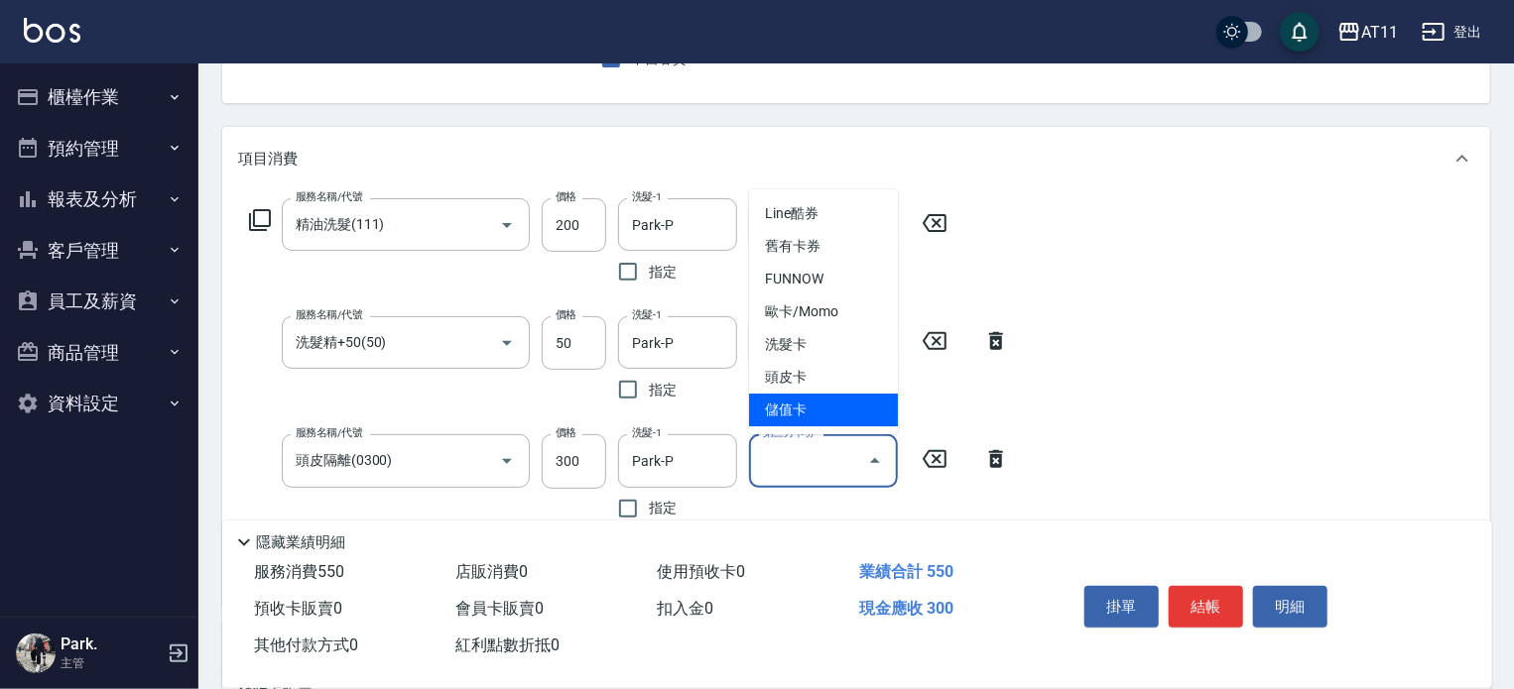
type input "儲值卡"
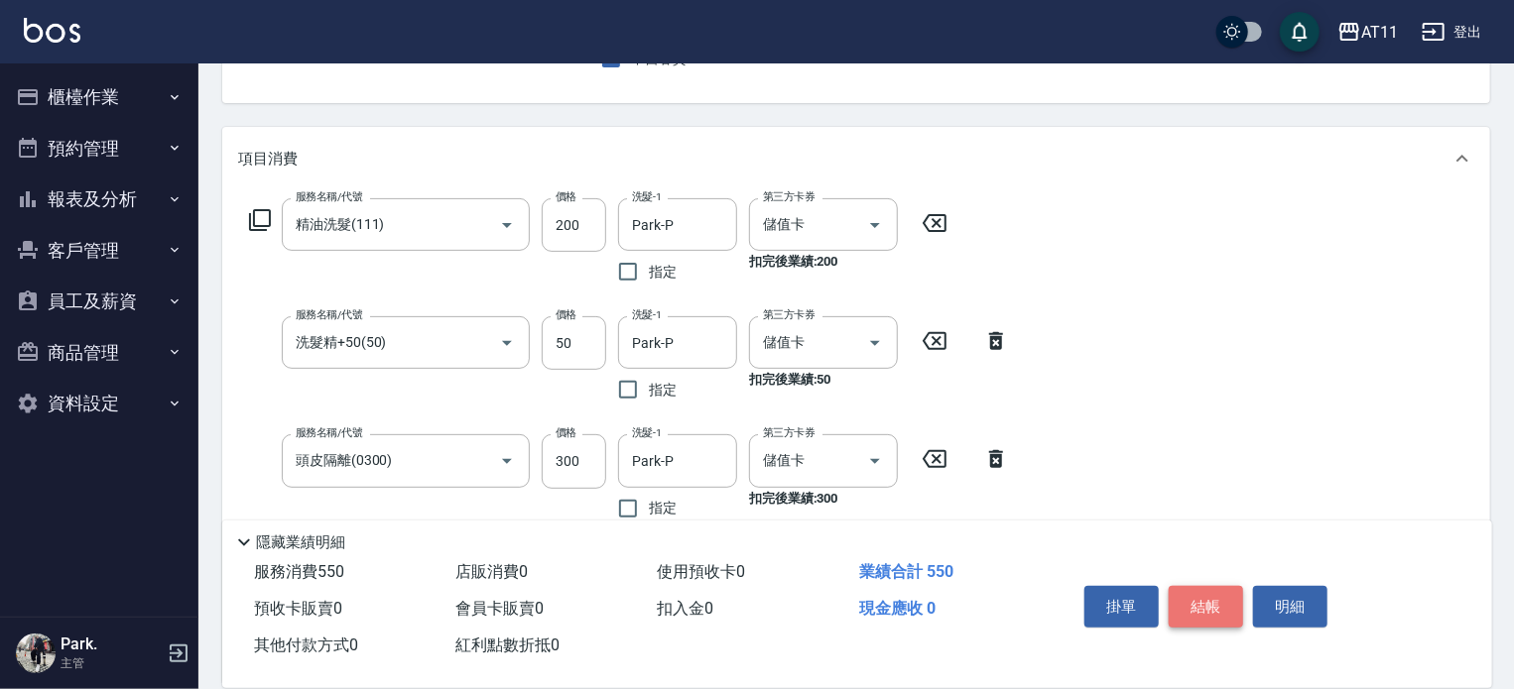
click at [1190, 602] on button "結帳" at bounding box center [1206, 607] width 74 height 42
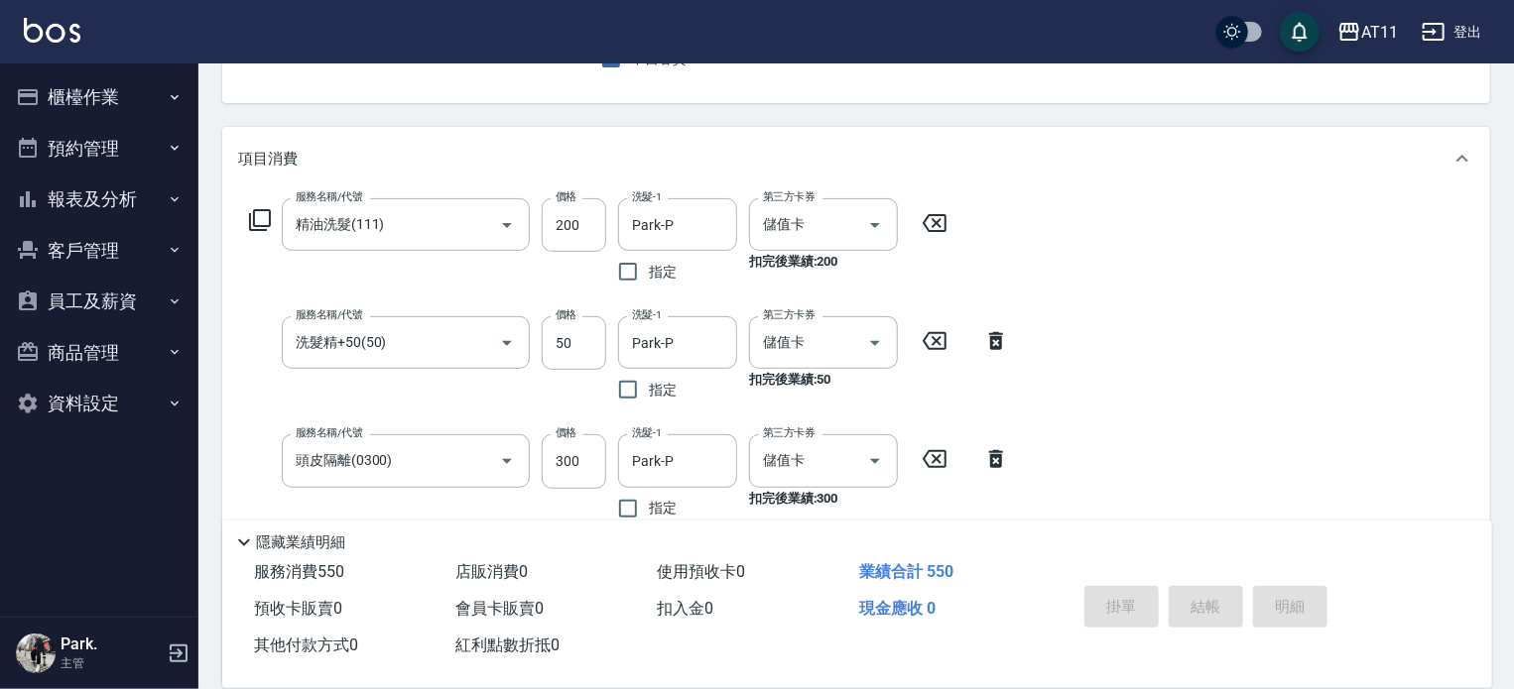
type input "2025/09/13 21:06"
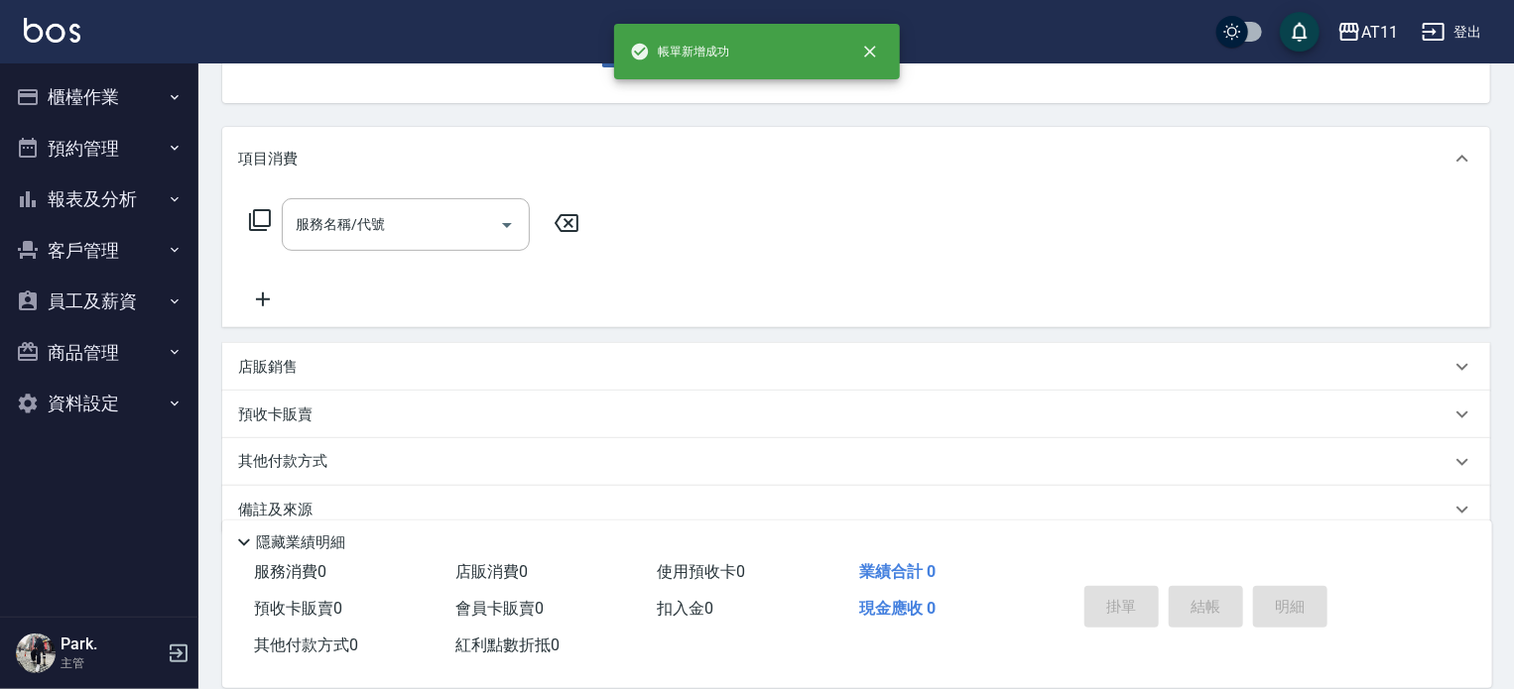
scroll to position [192, 0]
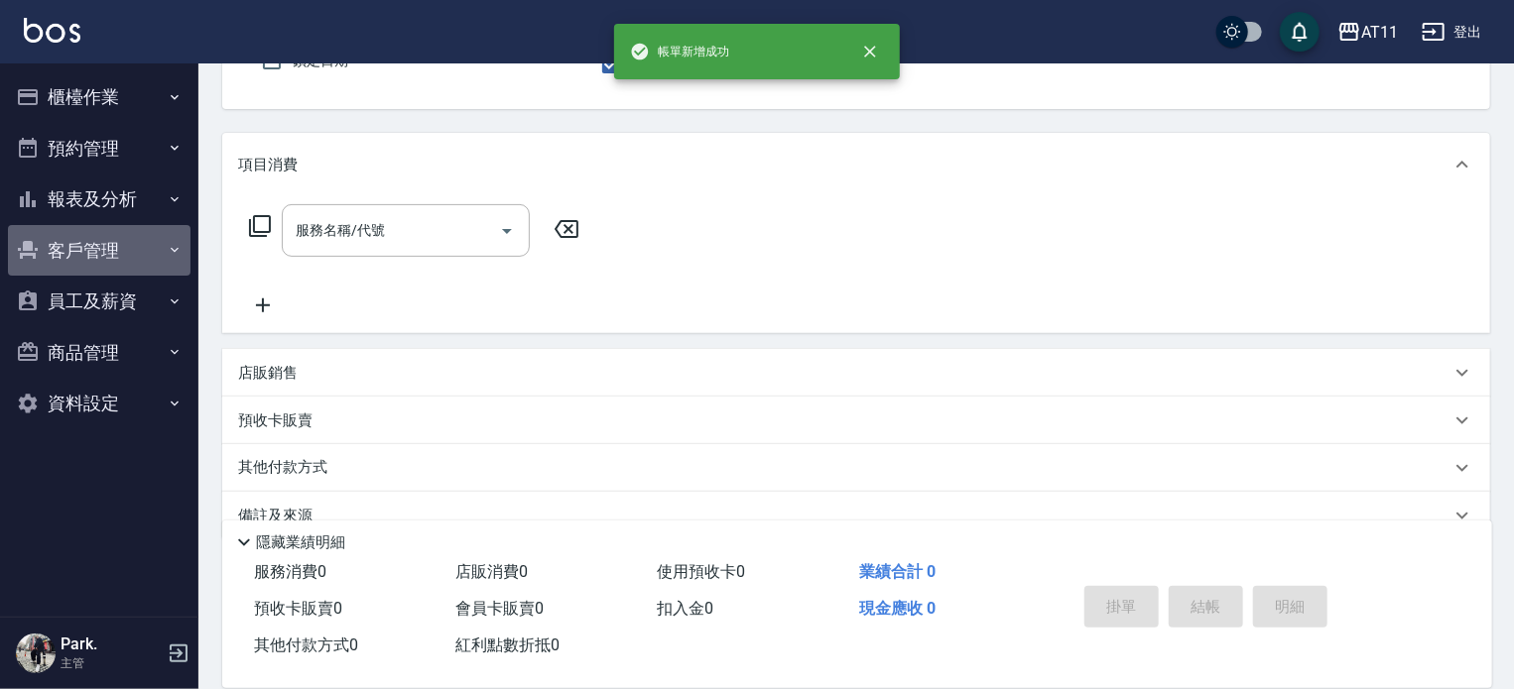
click at [110, 245] on button "客戶管理" at bounding box center [99, 251] width 183 height 52
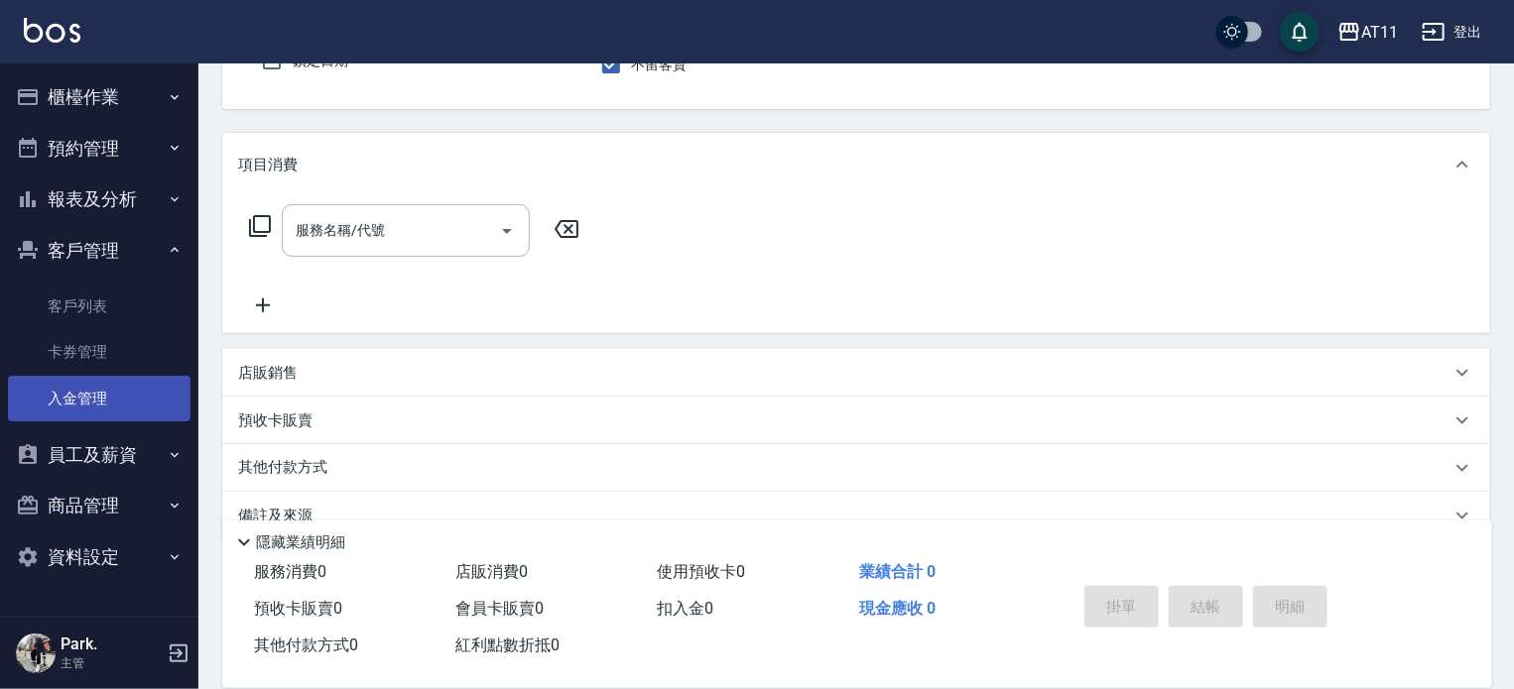
drag, startPoint x: 91, startPoint y: 395, endPoint x: 110, endPoint y: 386, distance: 20.9
click at [91, 395] on link "入金管理" at bounding box center [99, 399] width 183 height 46
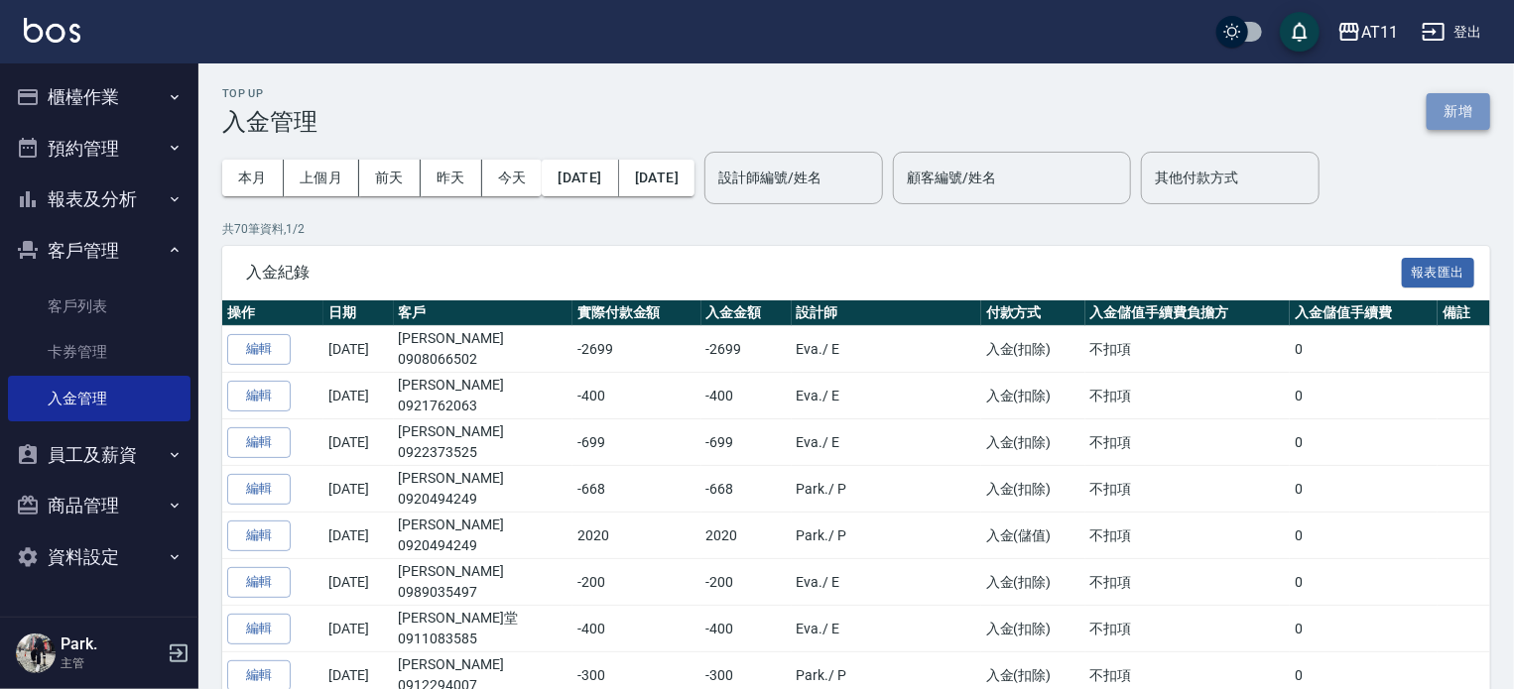
click at [1446, 106] on button "新增" at bounding box center [1458, 111] width 63 height 37
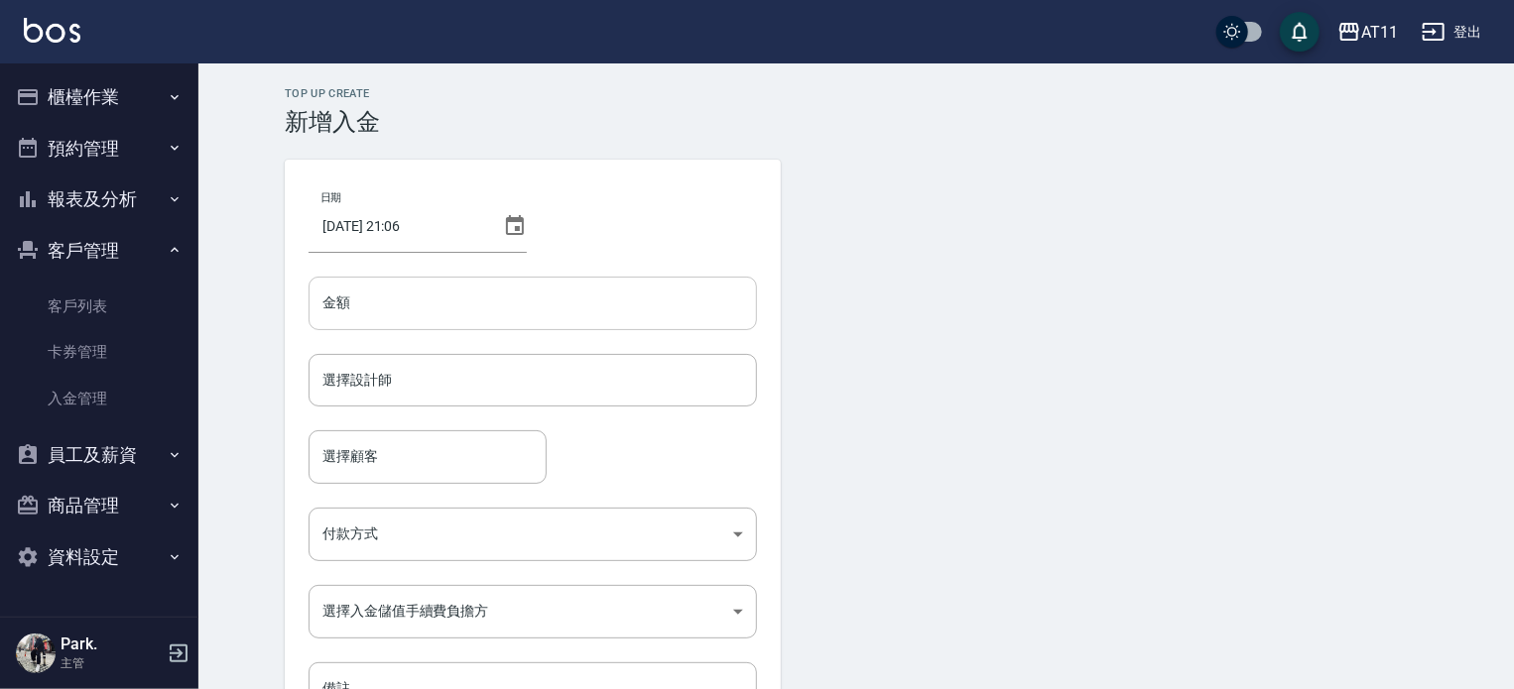
click at [362, 298] on input "金額" at bounding box center [533, 304] width 448 height 54
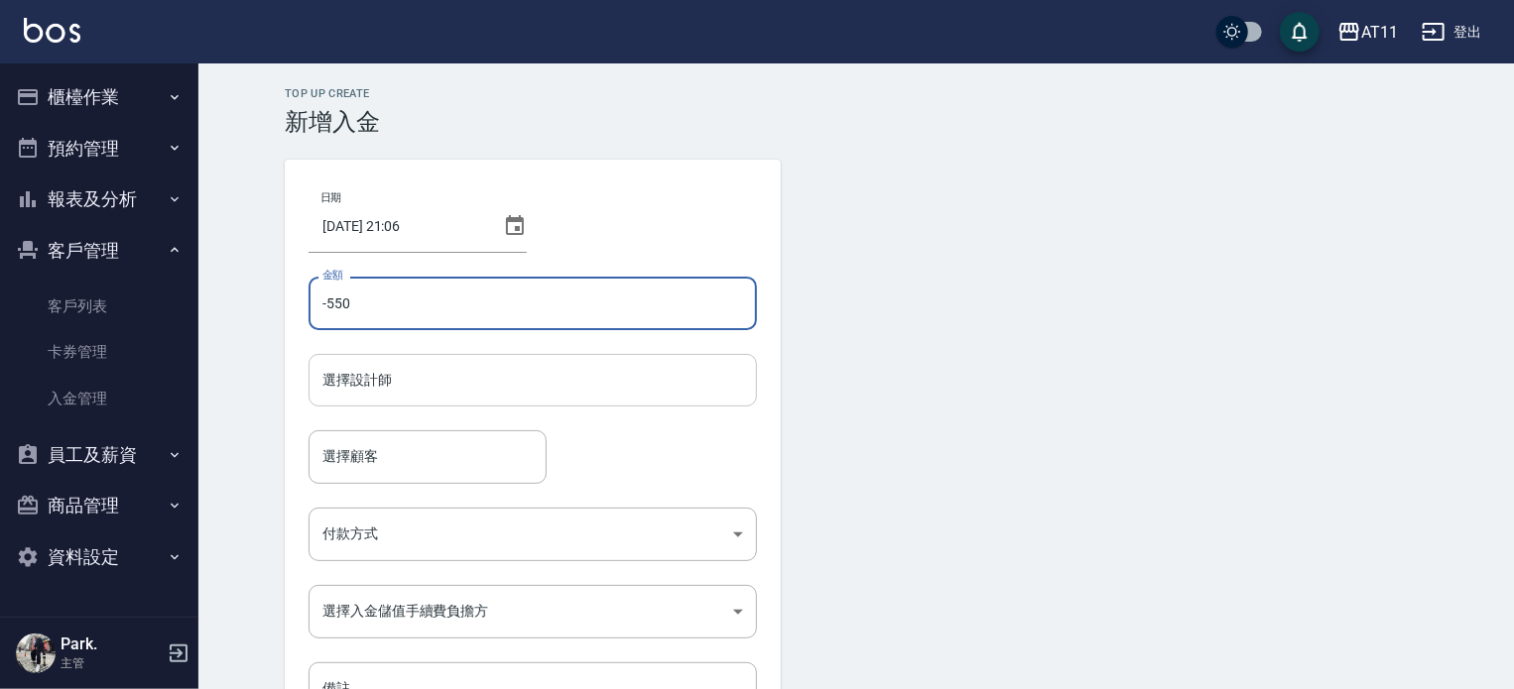
type input "-550"
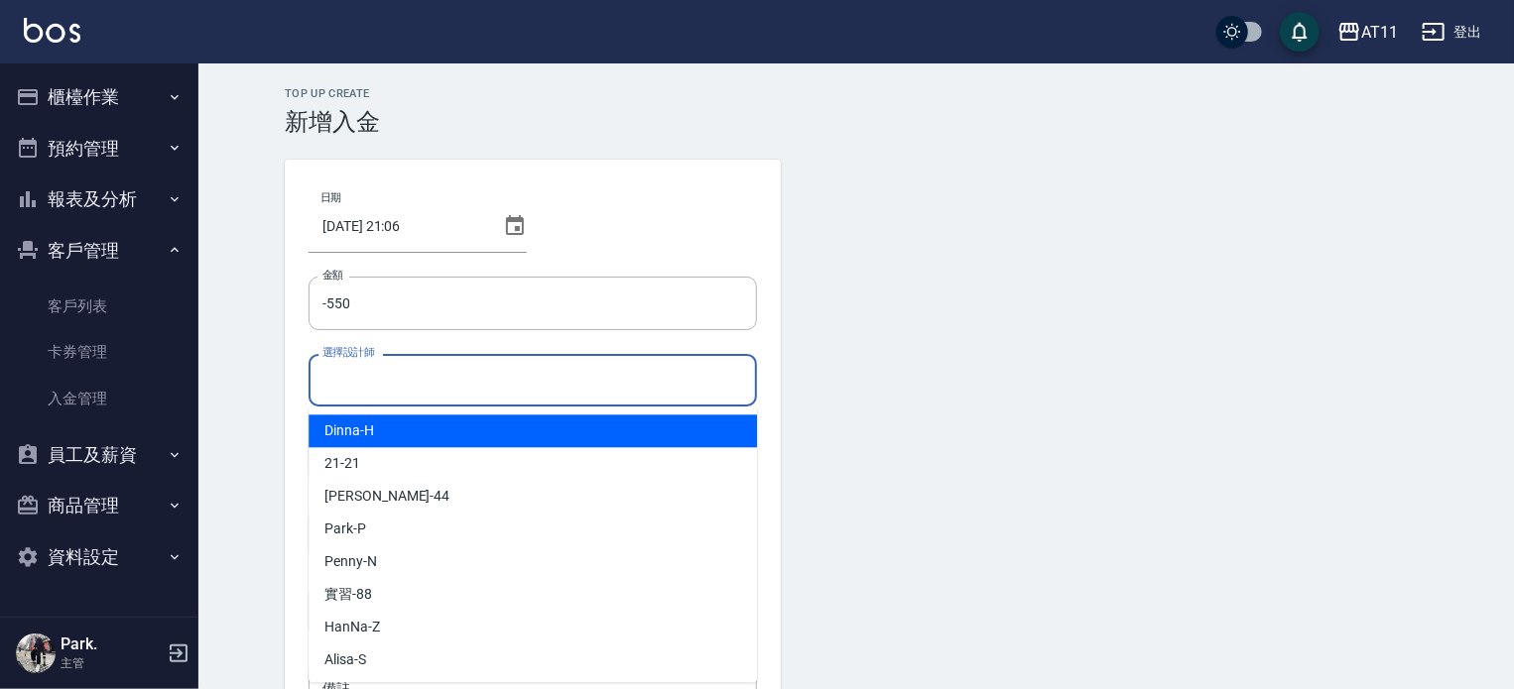
click at [363, 377] on input "選擇設計師" at bounding box center [532, 380] width 431 height 35
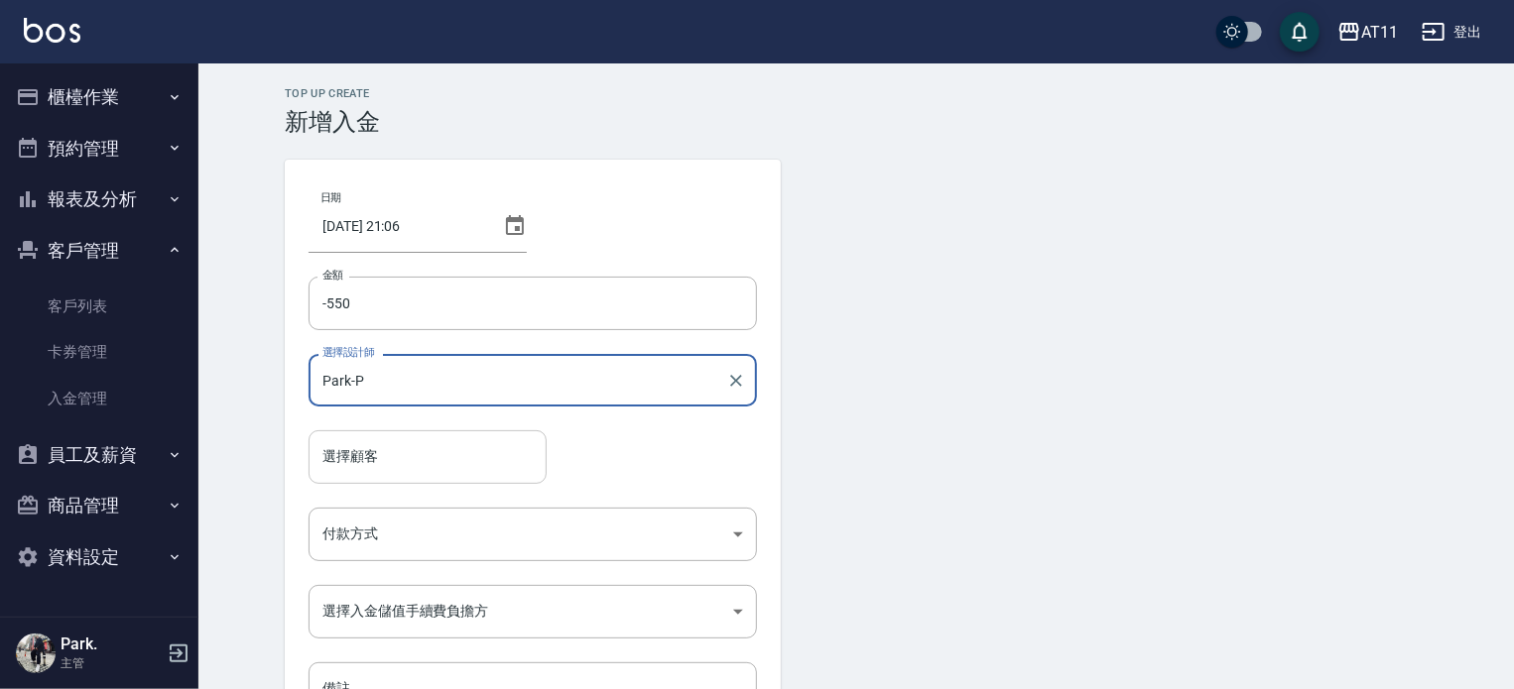
type input "Park-P"
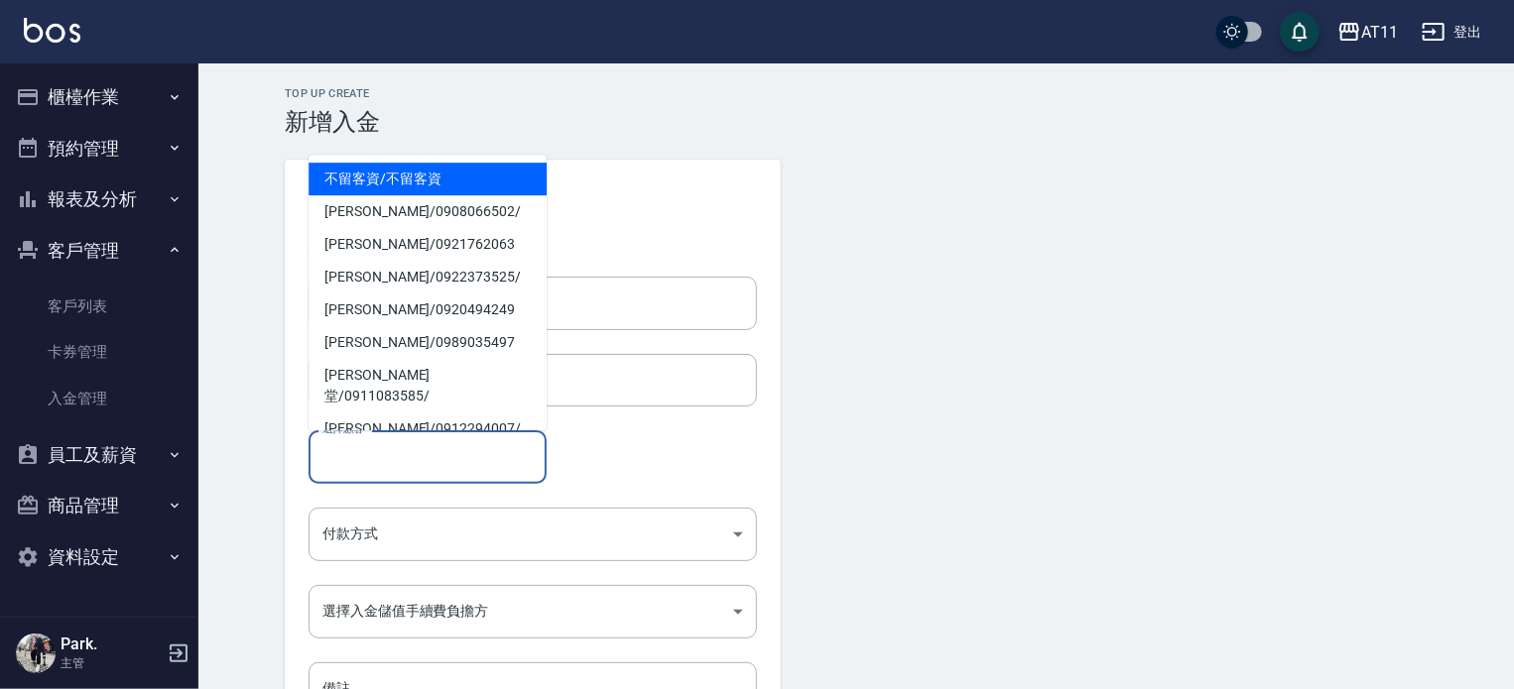
click at [331, 465] on input "選擇顧客" at bounding box center [427, 456] width 220 height 35
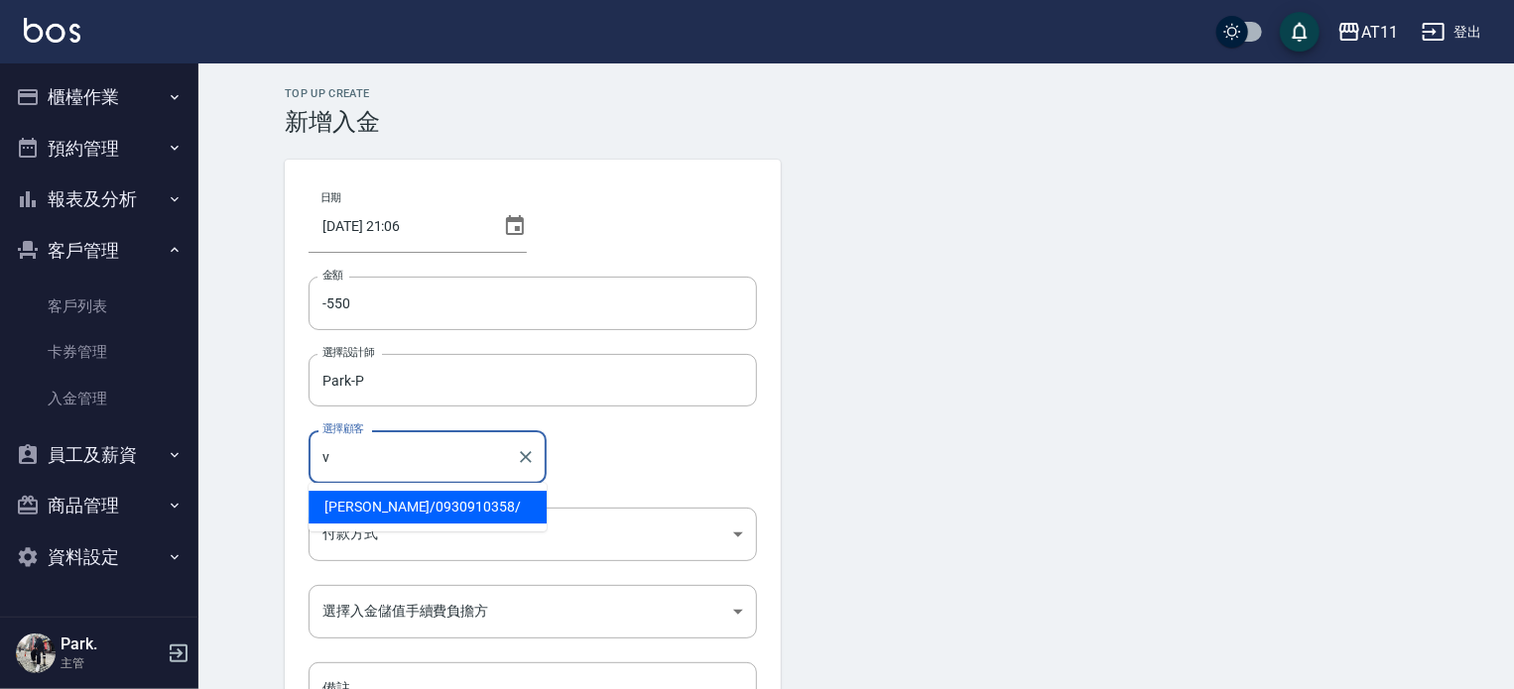
click at [397, 511] on span "Vivian / 0930910358 /" at bounding box center [428, 507] width 238 height 33
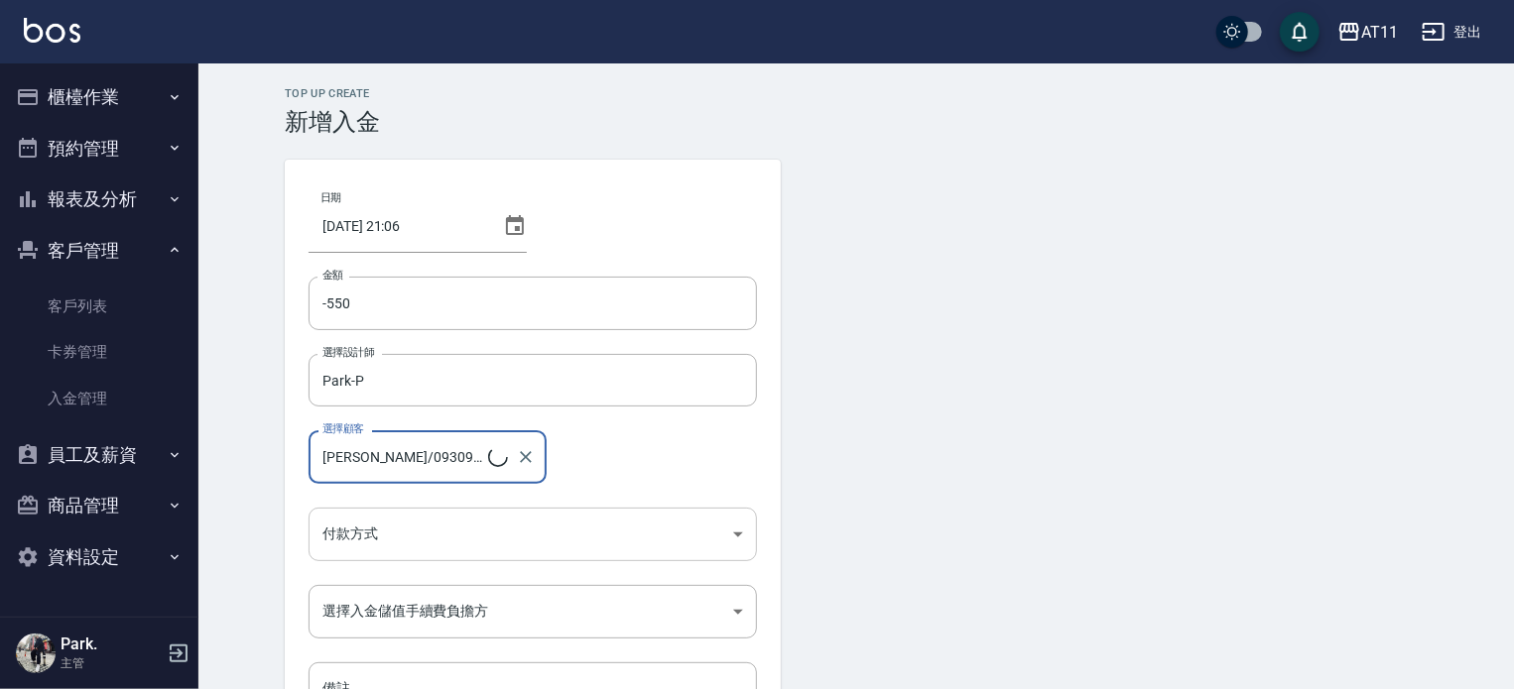
type input "Vivian/0930910358/"
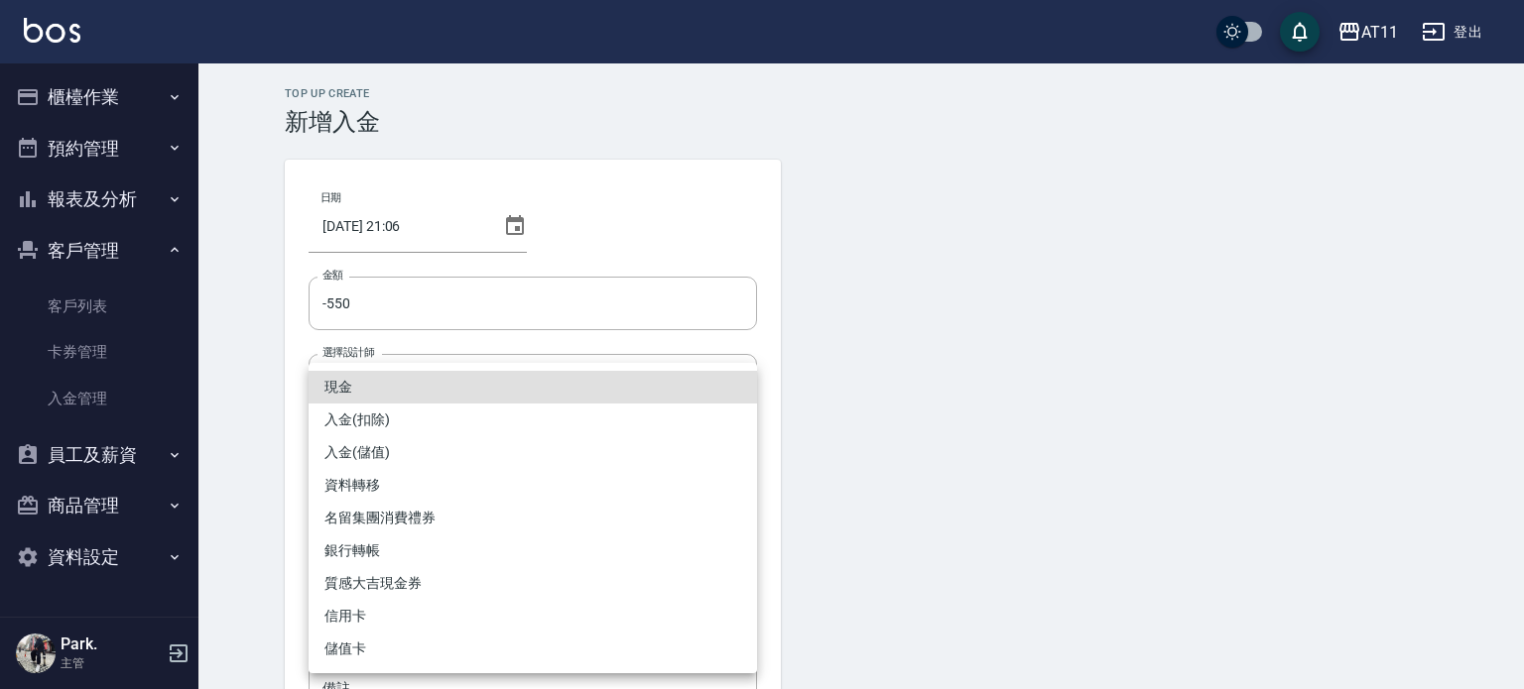
click at [391, 529] on body "AT11 登出 櫃檯作業 打帳單 帳單列表 現金收支登錄 材料自購登錄 每日結帳 排班表 現場電腦打卡 掃碼打卡 預約管理 預約管理 單日預約紀錄 單週預約紀…" at bounding box center [762, 411] width 1524 height 823
click at [416, 420] on li "入金(扣除)" at bounding box center [533, 420] width 448 height 33
type input "入金(扣除)"
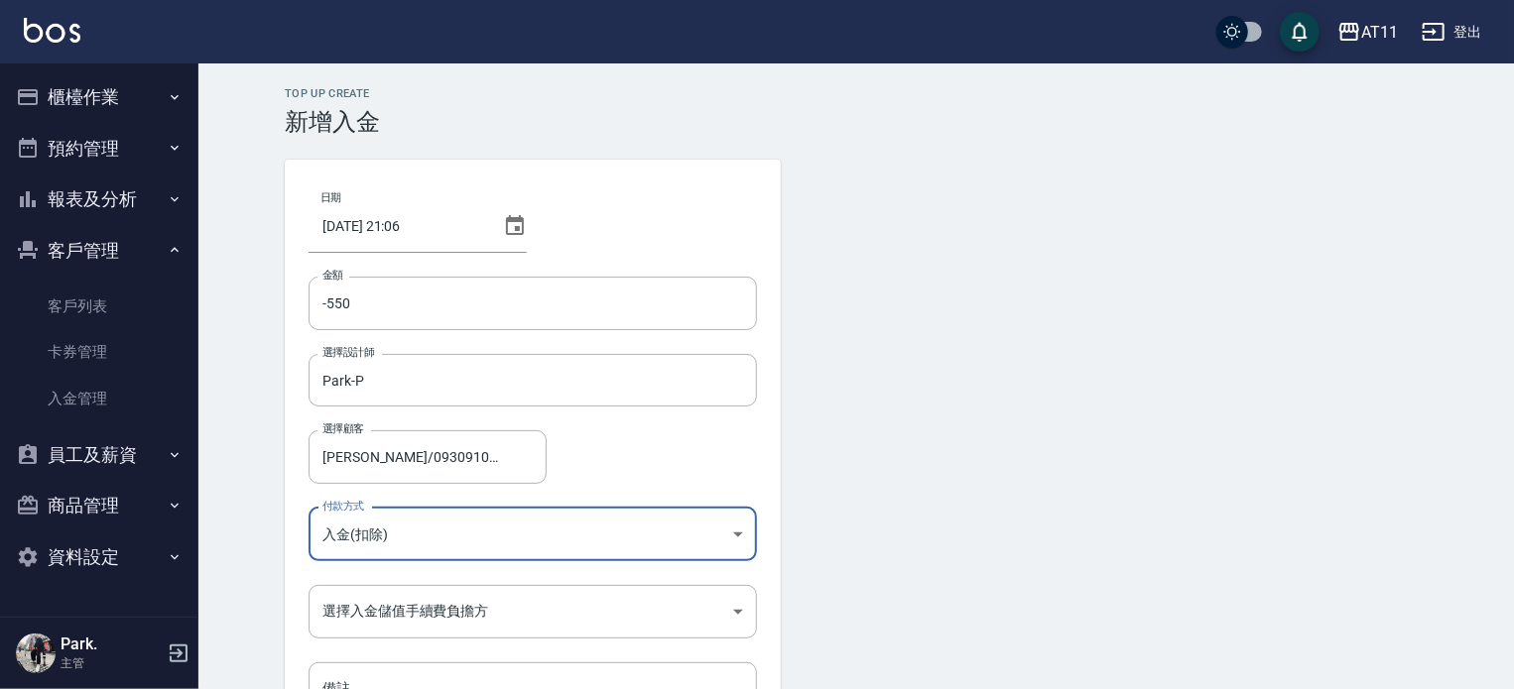
scroll to position [134, 0]
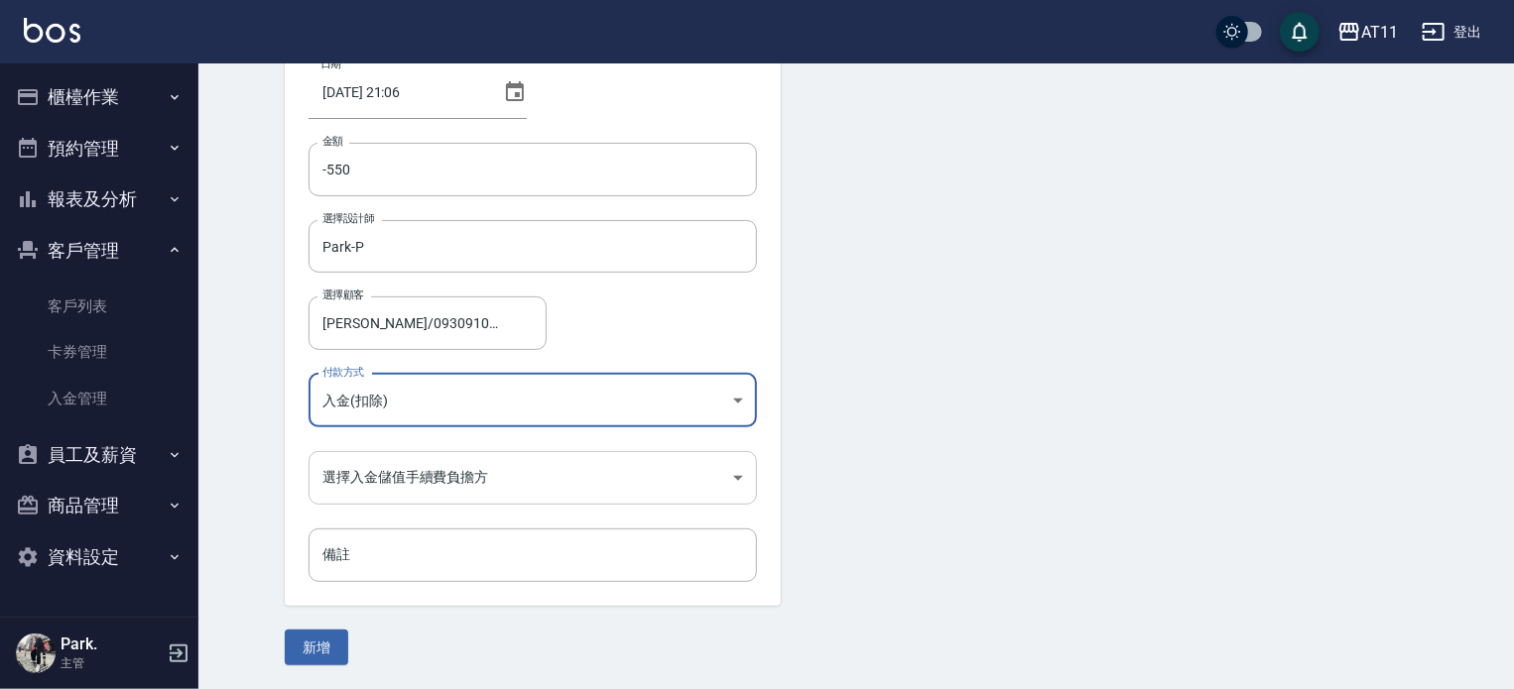
click at [427, 477] on body "AT11 登出 櫃檯作業 打帳單 帳單列表 現金收支登錄 材料自購登錄 每日結帳 排班表 現場電腦打卡 掃碼打卡 預約管理 預約管理 單日預約紀錄 單週預約紀…" at bounding box center [757, 277] width 1514 height 823
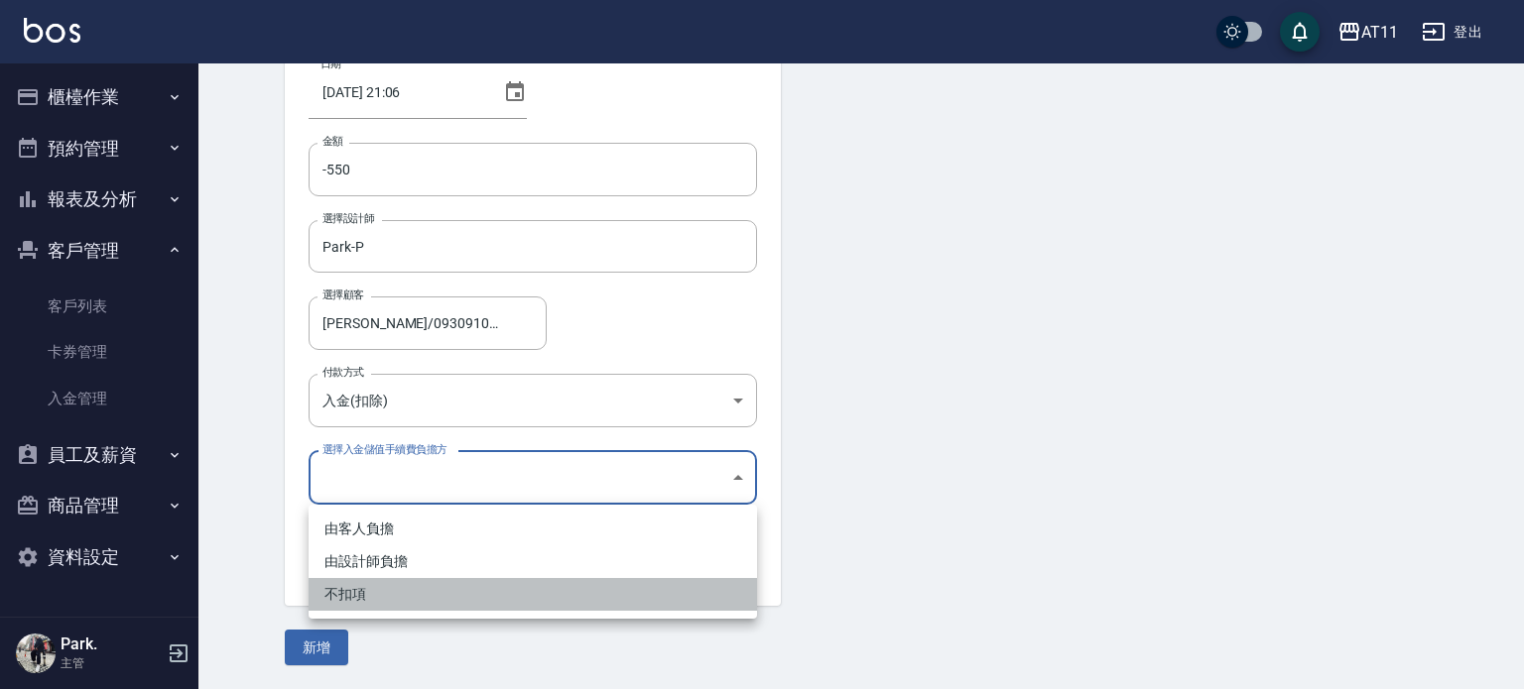
click at [421, 594] on li "不扣項" at bounding box center [533, 594] width 448 height 33
type input "WITHOUTHANDLINGFEE"
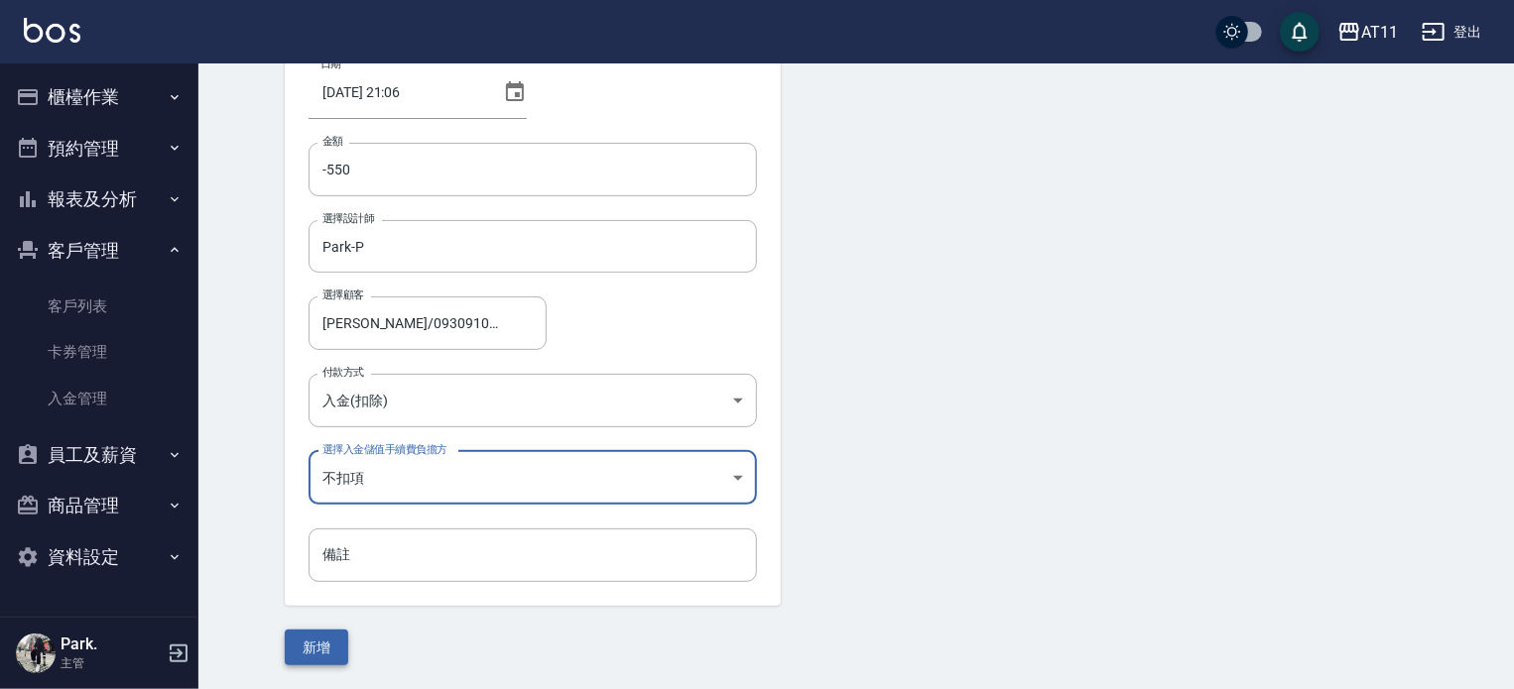
click at [312, 644] on button "新增" at bounding box center [316, 648] width 63 height 37
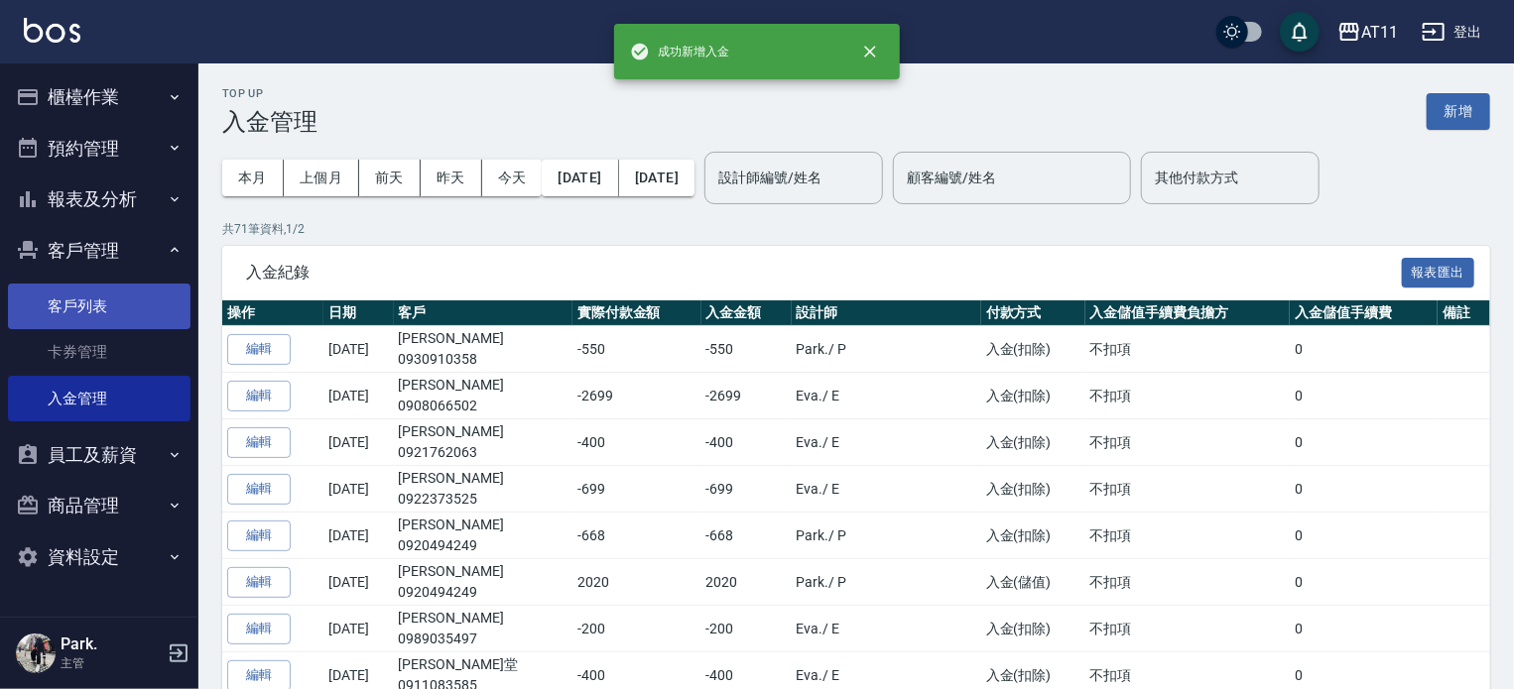
click at [90, 304] on link "客戶列表" at bounding box center [99, 307] width 183 height 46
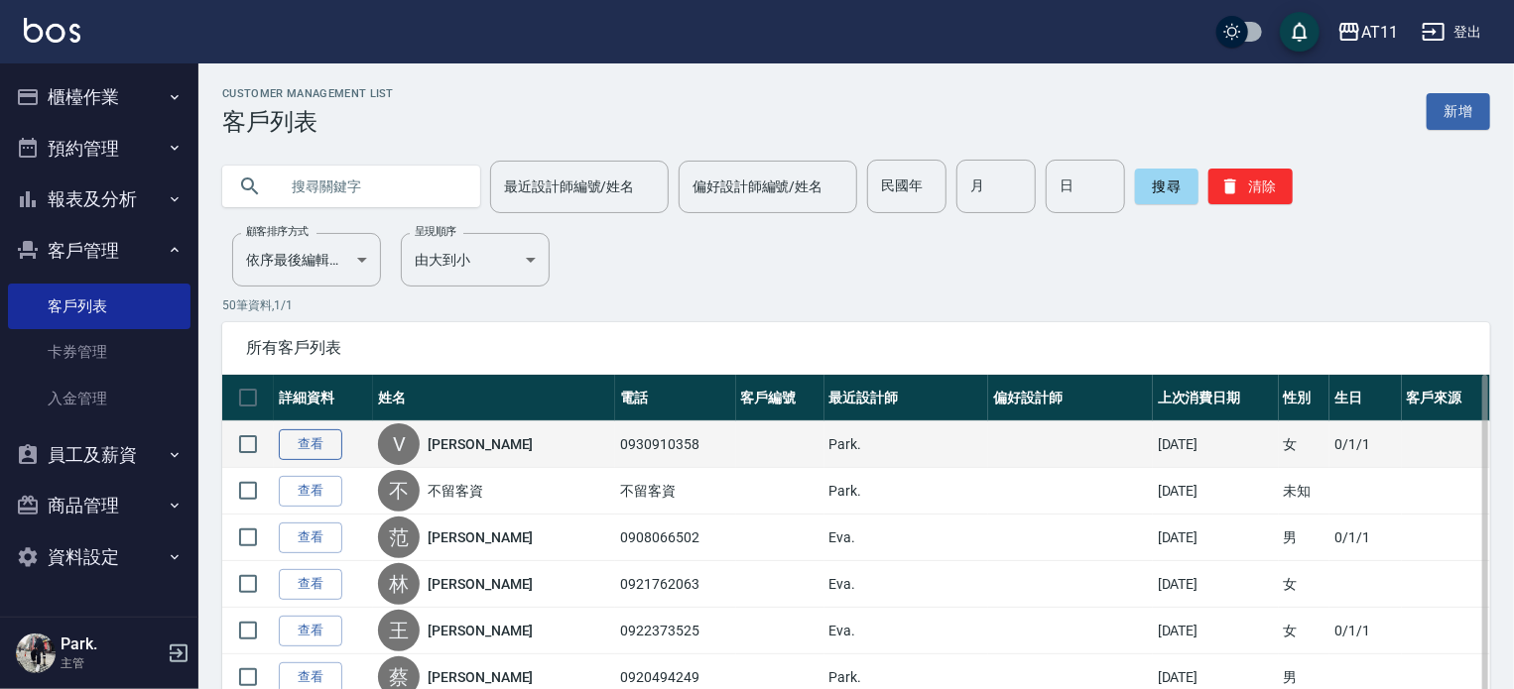
click at [303, 439] on link "查看" at bounding box center [310, 445] width 63 height 31
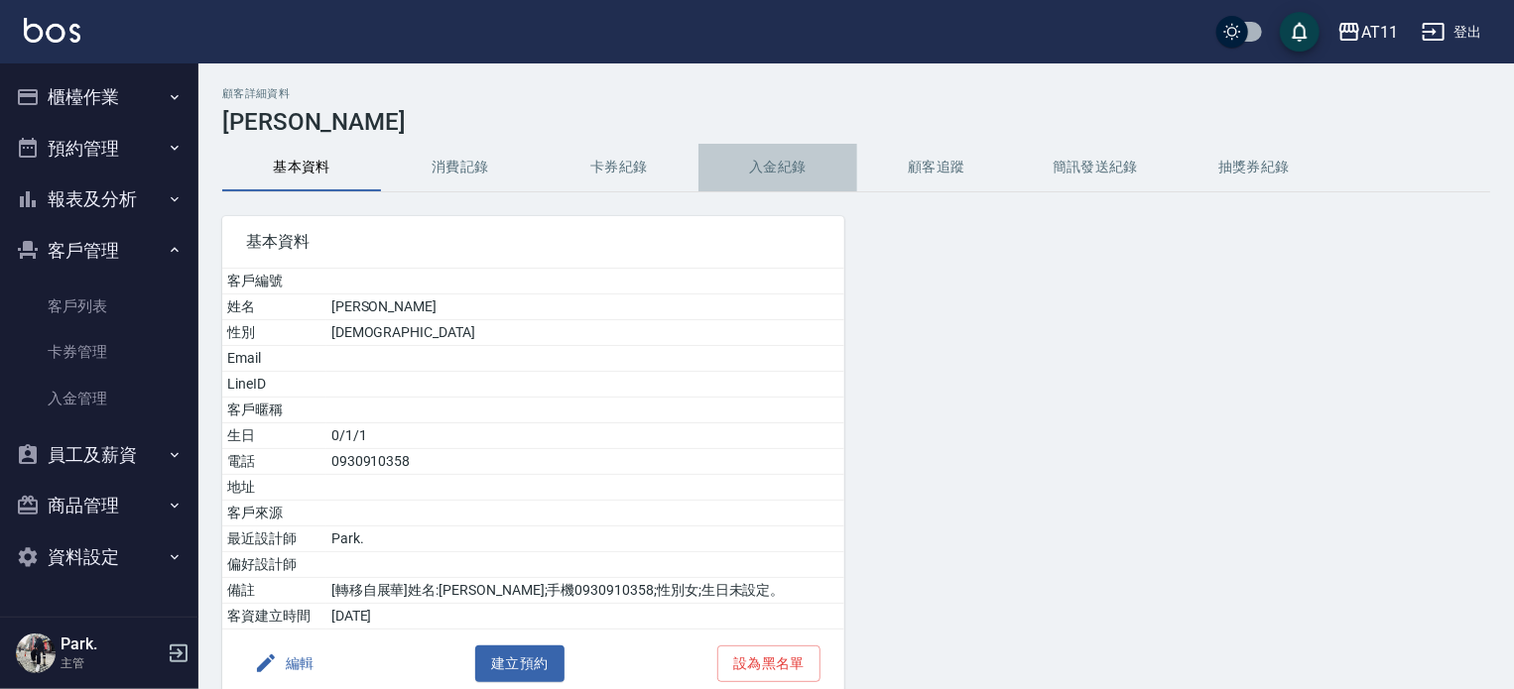
click at [778, 178] on button "入金紀錄" at bounding box center [777, 168] width 159 height 48
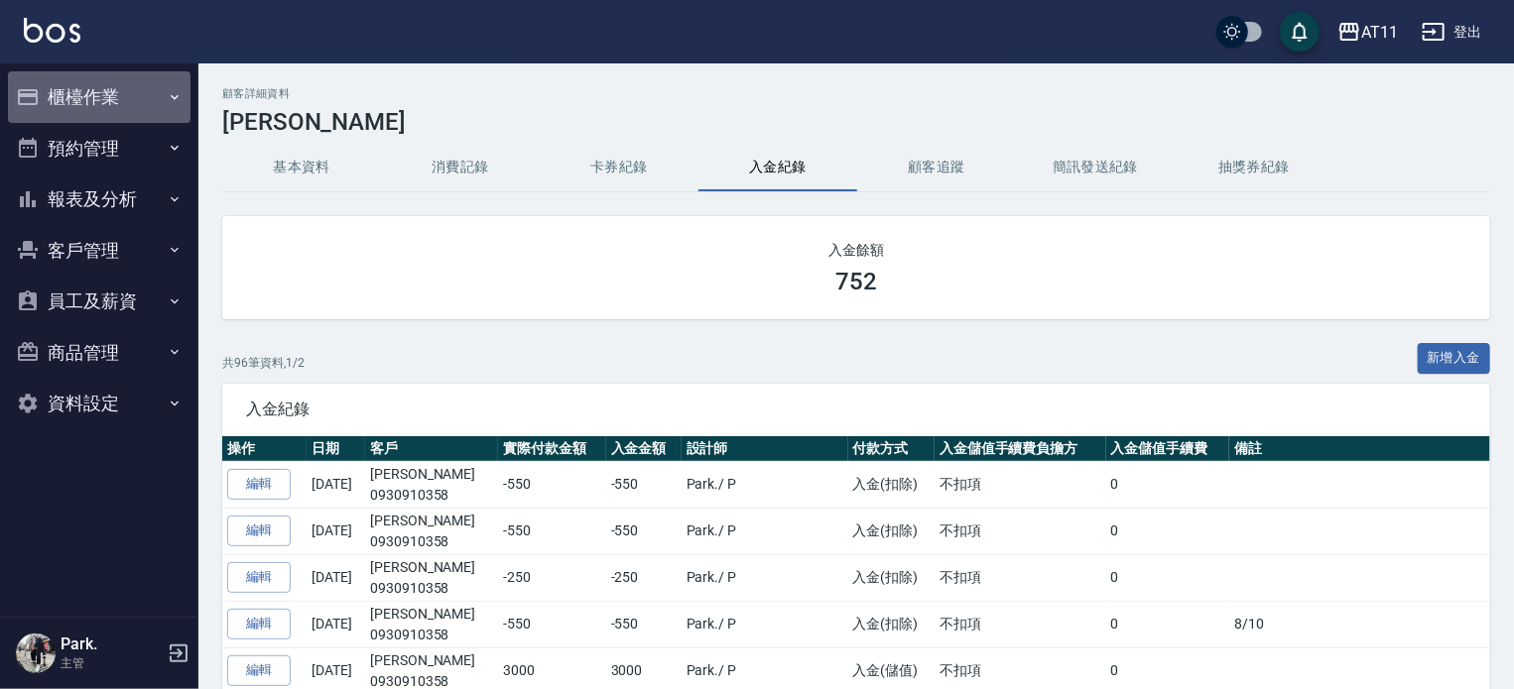
click at [91, 92] on button "櫃檯作業" at bounding box center [99, 97] width 183 height 52
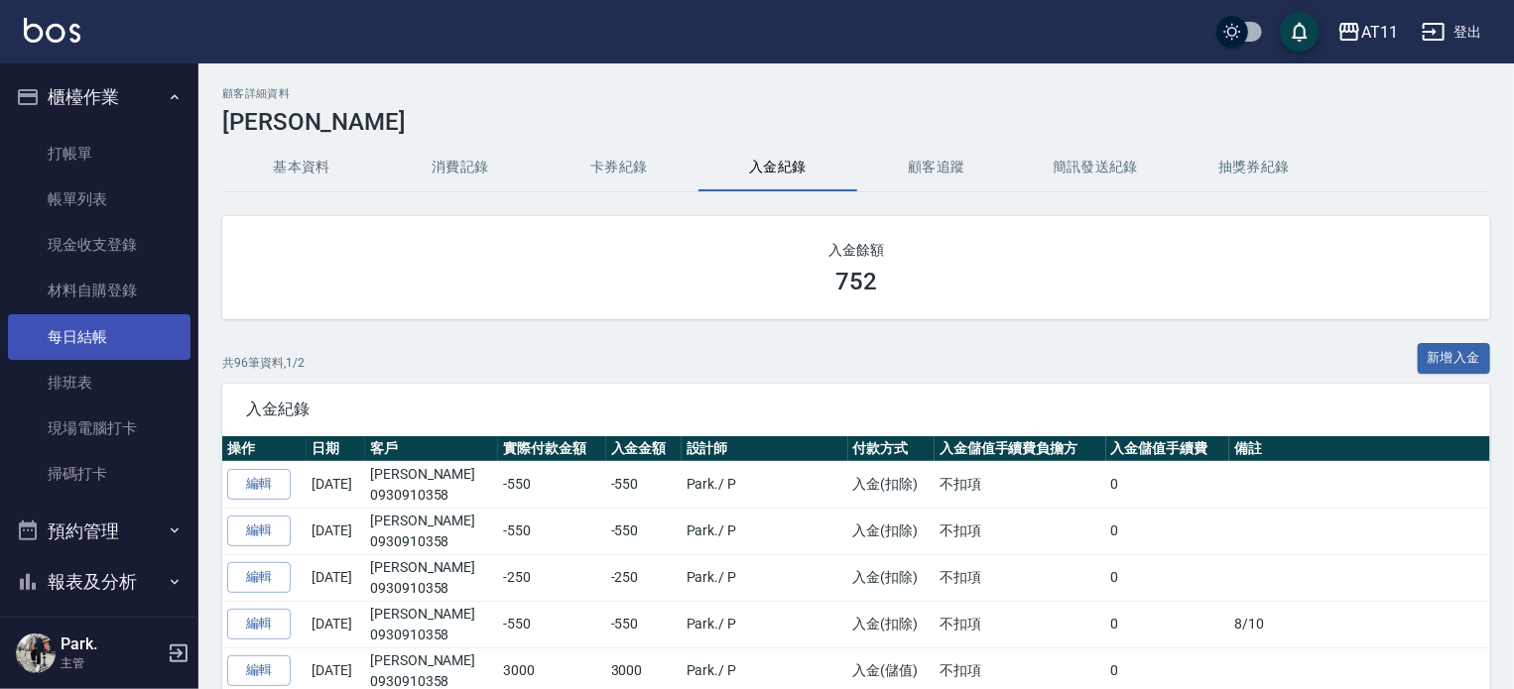
click at [112, 330] on link "每日結帳" at bounding box center [99, 337] width 183 height 46
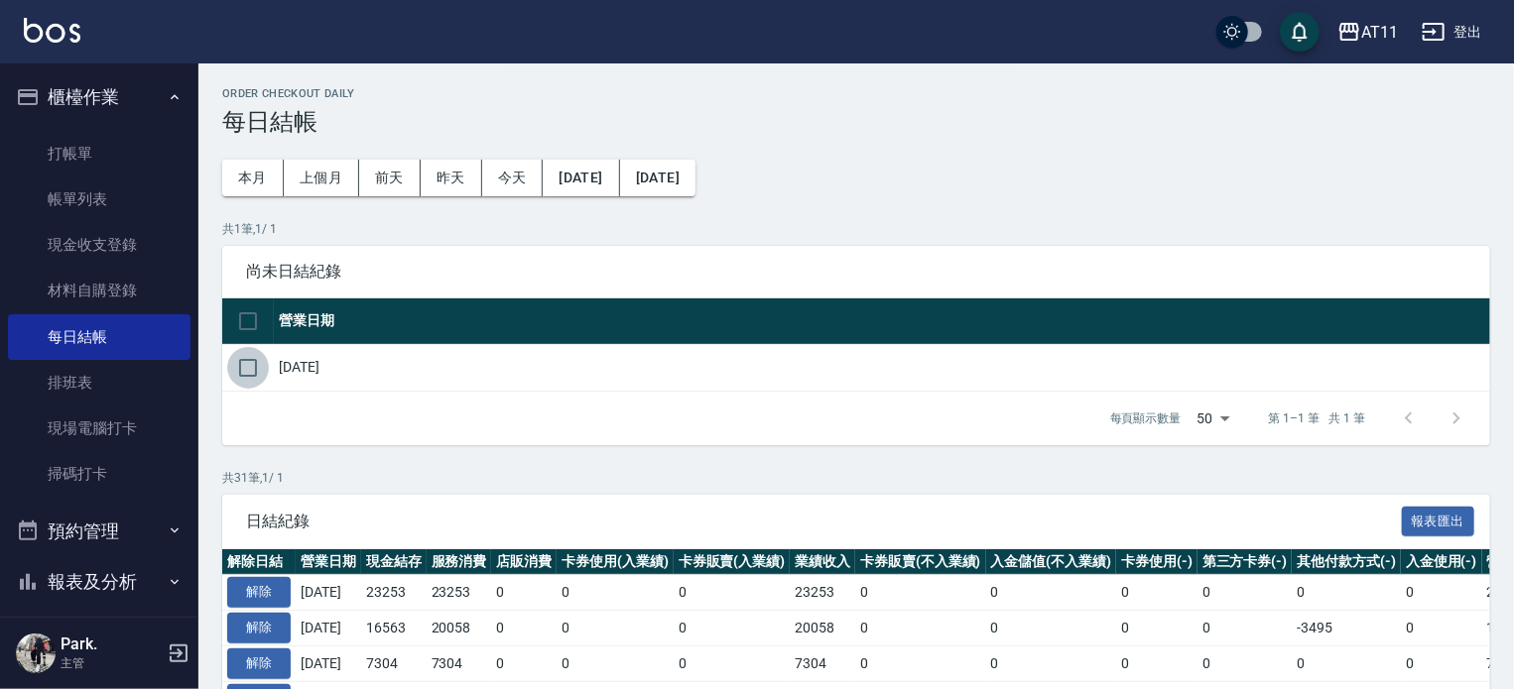
drag, startPoint x: 252, startPoint y: 359, endPoint x: 252, endPoint y: 374, distance: 14.9
click at [254, 367] on input "checkbox" at bounding box center [248, 368] width 42 height 42
checkbox input "true"
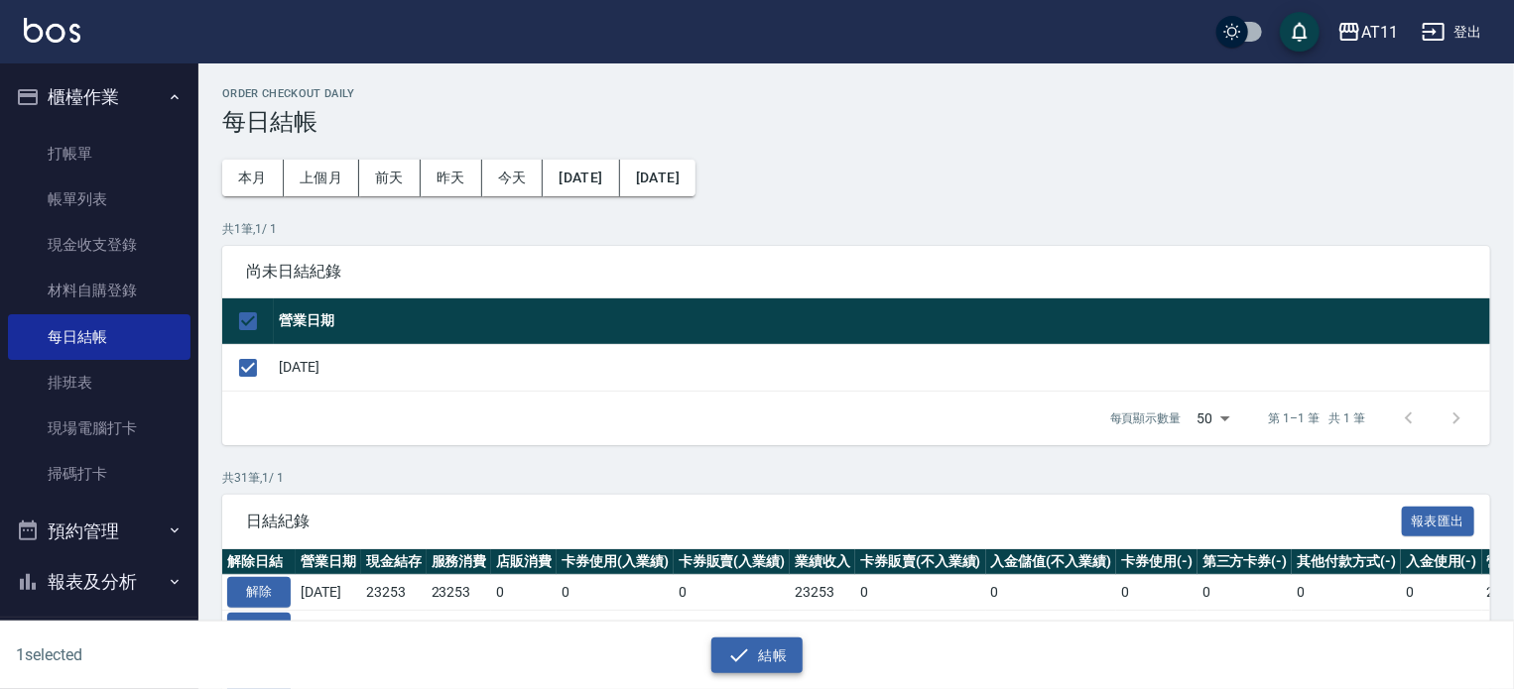
drag, startPoint x: 738, startPoint y: 635, endPoint x: 746, endPoint y: 646, distance: 13.5
click at [741, 639] on div "結帳" at bounding box center [749, 648] width 749 height 53
click at [766, 645] on button "結帳" at bounding box center [757, 656] width 92 height 37
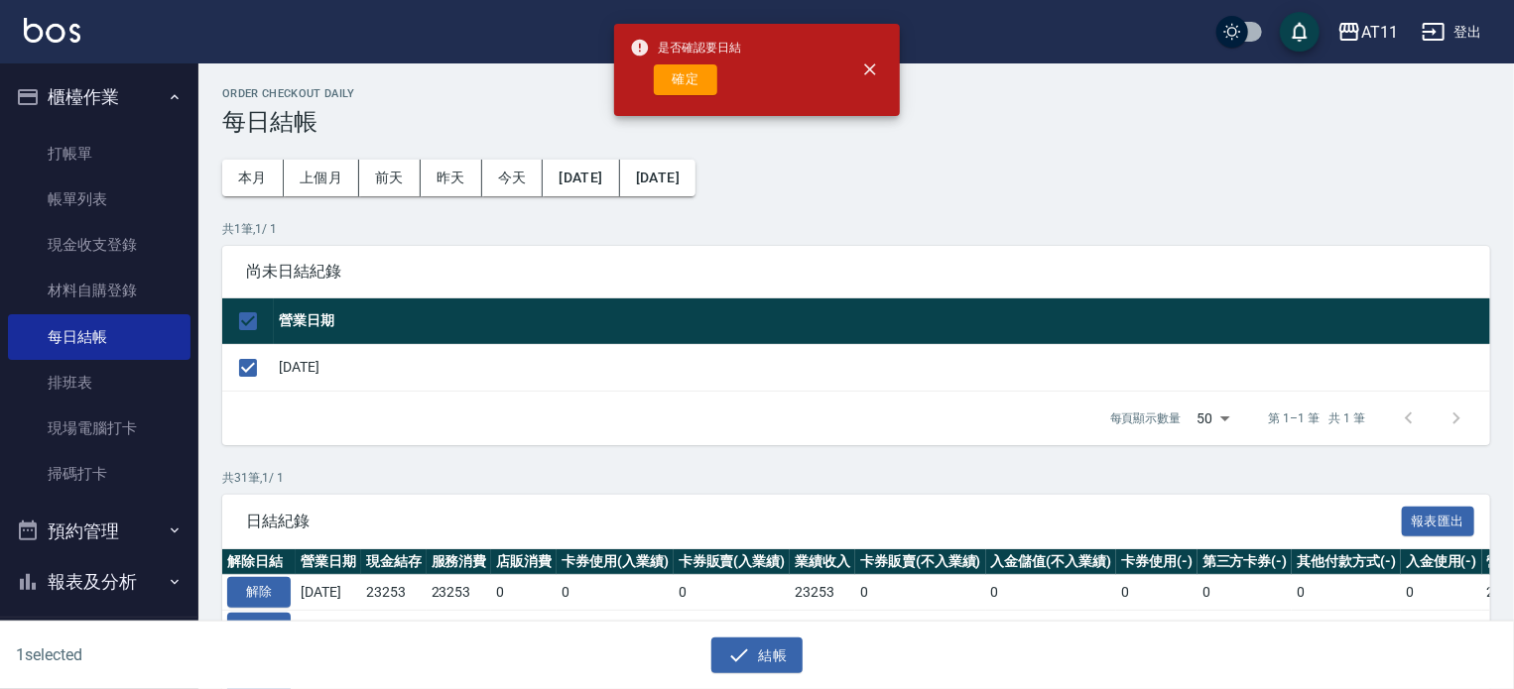
drag, startPoint x: 696, startPoint y: 80, endPoint x: 706, endPoint y: 106, distance: 27.6
click at [695, 79] on button "確定" at bounding box center [685, 79] width 63 height 31
checkbox input "false"
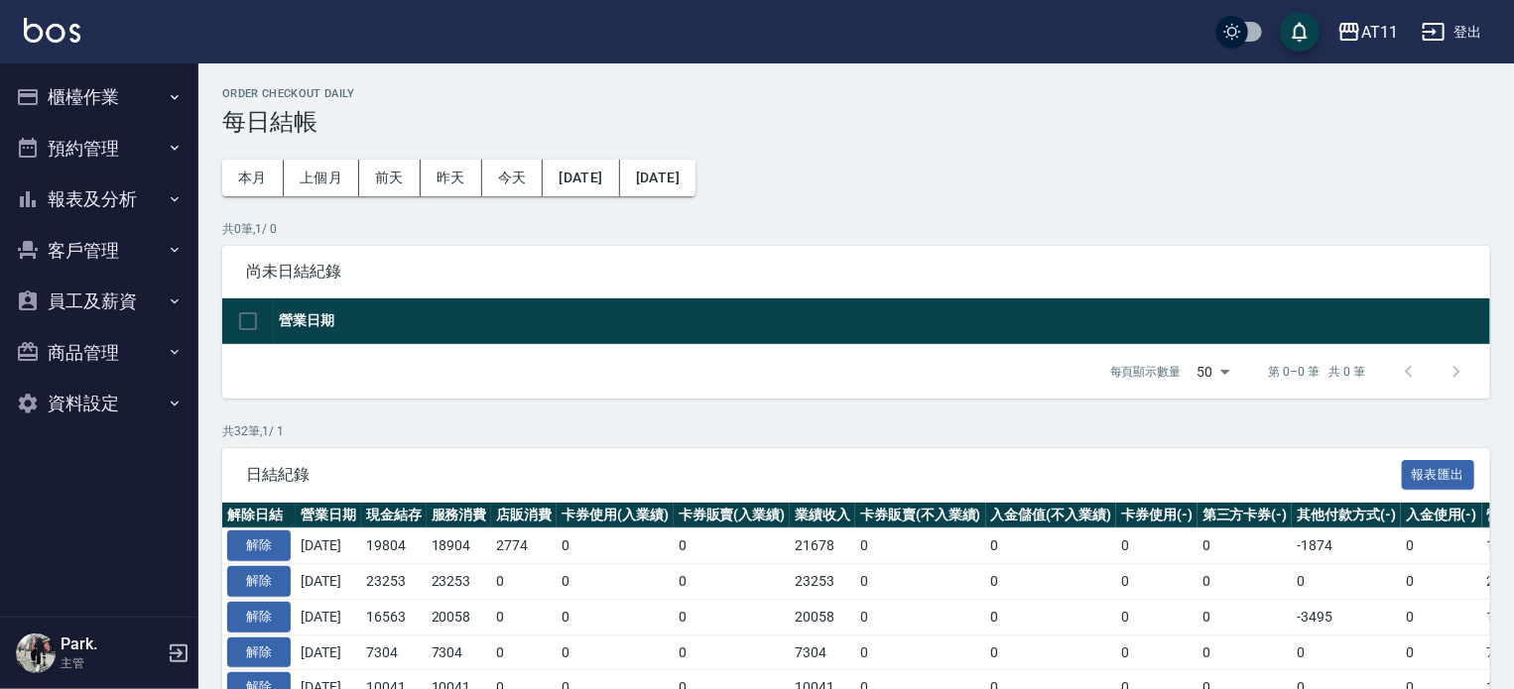
click at [108, 204] on button "報表及分析" at bounding box center [99, 200] width 183 height 52
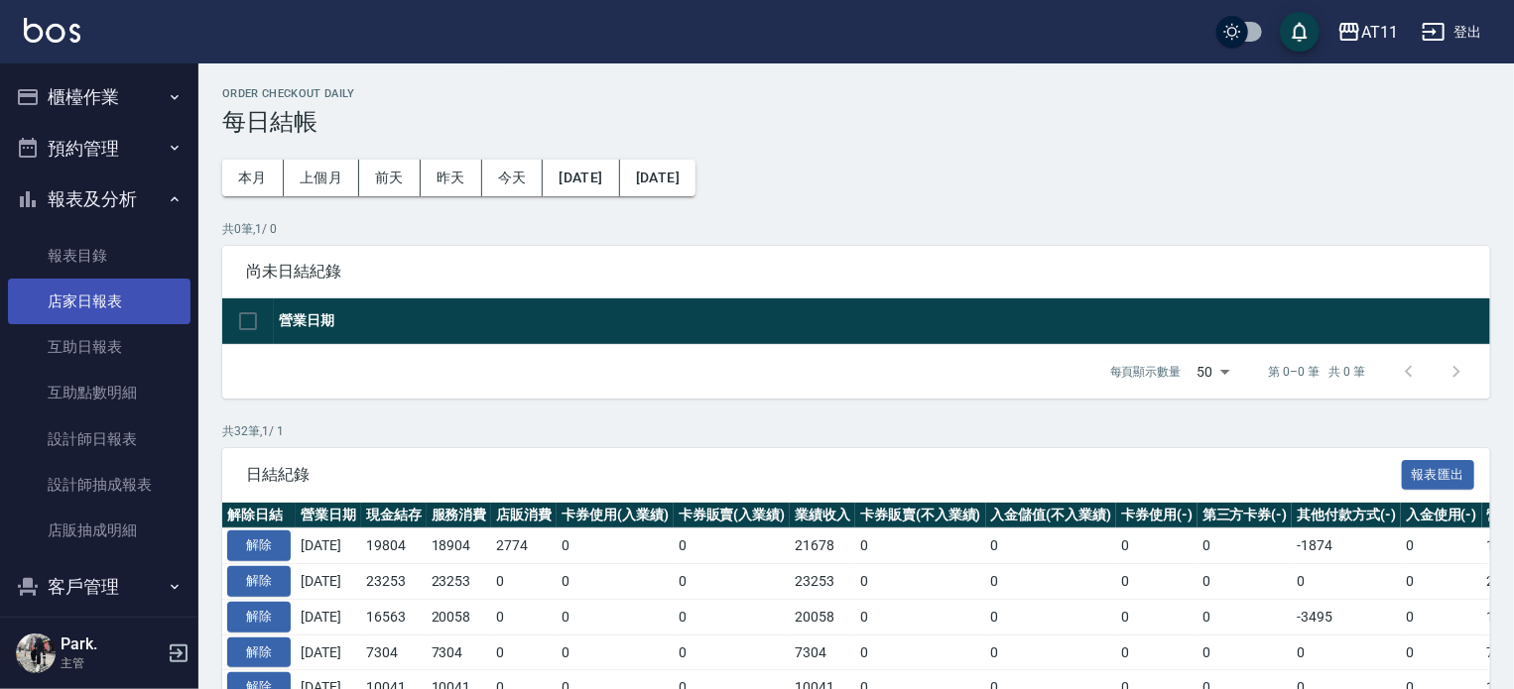
drag, startPoint x: 99, startPoint y: 297, endPoint x: 109, endPoint y: 306, distance: 13.3
click at [99, 297] on link "店家日報表" at bounding box center [99, 302] width 183 height 46
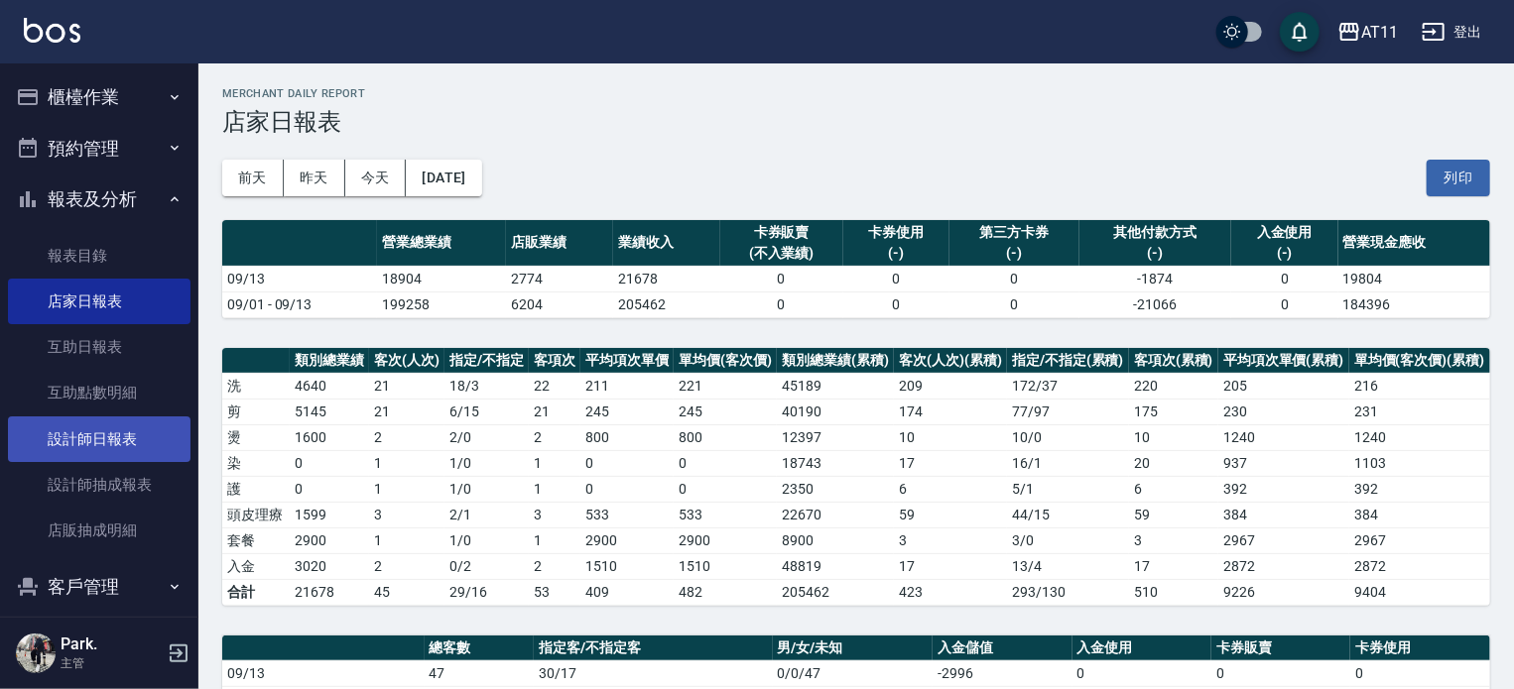
click at [79, 428] on link "設計師日報表" at bounding box center [99, 440] width 183 height 46
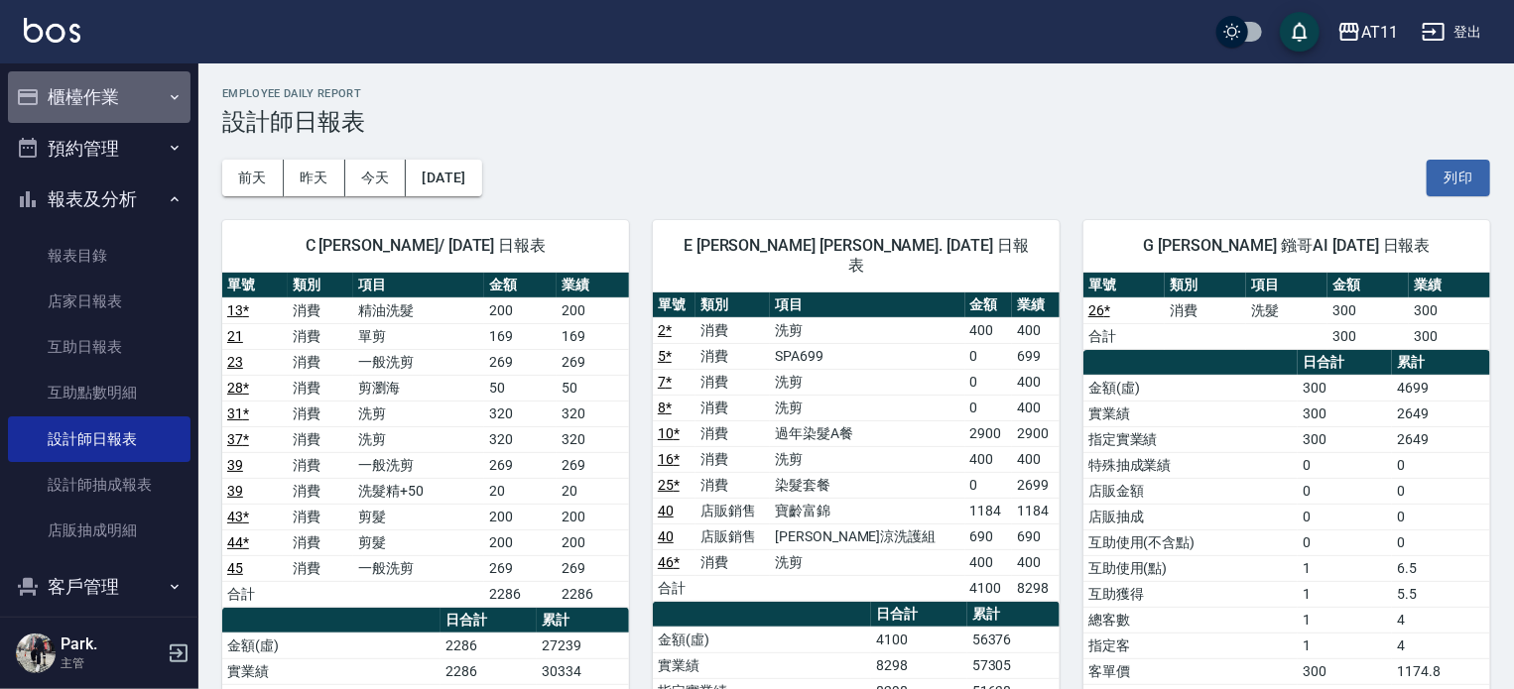
click at [98, 89] on button "櫃檯作業" at bounding box center [99, 97] width 183 height 52
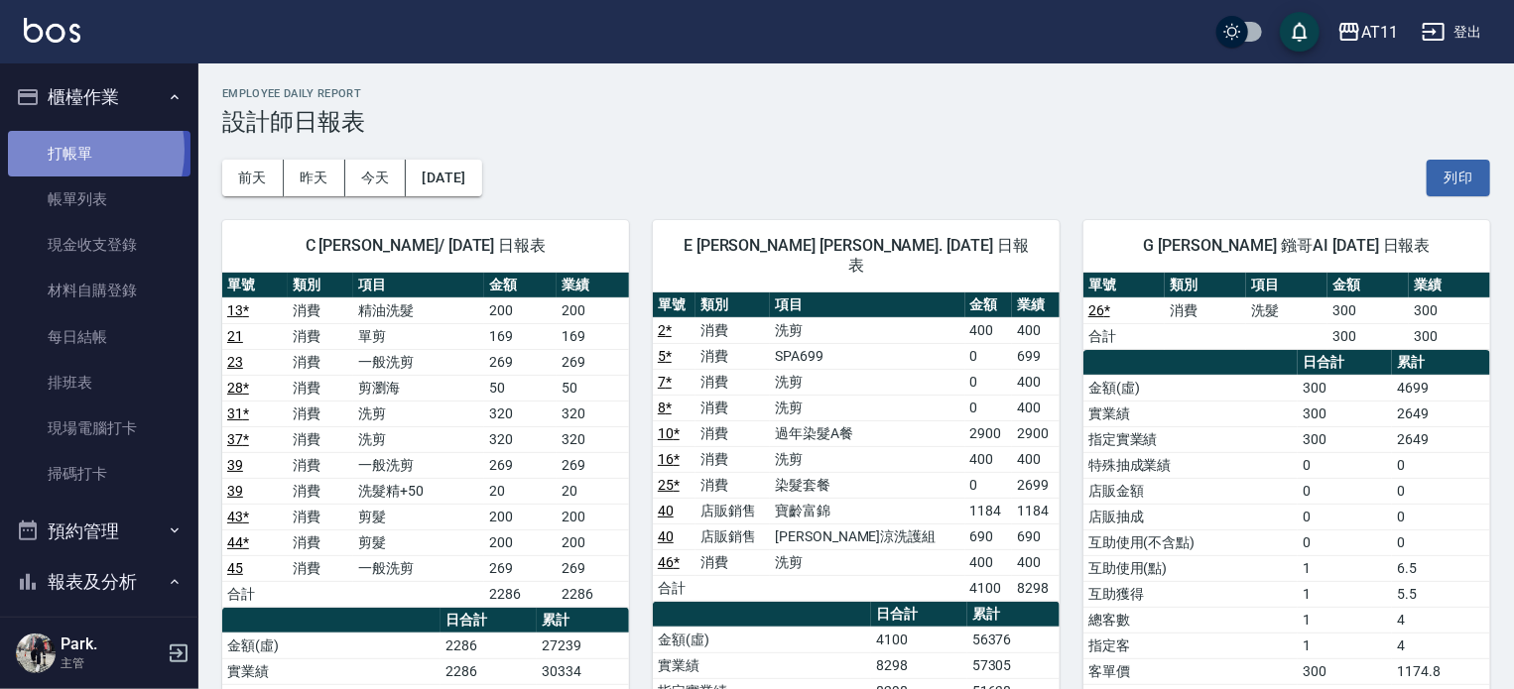
click at [63, 150] on link "打帳單" at bounding box center [99, 154] width 183 height 46
